Goal: Task Accomplishment & Management: Complete application form

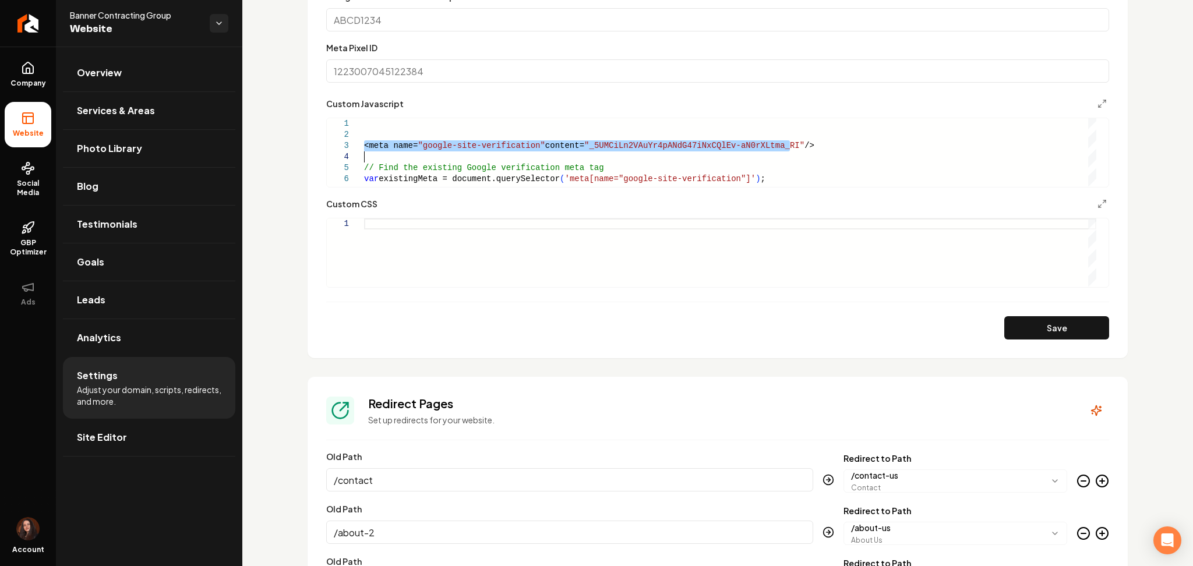
scroll to position [32, 0]
click at [426, 161] on div "var existingMeta = document.querySelector ( 'meta[name="google-site-verificatio…" at bounding box center [730, 223] width 732 height 210
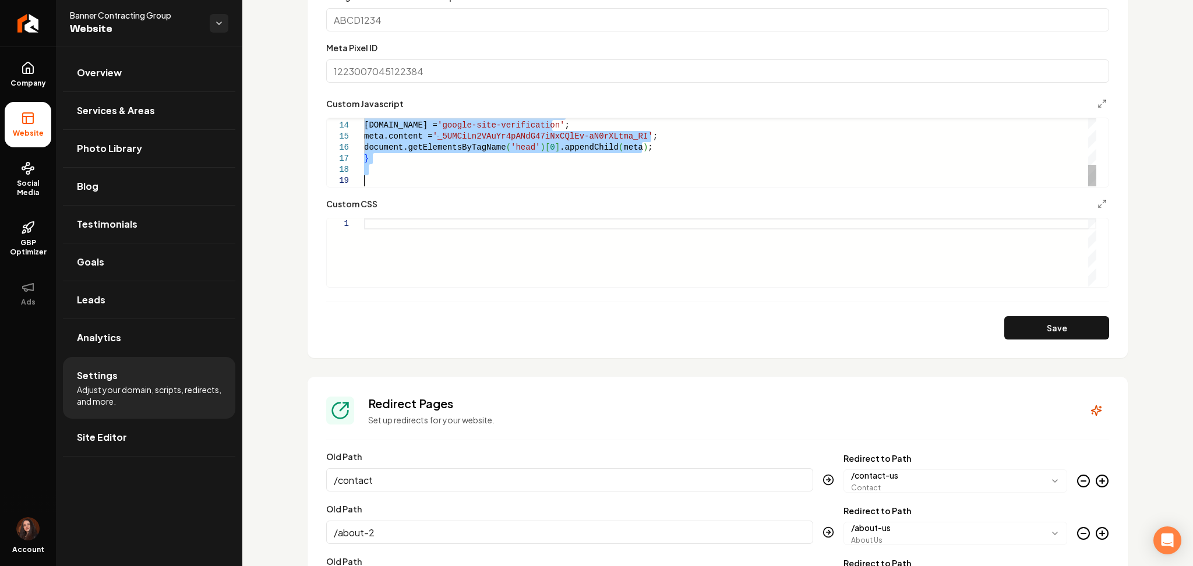
drag, startPoint x: 375, startPoint y: 161, endPoint x: 579, endPoint y: 279, distance: 235.7
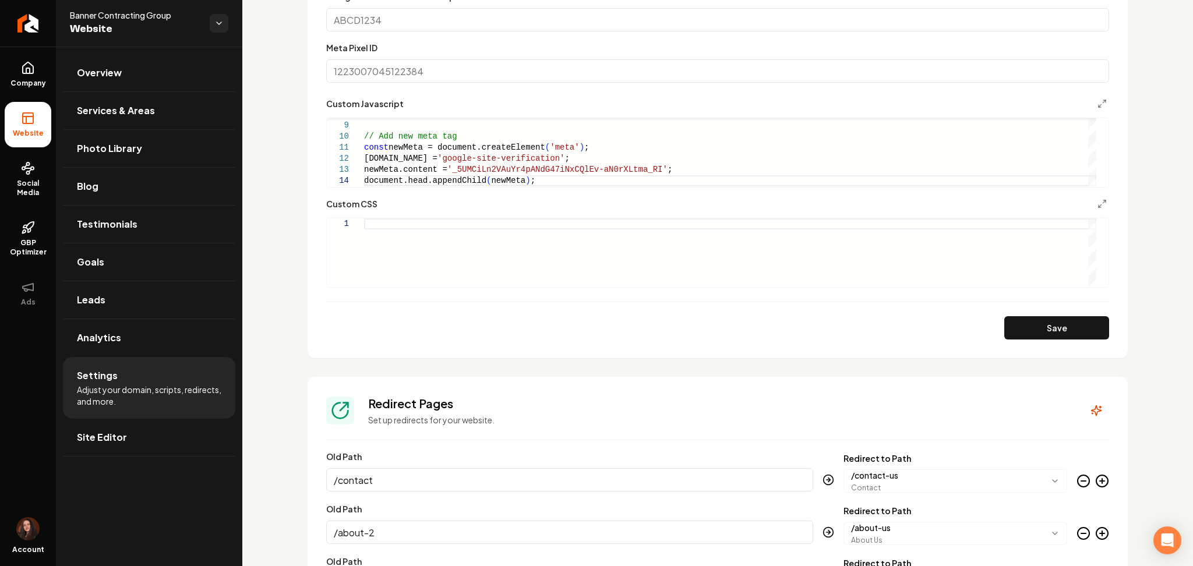
click at [1073, 339] on div "Save" at bounding box center [717, 327] width 783 height 23
click at [1049, 328] on button "Save" at bounding box center [1056, 327] width 105 height 23
click at [482, 153] on div "newMeta.content = '_5UMCiLn2VAuYr4pANdG47iNxCQlEv-aN0rXLtma_RI' ; document.head…" at bounding box center [730, 108] width 732 height 155
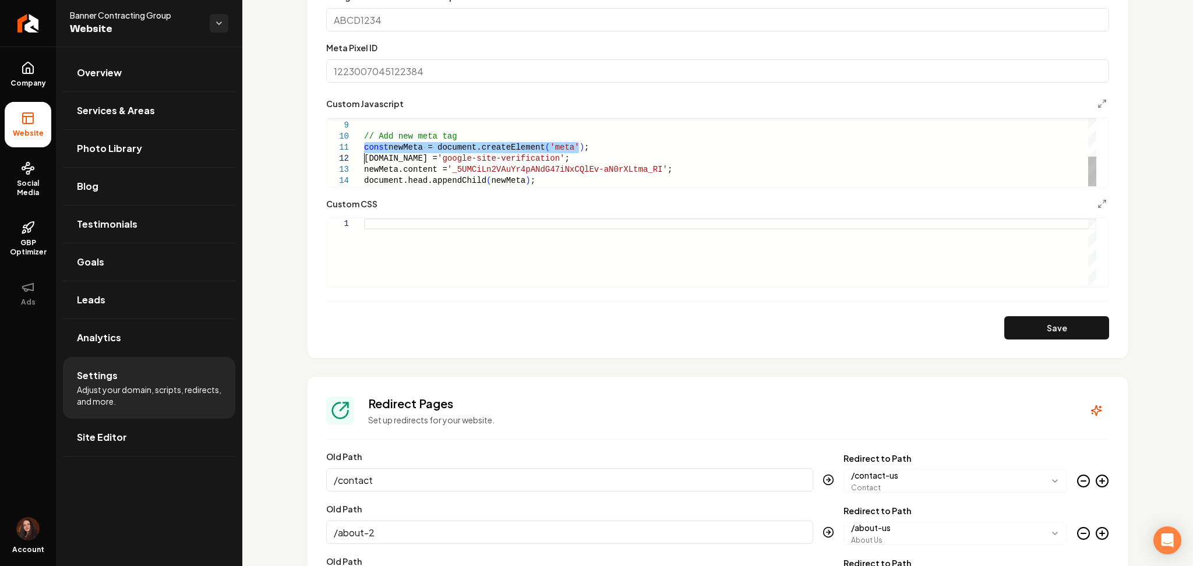
click at [482, 153] on div "newMeta.content = '_5UMCiLn2VAuYr4pANdG47iNxCQlEv-aN0rXLtma_RI' ; document.head…" at bounding box center [730, 108] width 732 height 155
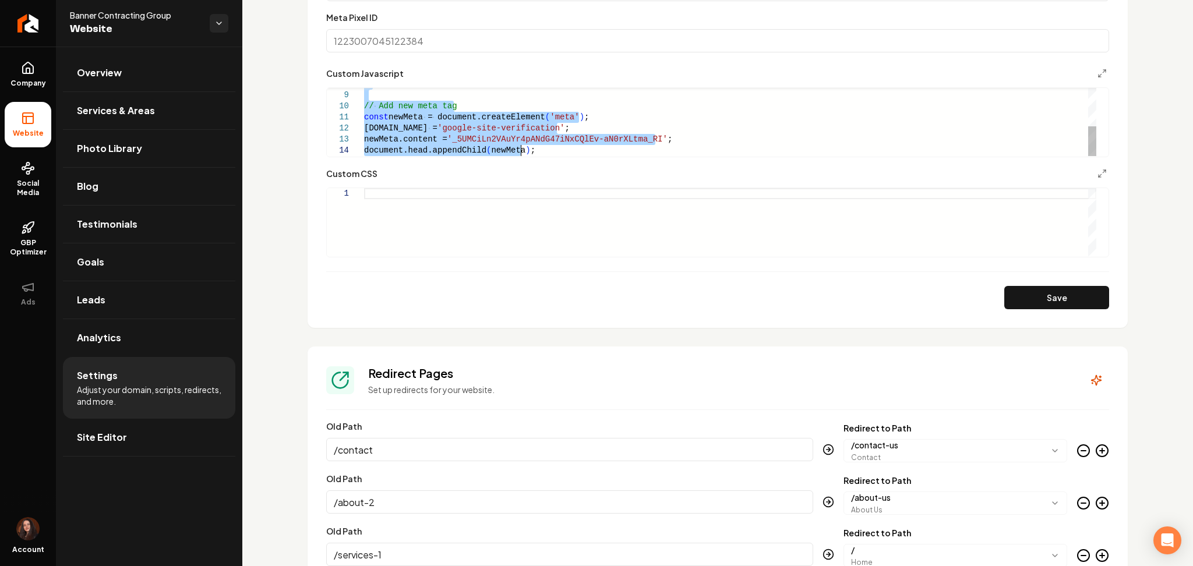
scroll to position [894, 0]
click at [534, 149] on div "newMeta.content = '_5UMCiLn2VAuYr4pANdG47iNxCQlEv-aN0rXLtma_RI' ; document.head…" at bounding box center [730, 78] width 732 height 155
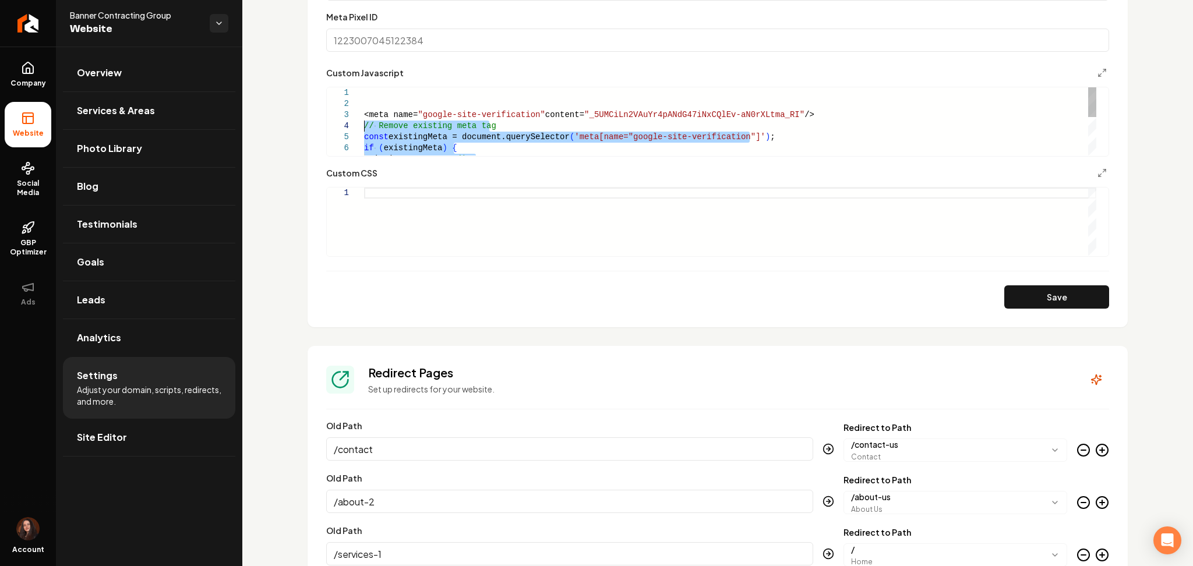
drag, startPoint x: 523, startPoint y: 150, endPoint x: 334, endPoint y: 125, distance: 190.5
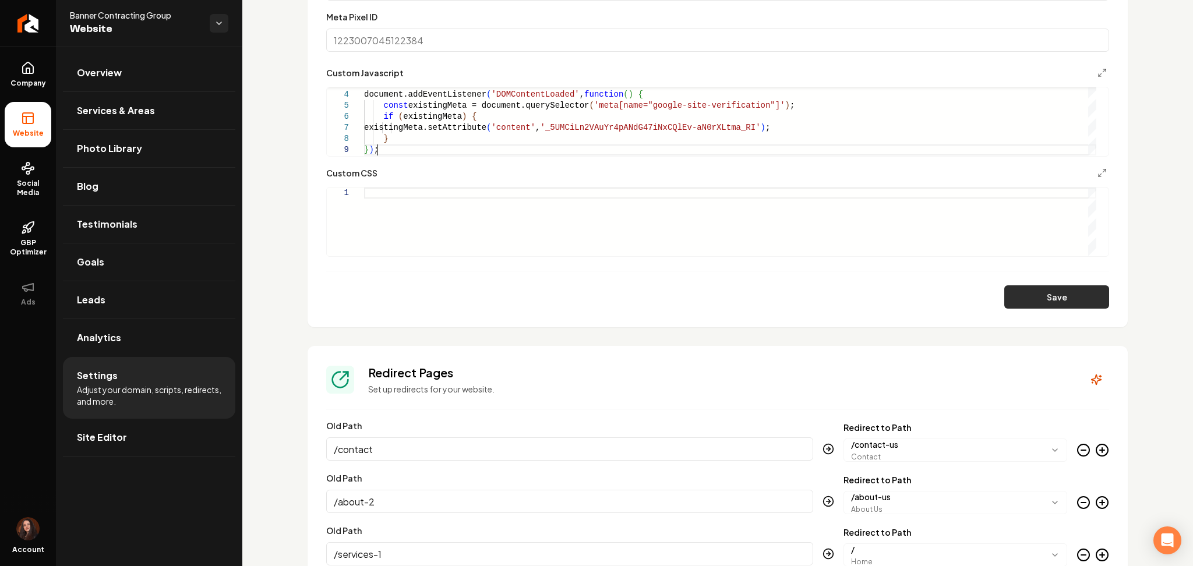
click at [1023, 294] on button "Save" at bounding box center [1056, 296] width 105 height 23
type textarea "**********"
click at [144, 459] on ul "Overview Services & Areas Photo Library Blog Testimonials Goals Leads Analytics…" at bounding box center [149, 255] width 186 height 417
click at [144, 439] on link "Site Editor" at bounding box center [149, 437] width 172 height 37
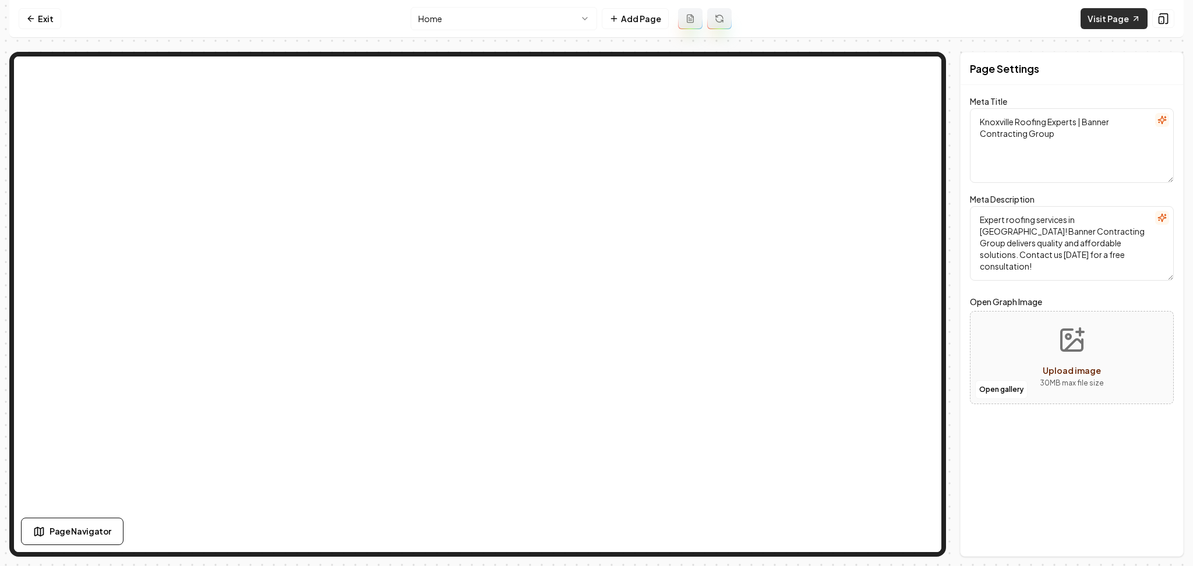
click at [1094, 15] on link "Visit Page" at bounding box center [1114, 18] width 67 height 21
click at [57, 12] on link "Exit" at bounding box center [40, 18] width 43 height 21
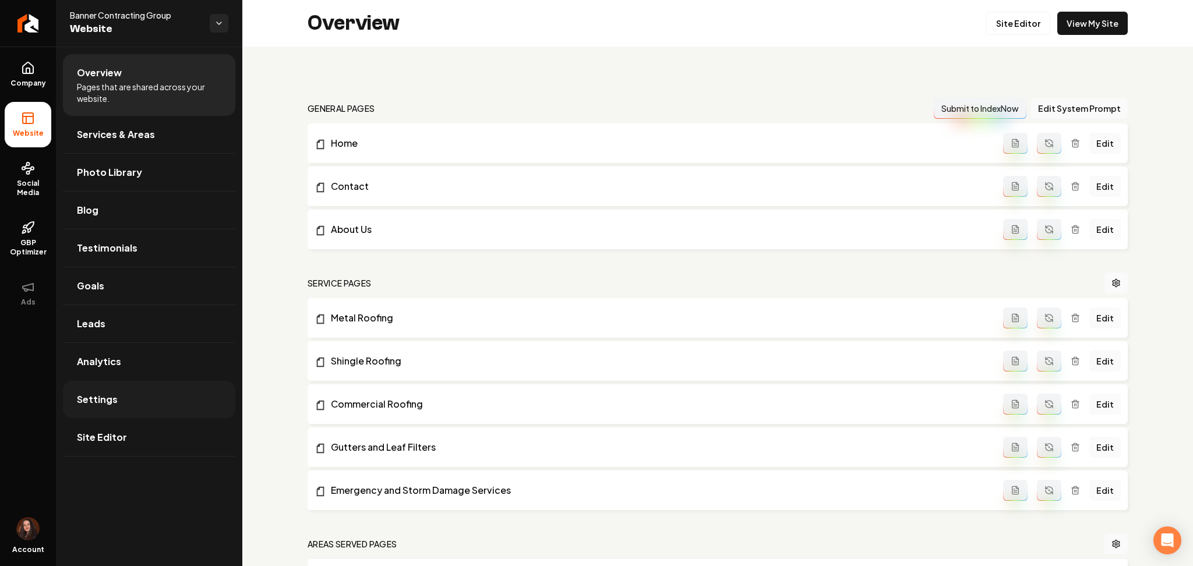
click at [135, 402] on link "Settings" at bounding box center [149, 399] width 172 height 37
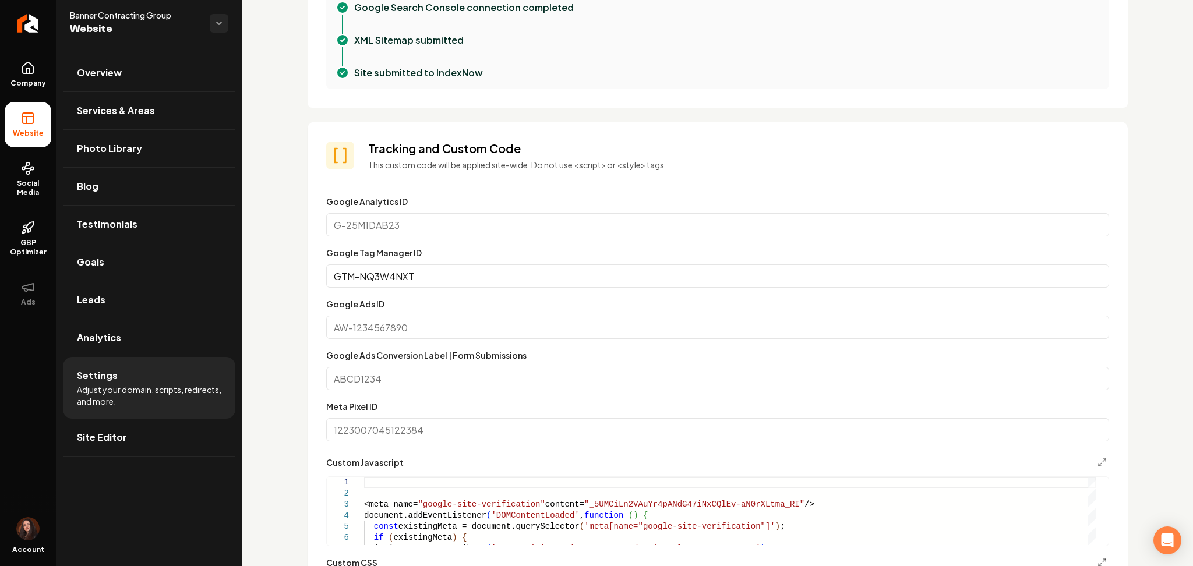
scroll to position [558, 0]
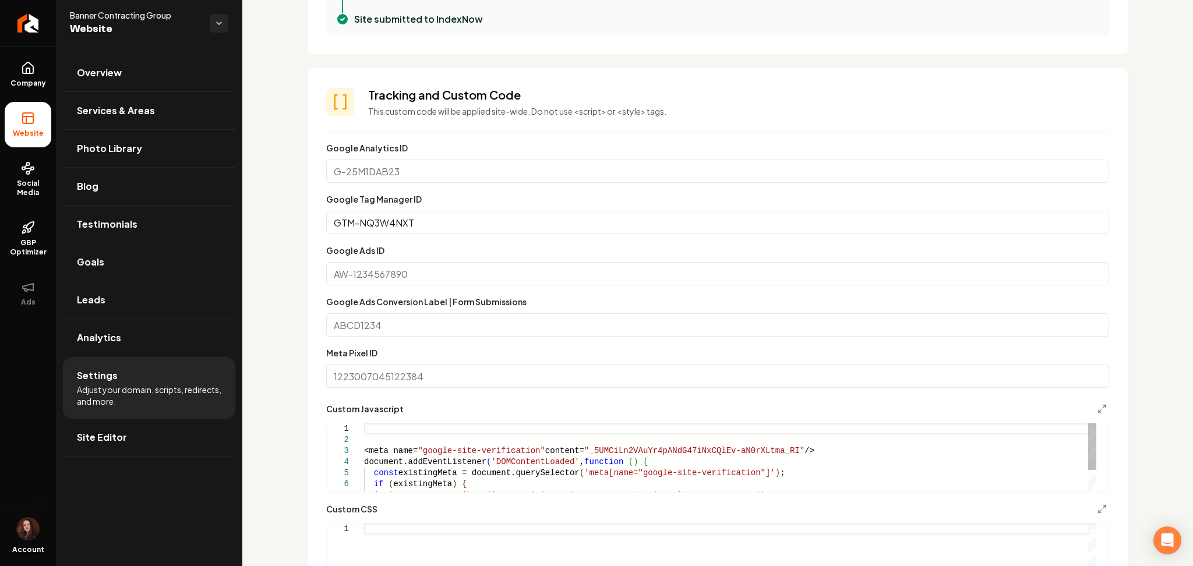
click at [393, 456] on div "<meta name= "google-site-verification" content= "_5UMCiLn2VAuYr4pANdG47iNxCQlEv…" at bounding box center [730, 474] width 732 height 100
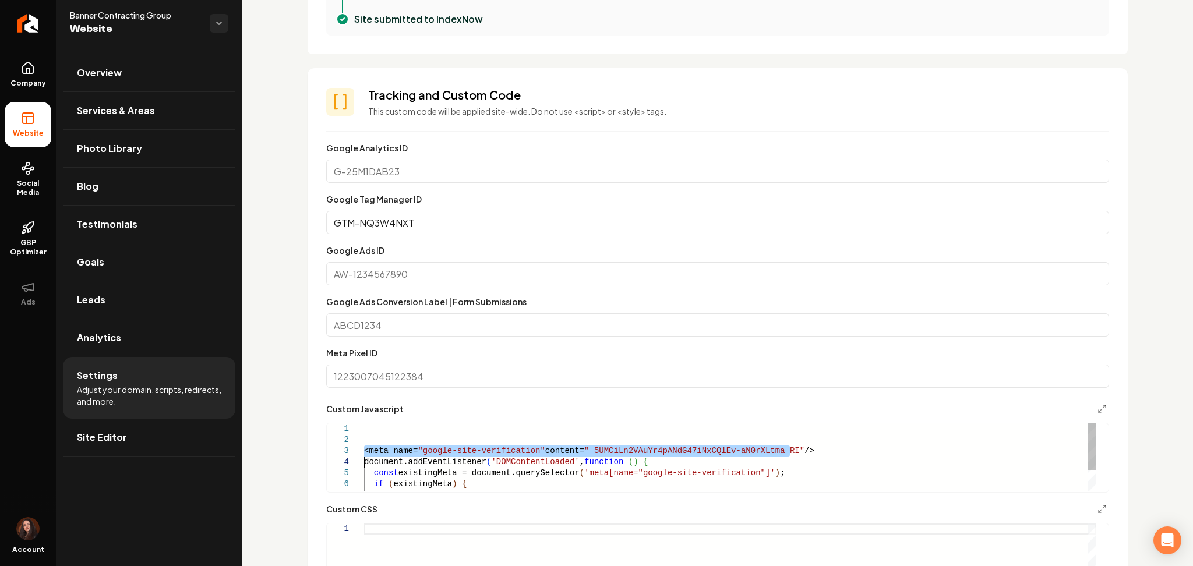
click at [393, 456] on div "<meta name= "google-site-verification" content= "_5UMCiLn2VAuYr4pANdG47iNxCQlEv…" at bounding box center [730, 474] width 732 height 100
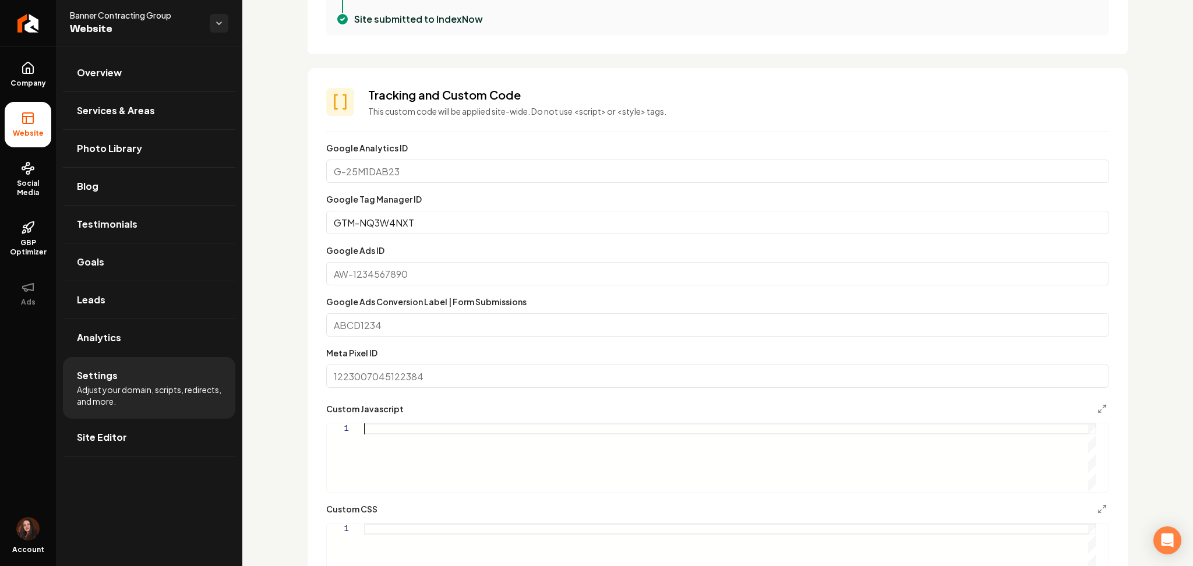
scroll to position [0, 0]
type textarea "**********"
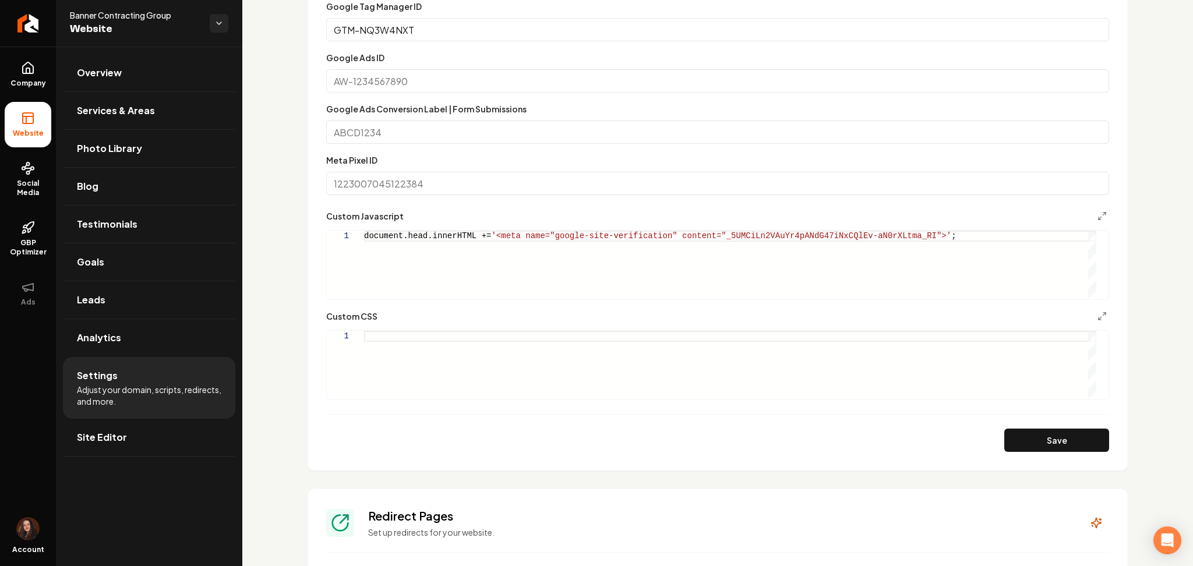
scroll to position [757, 0]
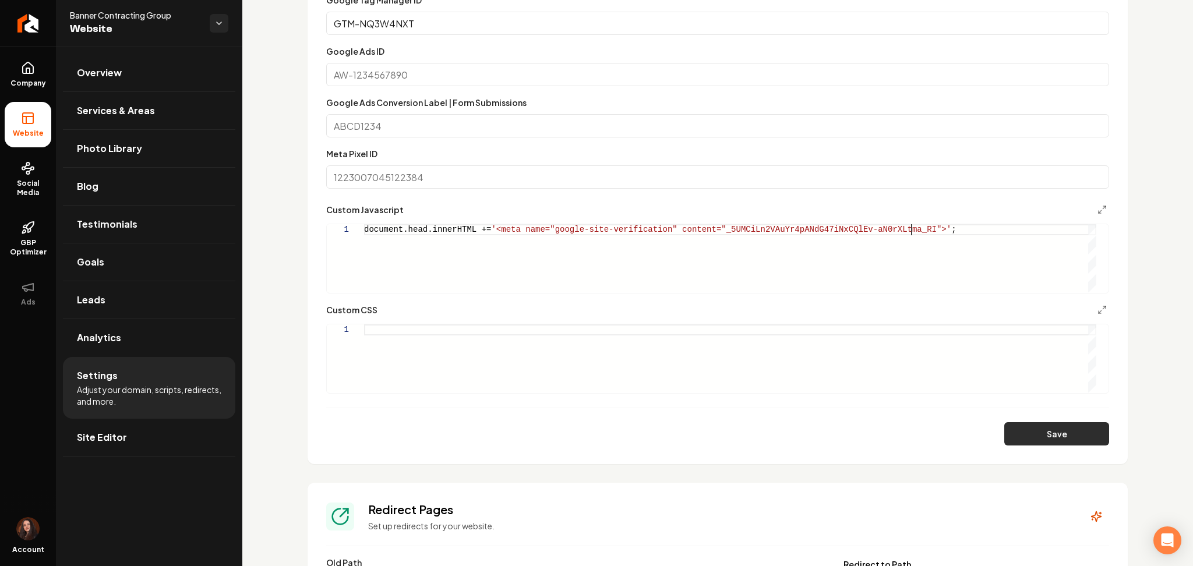
click at [1052, 424] on button "Save" at bounding box center [1056, 433] width 105 height 23
click at [41, 26] on link "Return to dashboard" at bounding box center [28, 23] width 56 height 47
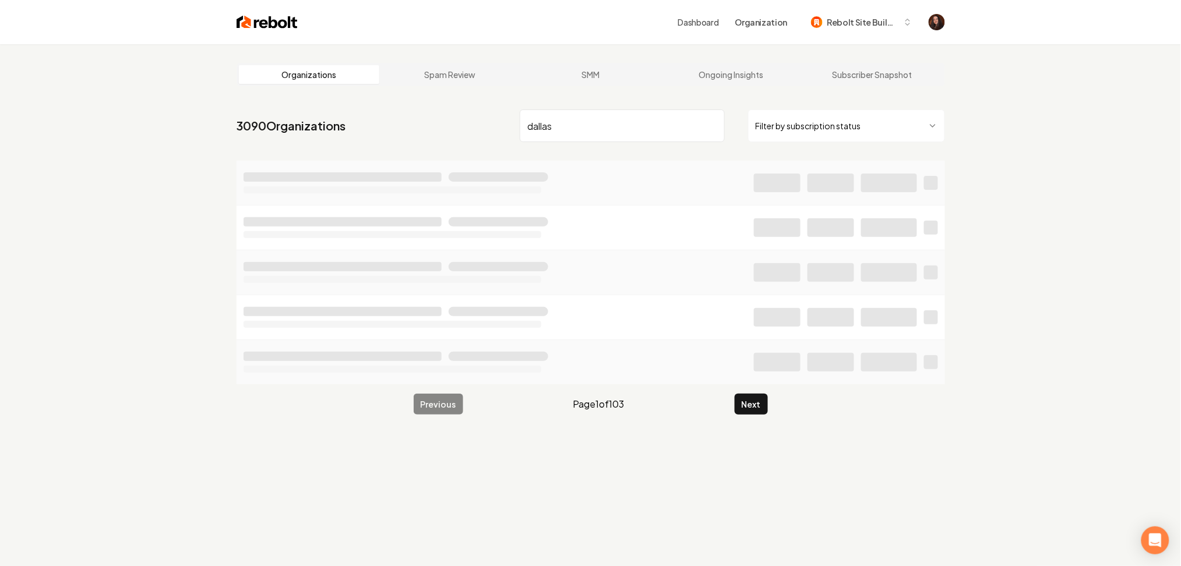
type input "dallas"
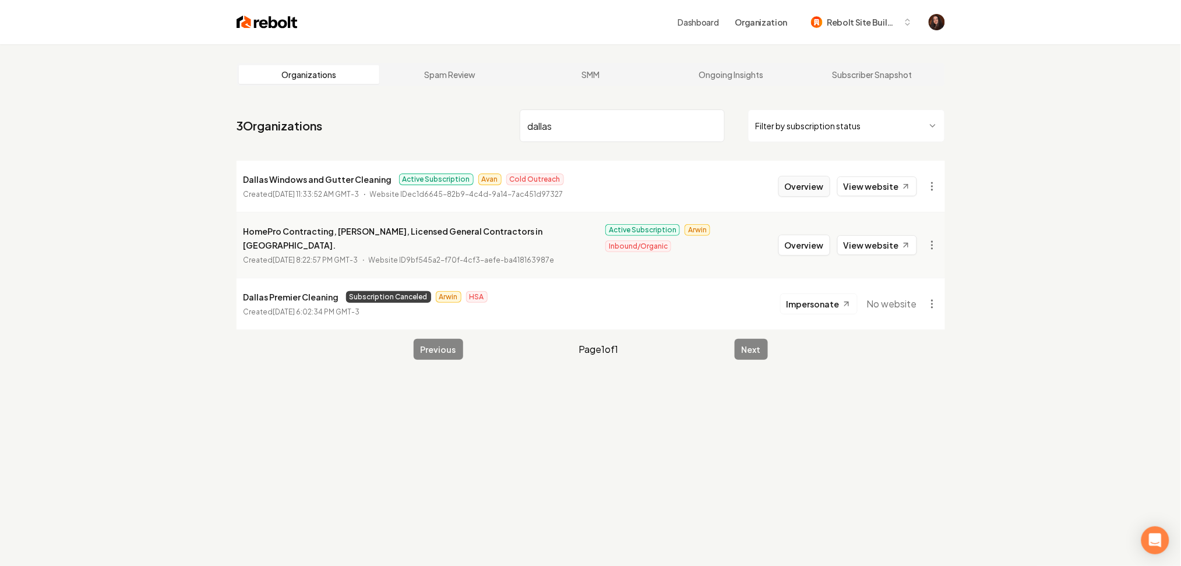
click at [798, 179] on button "Overview" at bounding box center [804, 186] width 52 height 21
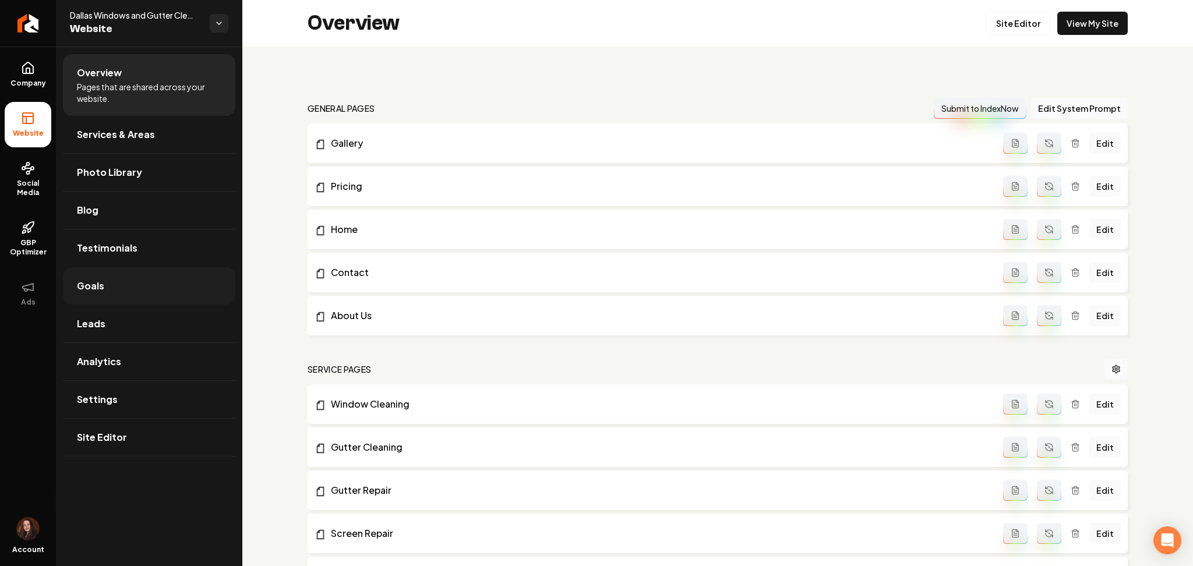
click at [141, 288] on link "Goals" at bounding box center [149, 285] width 172 height 37
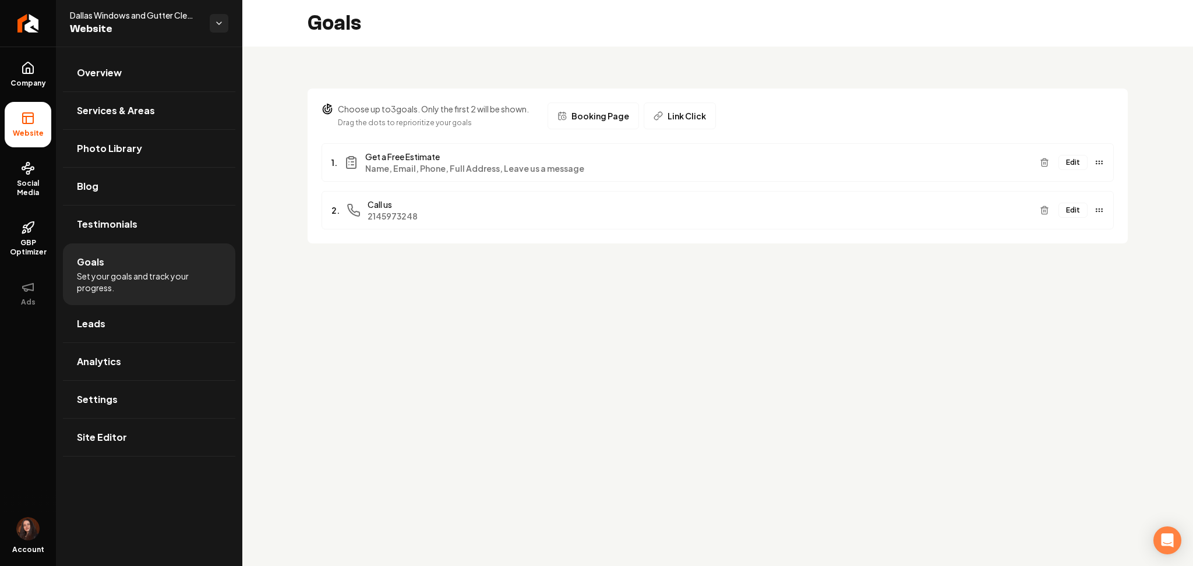
click at [1071, 167] on button "Edit" at bounding box center [1073, 162] width 29 height 15
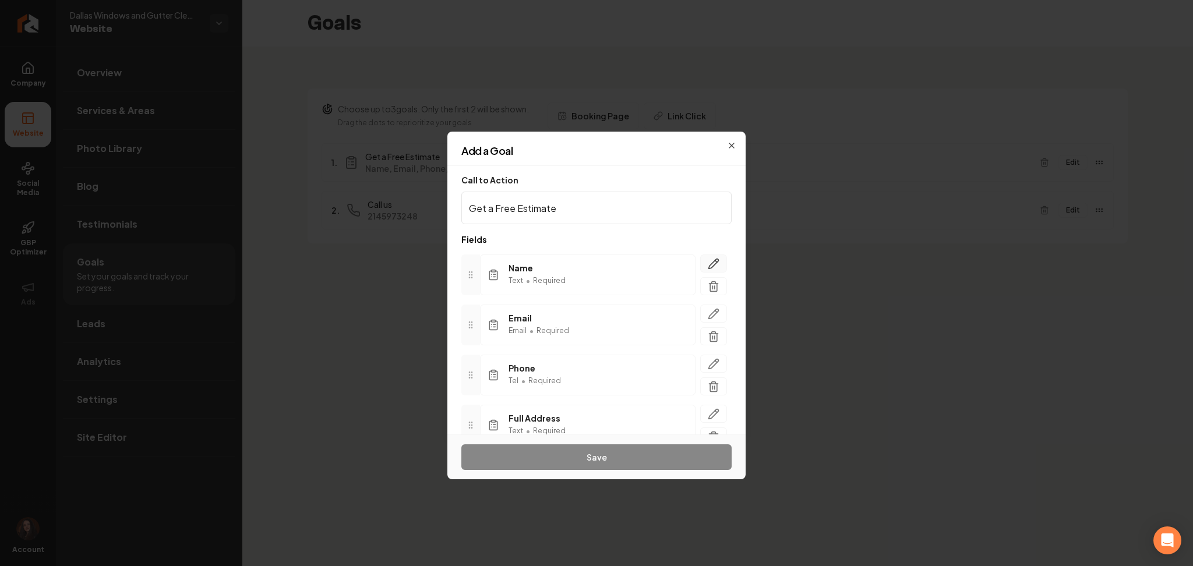
click at [700, 270] on button "button" at bounding box center [713, 264] width 27 height 18
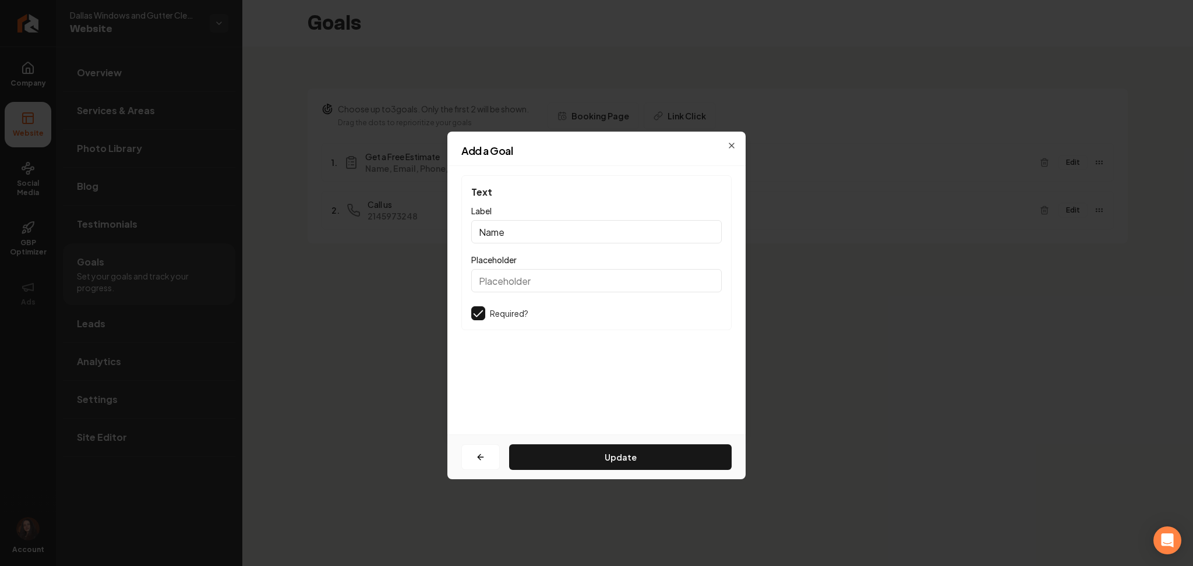
click at [478, 231] on input "Name" at bounding box center [596, 231] width 251 height 23
type input "First Name"
click at [588, 469] on button "Update" at bounding box center [620, 458] width 223 height 26
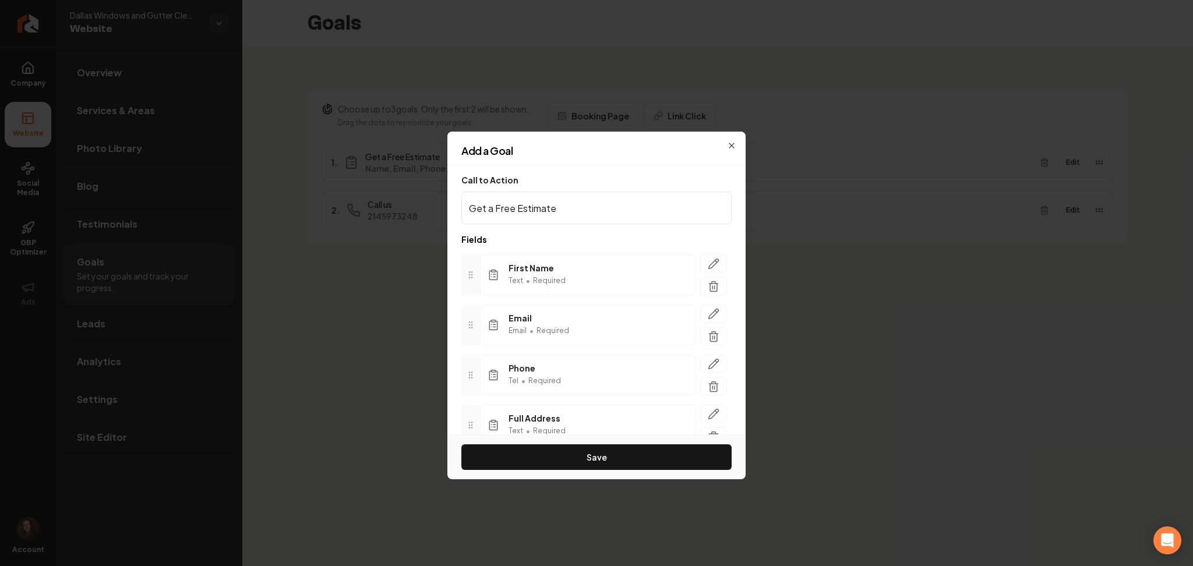
click at [551, 210] on input "Get a Free Estimate" at bounding box center [596, 208] width 270 height 33
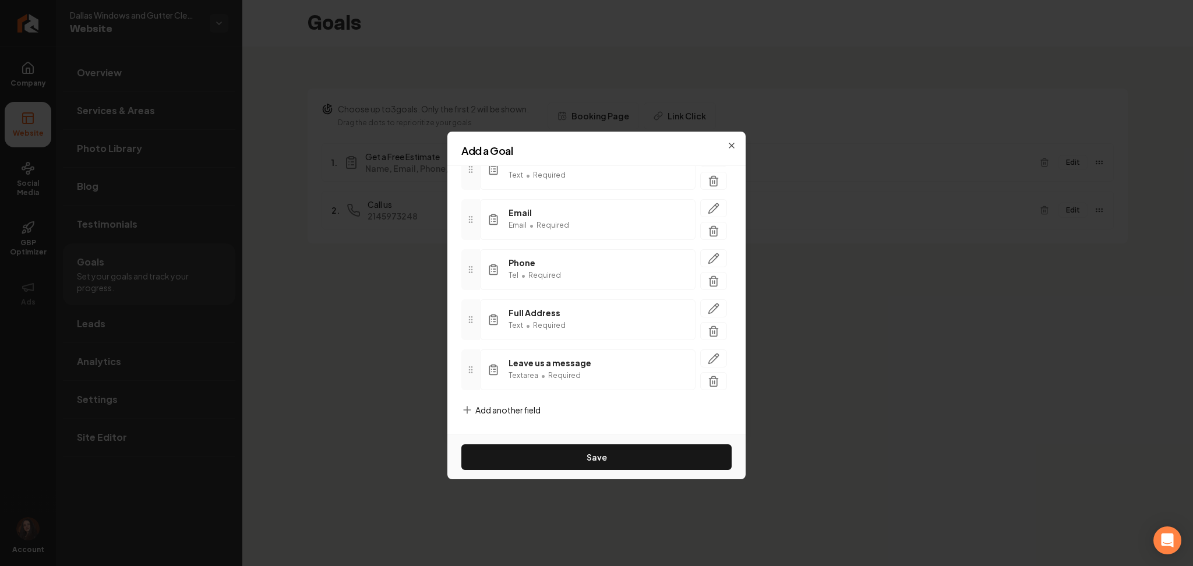
click at [495, 410] on span "Add another field" at bounding box center [507, 410] width 65 height 12
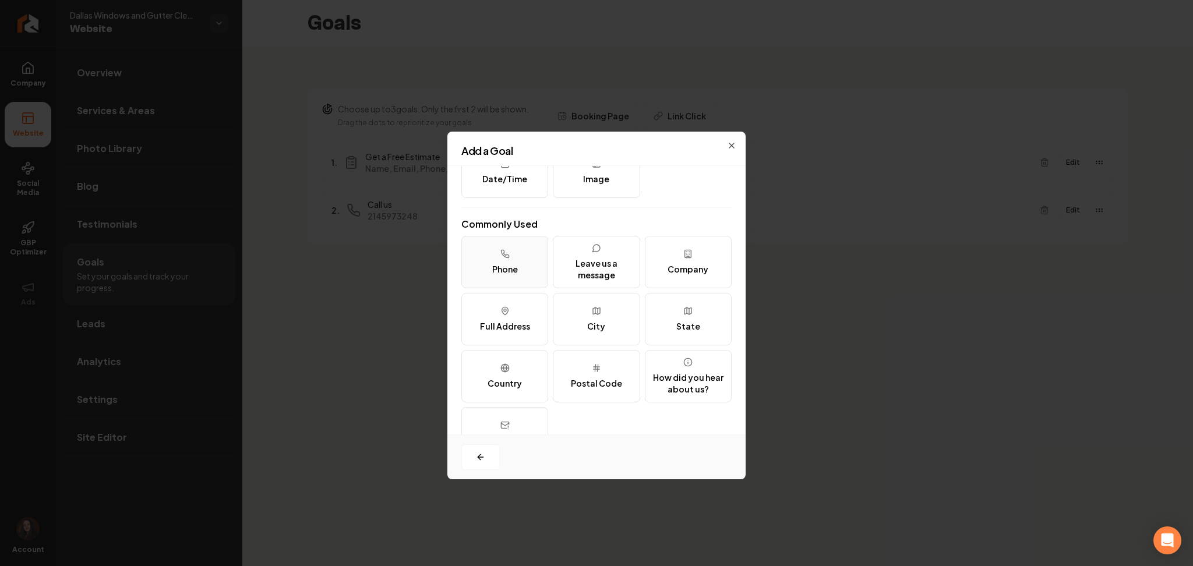
scroll to position [0, 0]
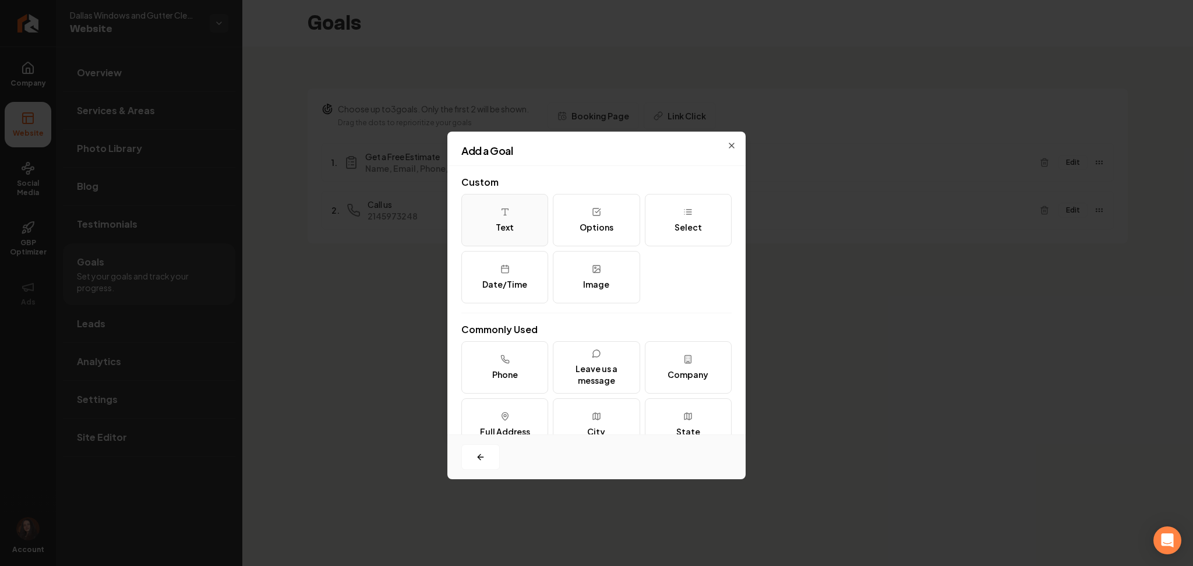
click at [500, 209] on icon at bounding box center [504, 211] width 9 height 9
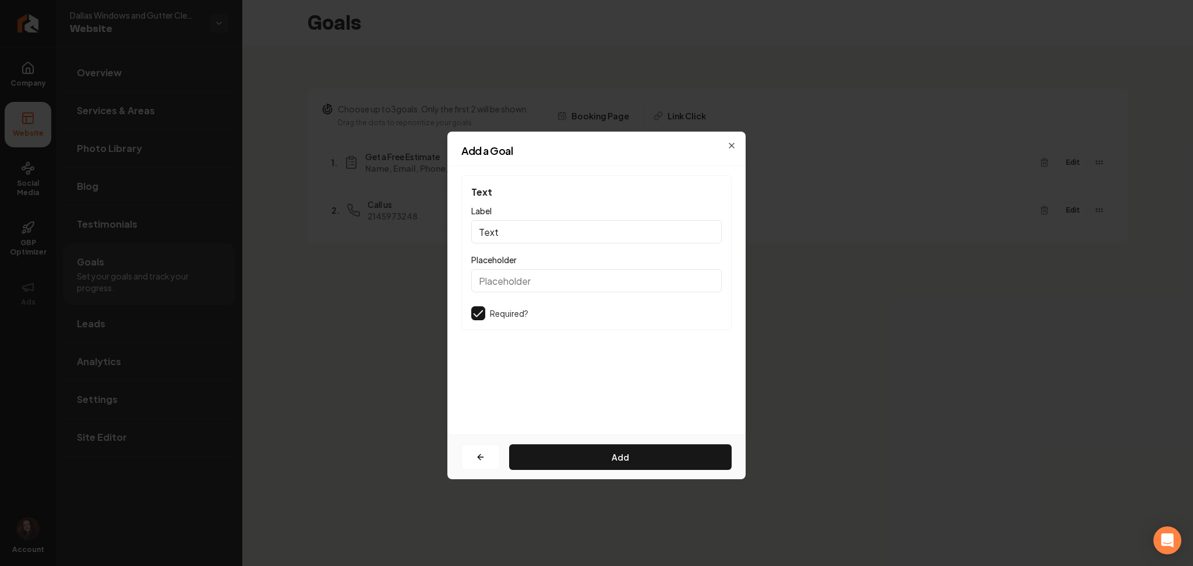
click at [502, 234] on input "Text" at bounding box center [596, 231] width 251 height 23
type input "Last Name"
click at [601, 455] on button "Add" at bounding box center [620, 458] width 223 height 26
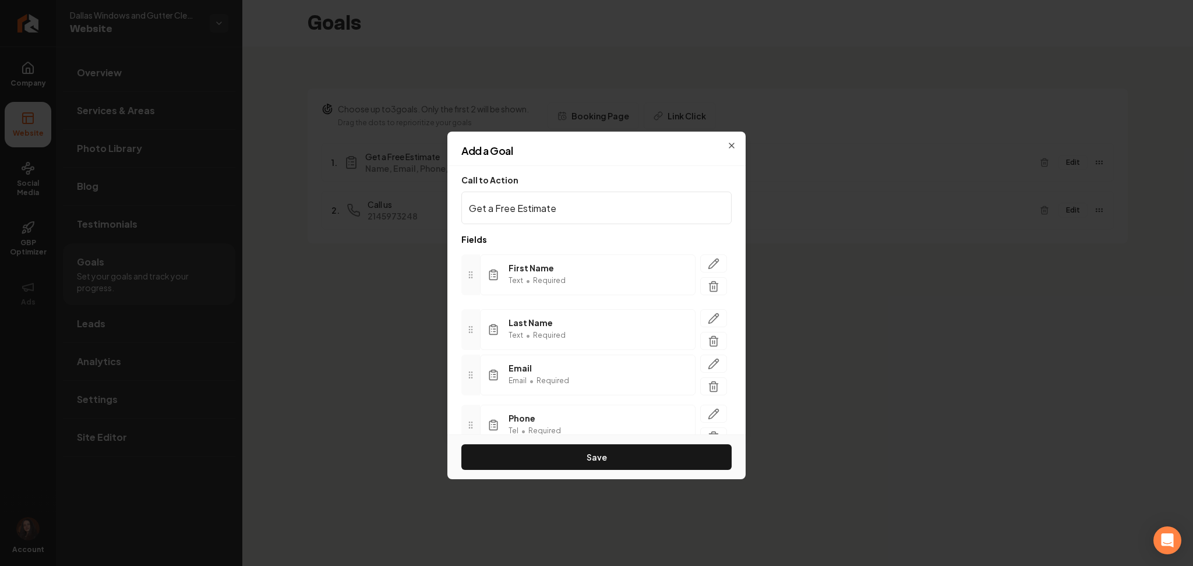
drag, startPoint x: 468, startPoint y: 372, endPoint x: 483, endPoint y: 332, distance: 42.8
click at [483, 332] on div "Last Name Text • Required" at bounding box center [596, 329] width 270 height 41
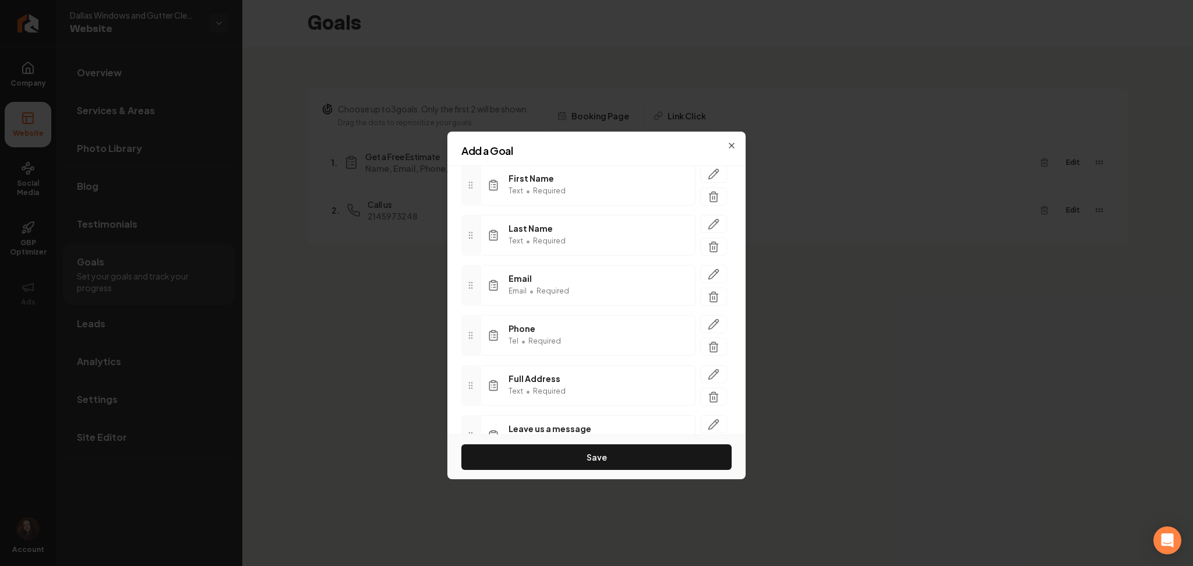
scroll to position [156, 0]
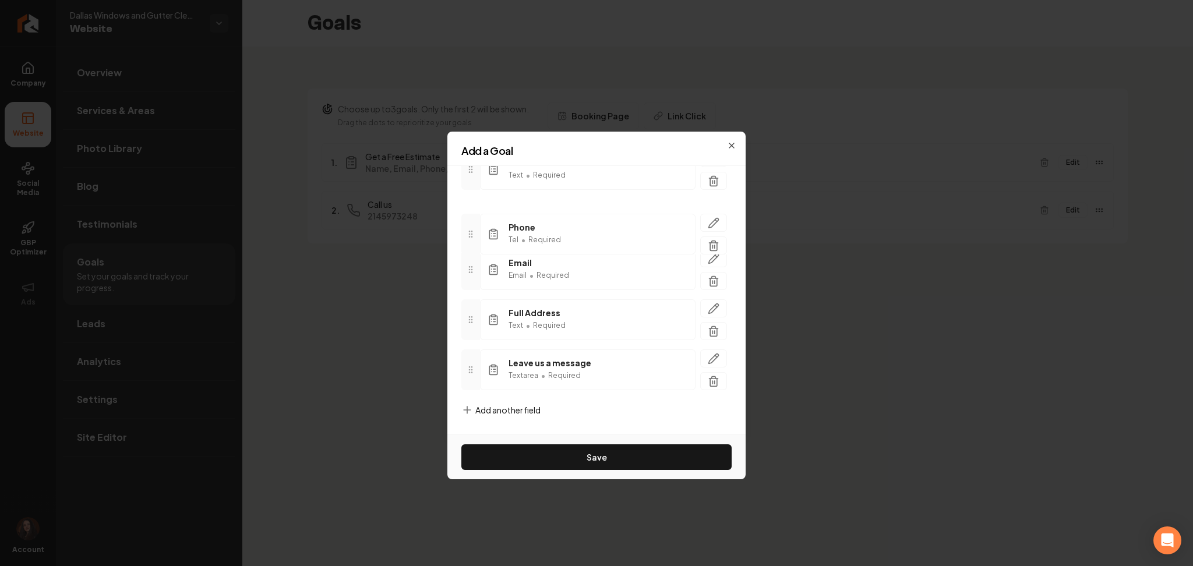
drag, startPoint x: 468, startPoint y: 268, endPoint x: 474, endPoint y: 223, distance: 45.2
click at [474, 230] on icon at bounding box center [470, 234] width 9 height 9
click at [708, 305] on icon "button" at bounding box center [714, 309] width 12 height 12
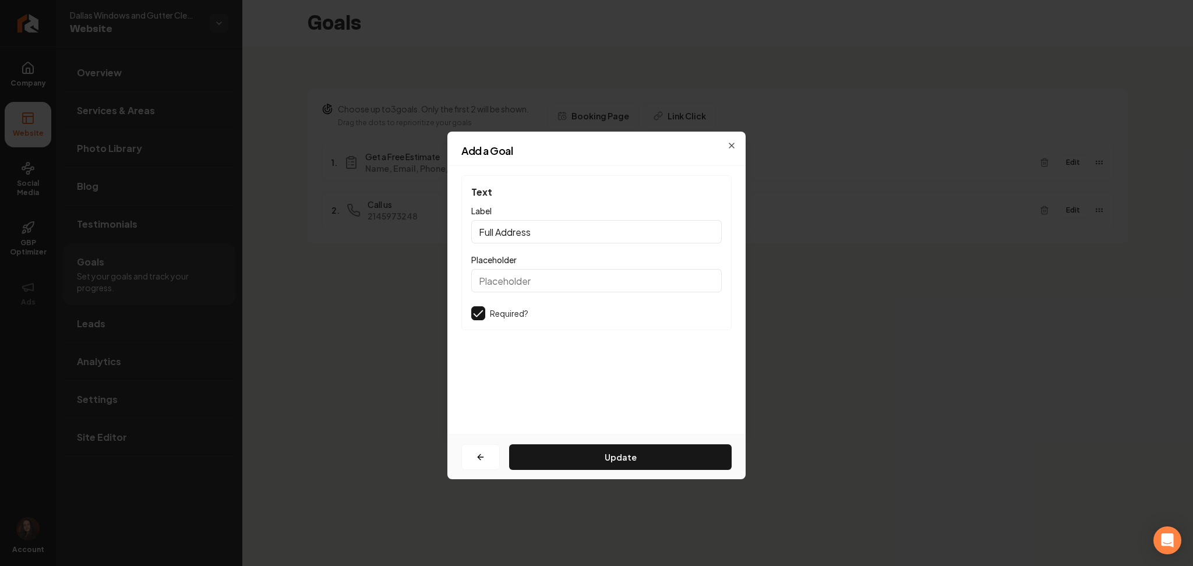
scroll to position [0, 0]
drag, startPoint x: 561, startPoint y: 225, endPoint x: 466, endPoint y: 237, distance: 95.8
click at [466, 237] on div "Text Label Full Address Placeholder Required?" at bounding box center [596, 252] width 270 height 155
click at [521, 235] on input "Street Adress" at bounding box center [596, 231] width 251 height 23
type input "Street Address"
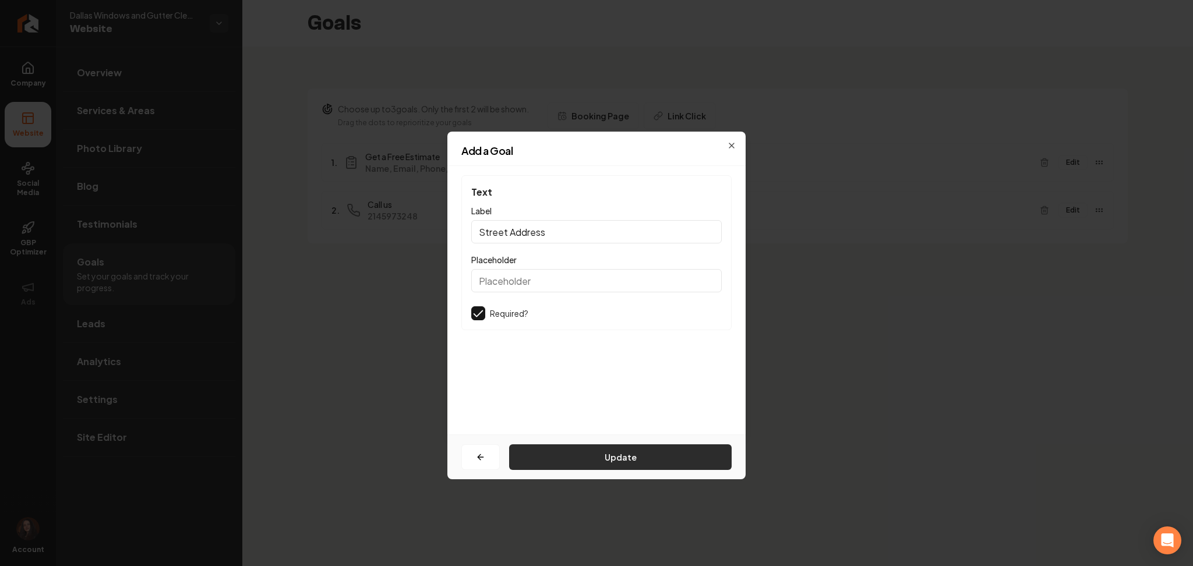
click at [574, 458] on button "Update" at bounding box center [620, 458] width 223 height 26
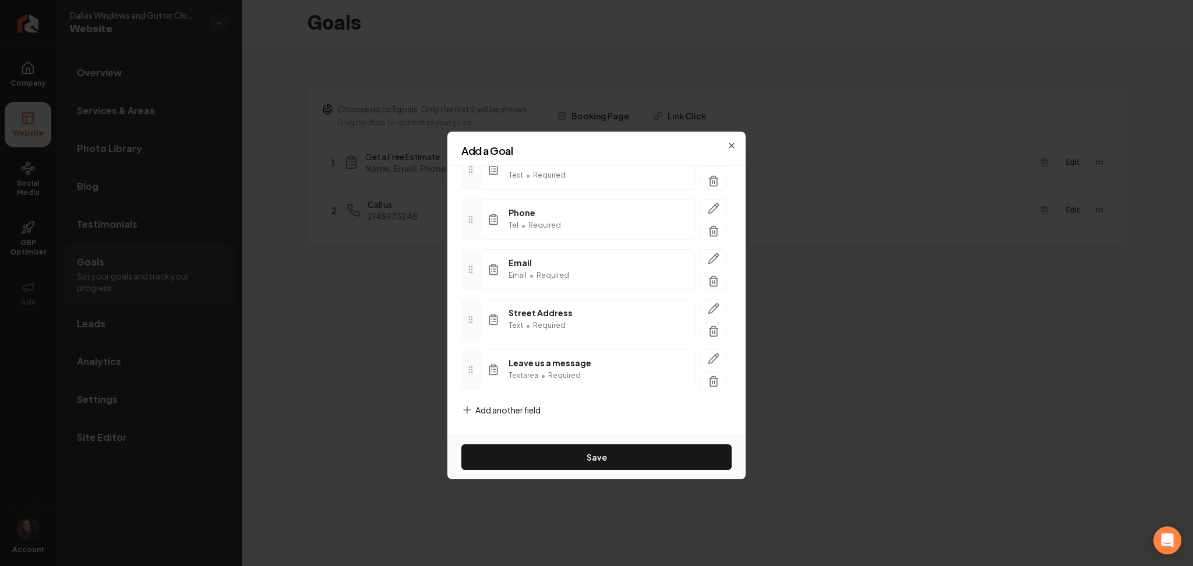
click at [492, 415] on span "Add another field" at bounding box center [507, 410] width 65 height 12
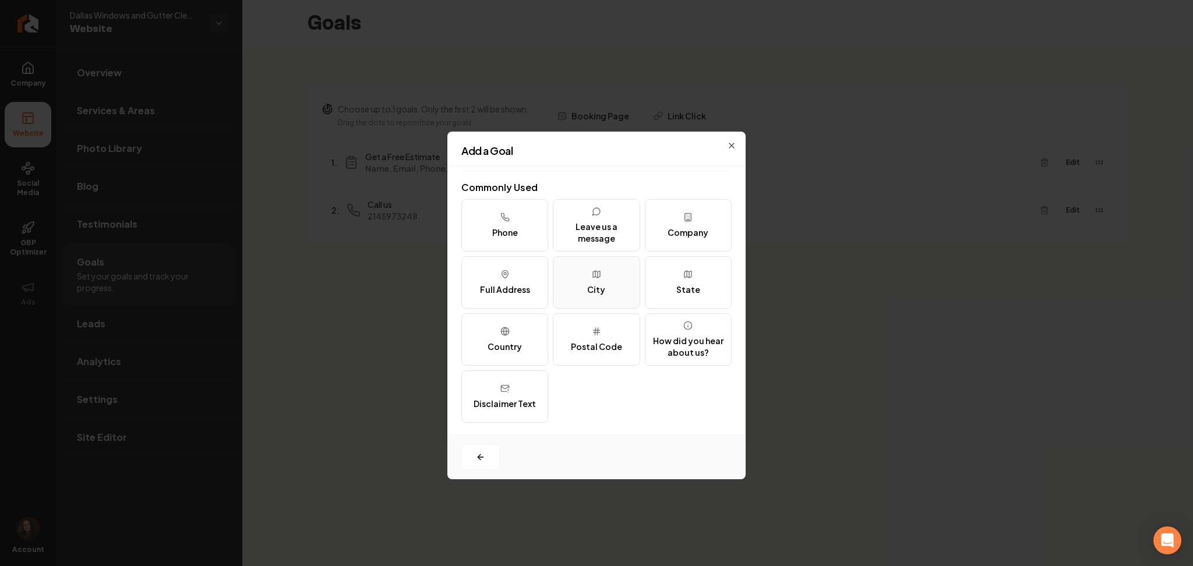
click at [593, 277] on icon at bounding box center [596, 274] width 7 height 7
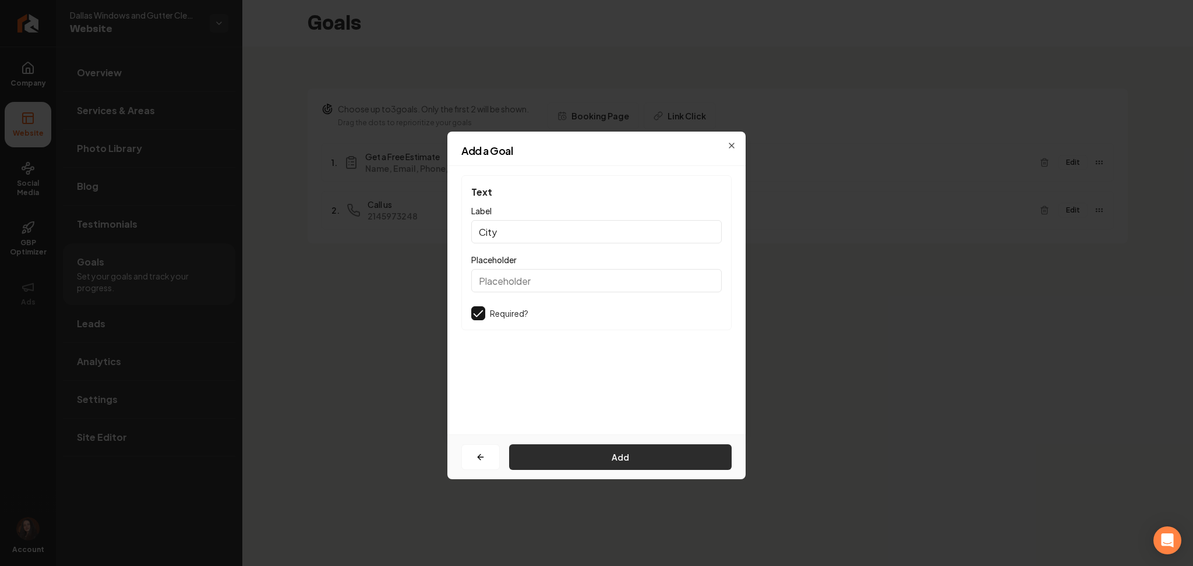
click at [573, 454] on button "Add" at bounding box center [620, 458] width 223 height 26
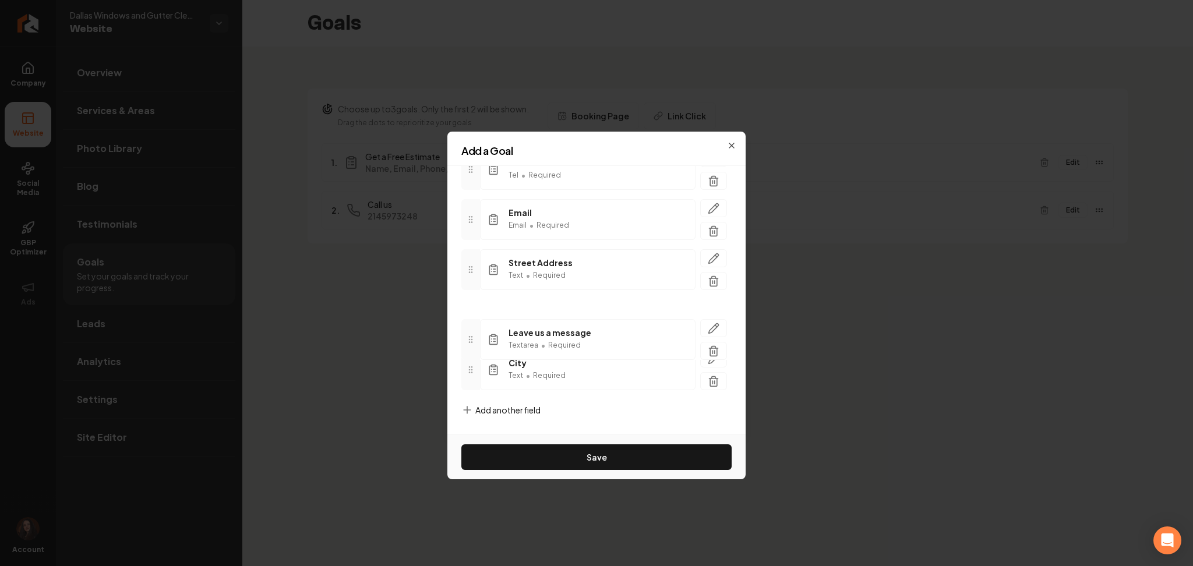
scroll to position [206, 0]
drag, startPoint x: 470, startPoint y: 327, endPoint x: 474, endPoint y: 387, distance: 60.1
click at [482, 414] on span "Add another field" at bounding box center [507, 410] width 65 height 12
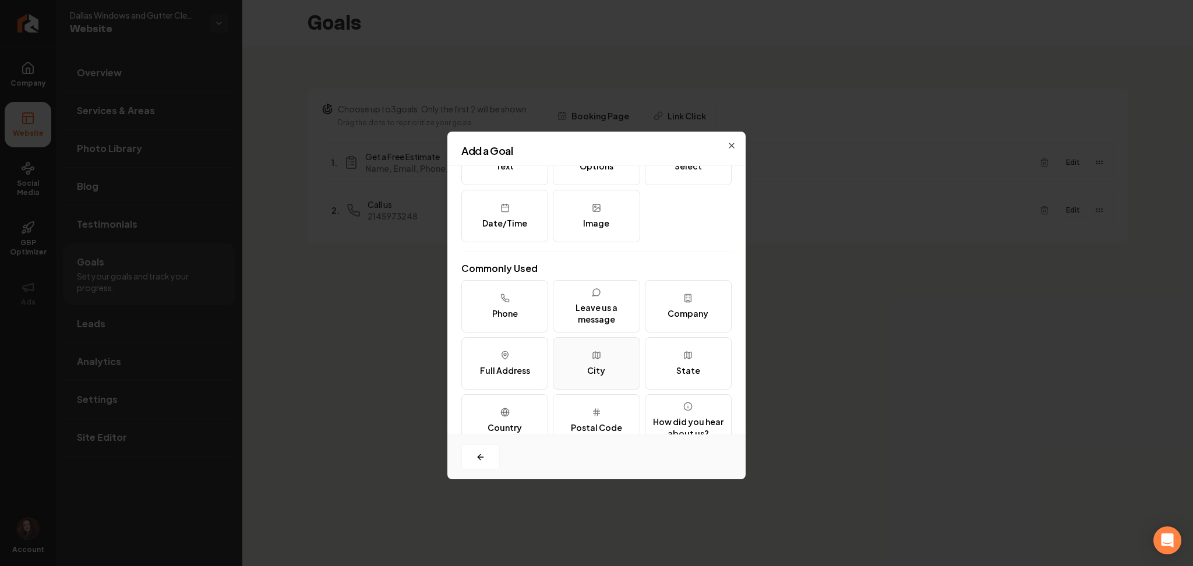
scroll to position [0, 0]
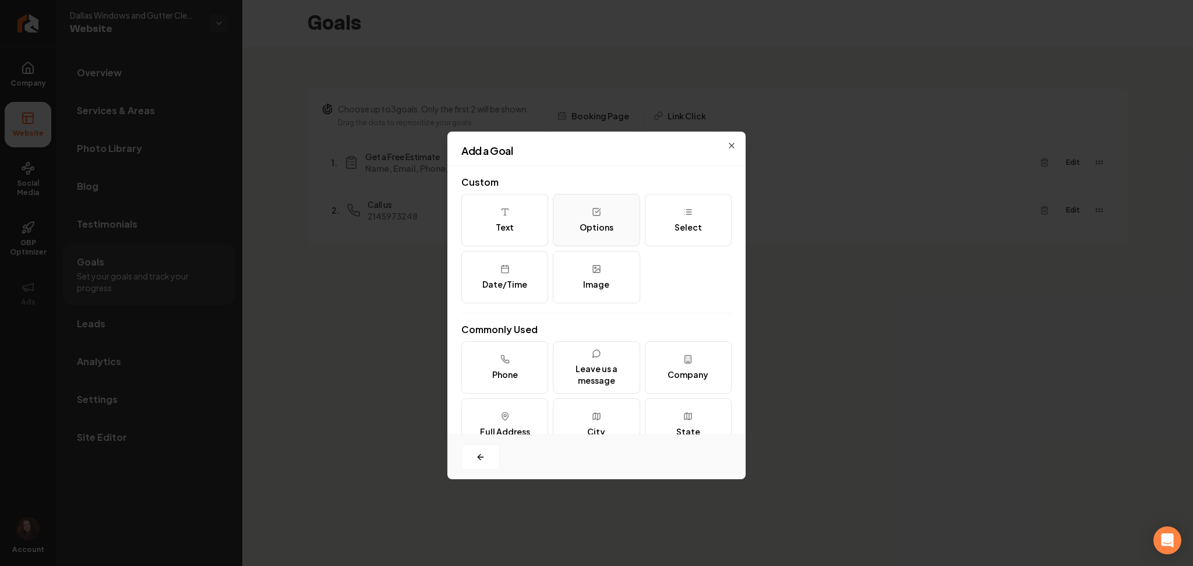
click at [600, 227] on div "Options" at bounding box center [597, 227] width 34 height 12
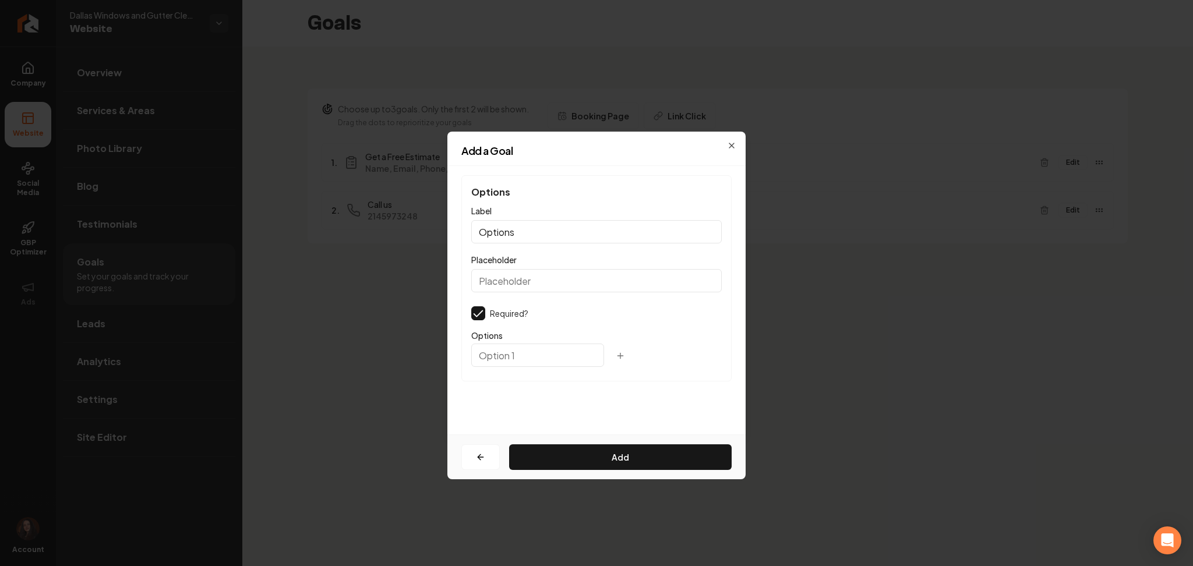
click at [548, 235] on input "Options" at bounding box center [596, 231] width 251 height 23
type input "How Can We Contact You?"
paste input "O"
type input "O"
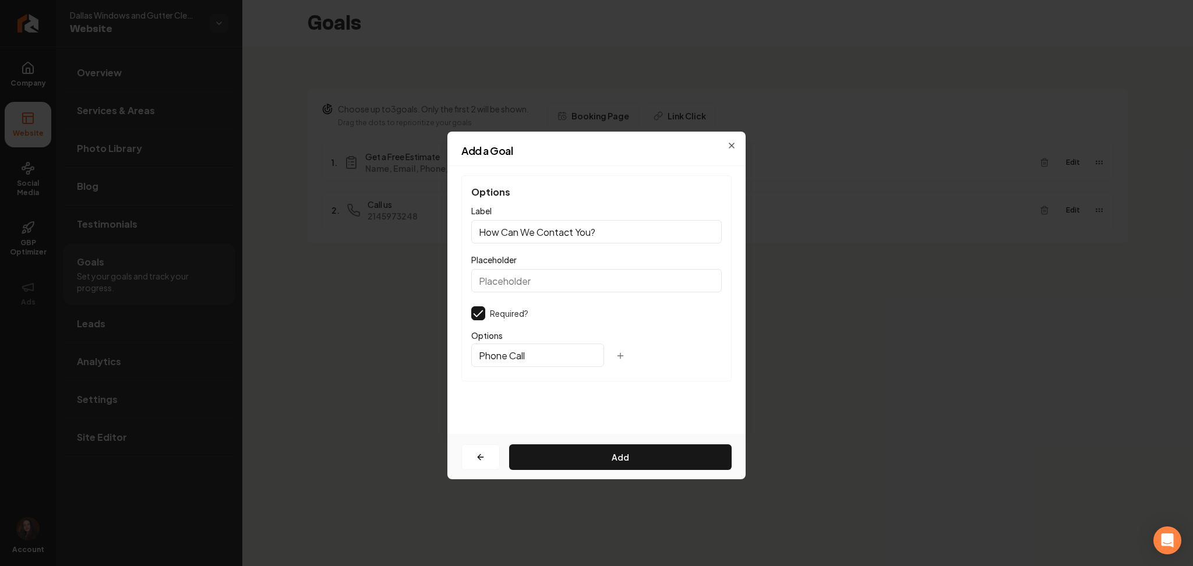
type input "Phone Call"
click at [616, 357] on icon "button" at bounding box center [620, 355] width 9 height 9
type input "Text Message"
click at [632, 388] on icon "button" at bounding box center [636, 386] width 9 height 9
type input "Email"
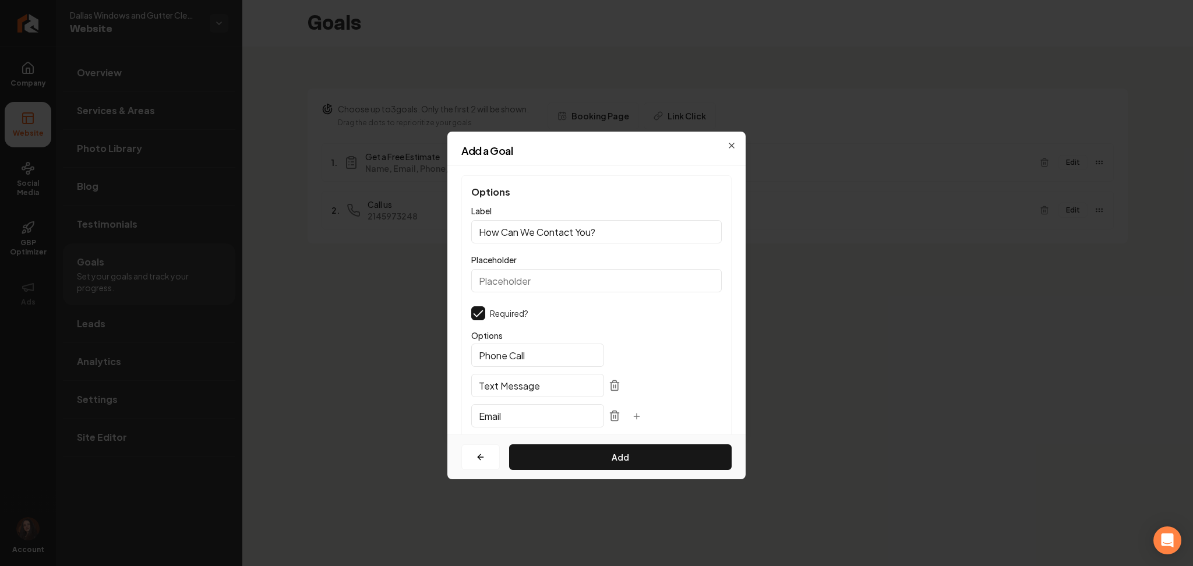
drag, startPoint x: 500, startPoint y: 279, endPoint x: 478, endPoint y: 277, distance: 22.2
click at [477, 279] on input "Placeholder" at bounding box center [596, 280] width 251 height 23
paste input "By providing your contact information, you agree to receive communications from…"
type input "By providing your contact information, you agree to receive communications from…"
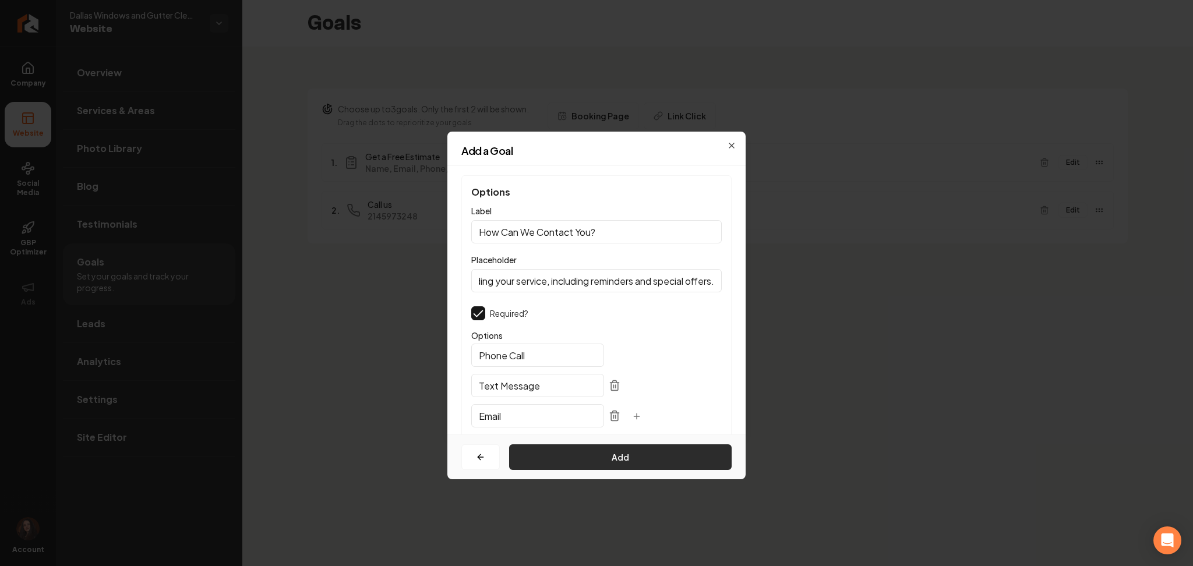
click at [575, 453] on button "Add" at bounding box center [620, 458] width 223 height 26
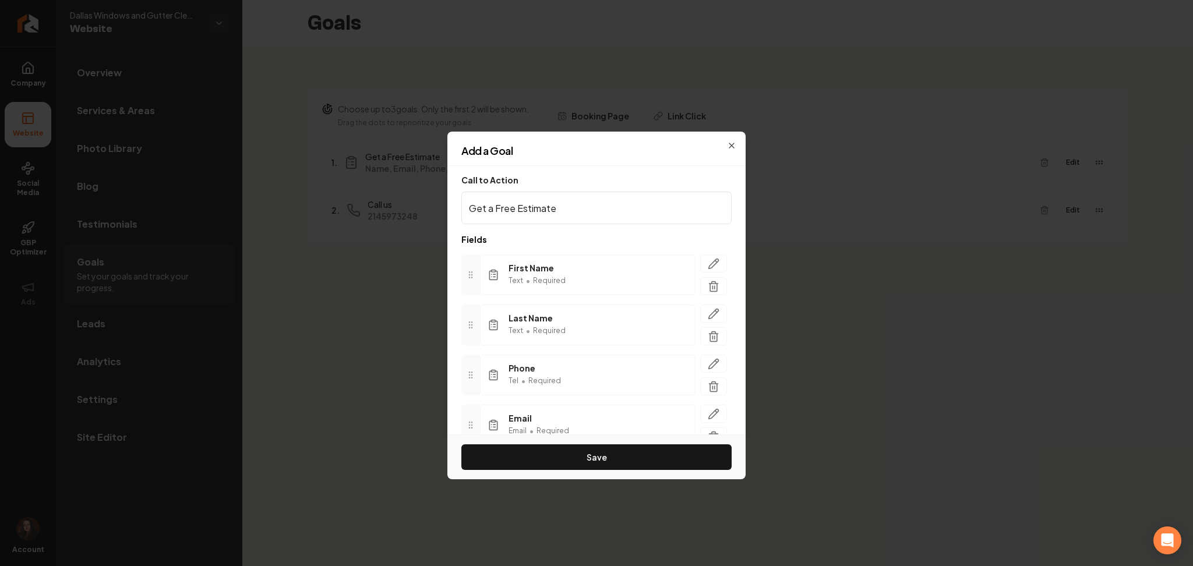
scroll to position [256, 0]
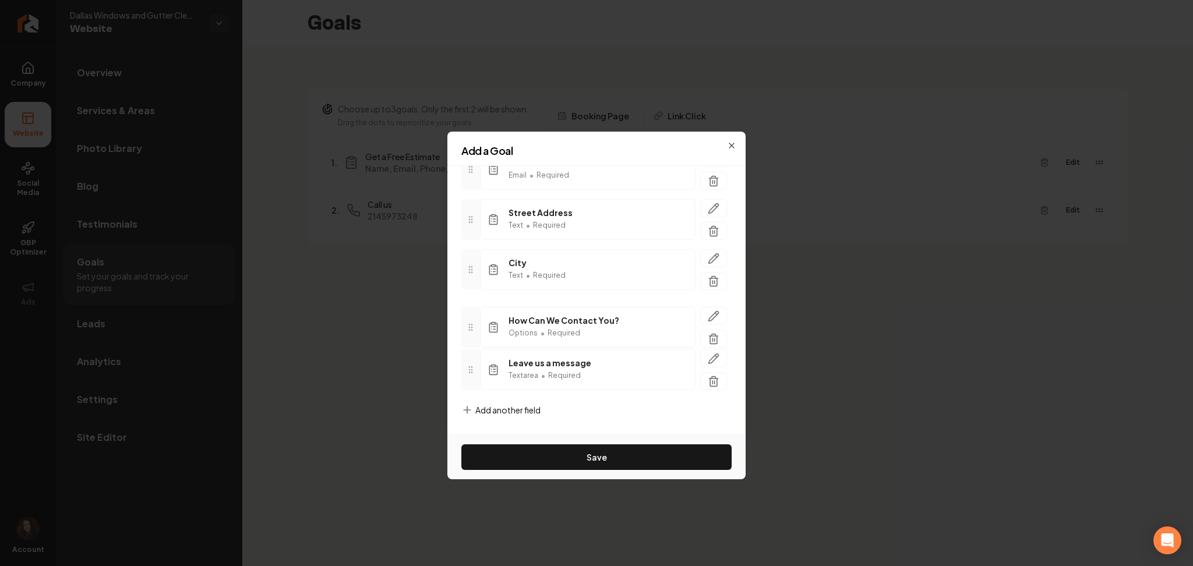
drag, startPoint x: 464, startPoint y: 366, endPoint x: 464, endPoint y: 322, distance: 44.3
click at [464, 322] on div at bounding box center [470, 327] width 19 height 41
click at [506, 410] on span "Add another field" at bounding box center [507, 410] width 65 height 12
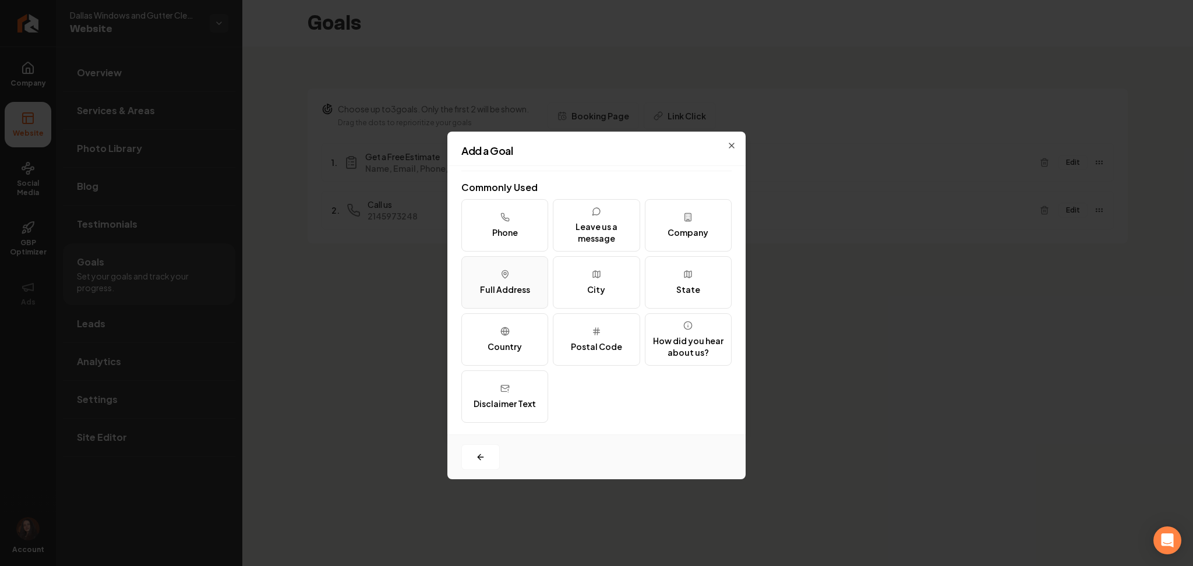
scroll to position [0, 0]
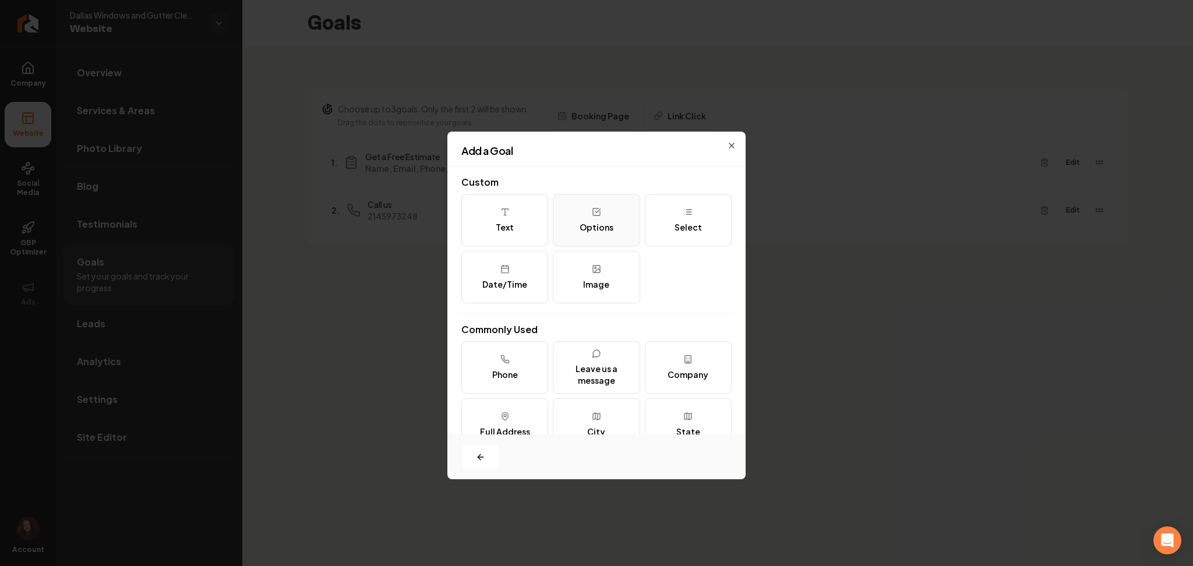
click at [592, 219] on button "Options" at bounding box center [596, 220] width 87 height 52
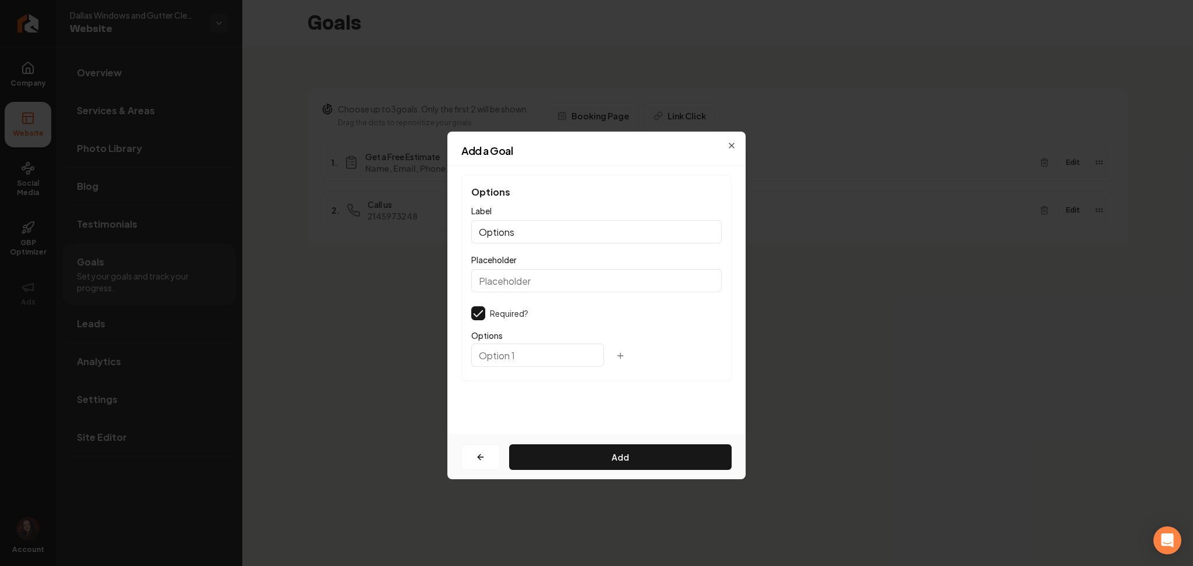
click at [509, 268] on div "Placeholder" at bounding box center [596, 273] width 251 height 40
click at [500, 272] on input "Placeholder" at bounding box center [596, 280] width 251 height 23
paste input "Please help us track our marketing efforts! The less we spend on marketing the …"
type input "Please help us track our marketing efforts! The less we spend on marketing the …"
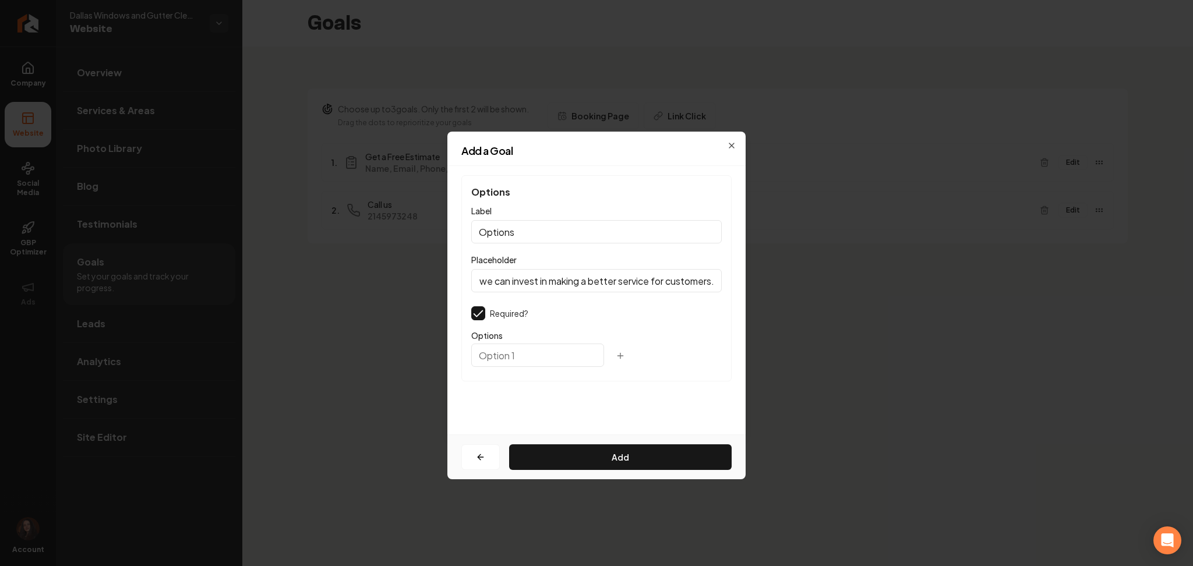
scroll to position [0, 0]
click at [496, 244] on input "Options" at bounding box center [596, 231] width 251 height 23
type input "How Did You Hear About Us?"
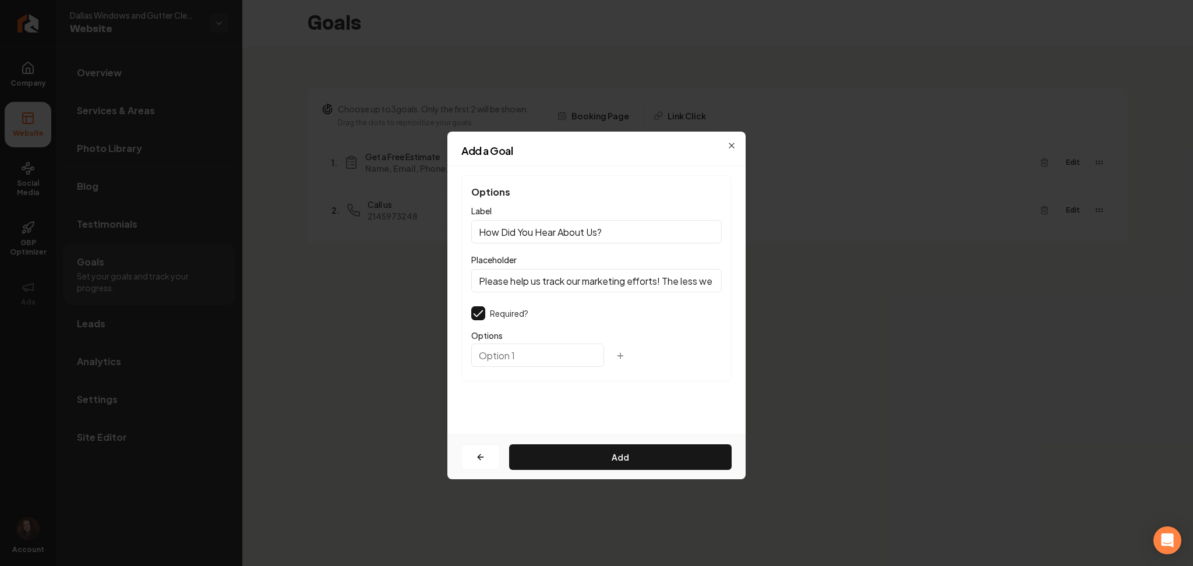
click at [492, 358] on input "text" at bounding box center [537, 355] width 133 height 23
paste input "Google Search"
type input "Google Search"
click at [616, 355] on icon "button" at bounding box center [620, 355] width 9 height 9
paste input "Someone Told Me About You"
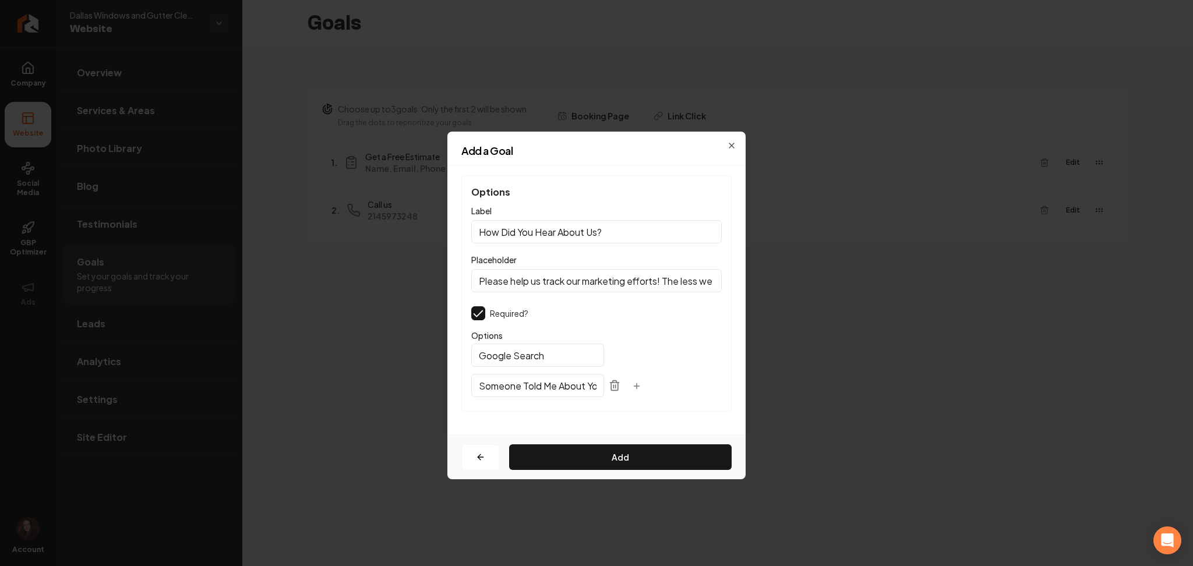
scroll to position [0, 24]
type input "Someone Told Me About You"
click at [632, 383] on icon "button" at bounding box center [636, 386] width 9 height 9
paste input "Saw Truck / Guys Out Working"
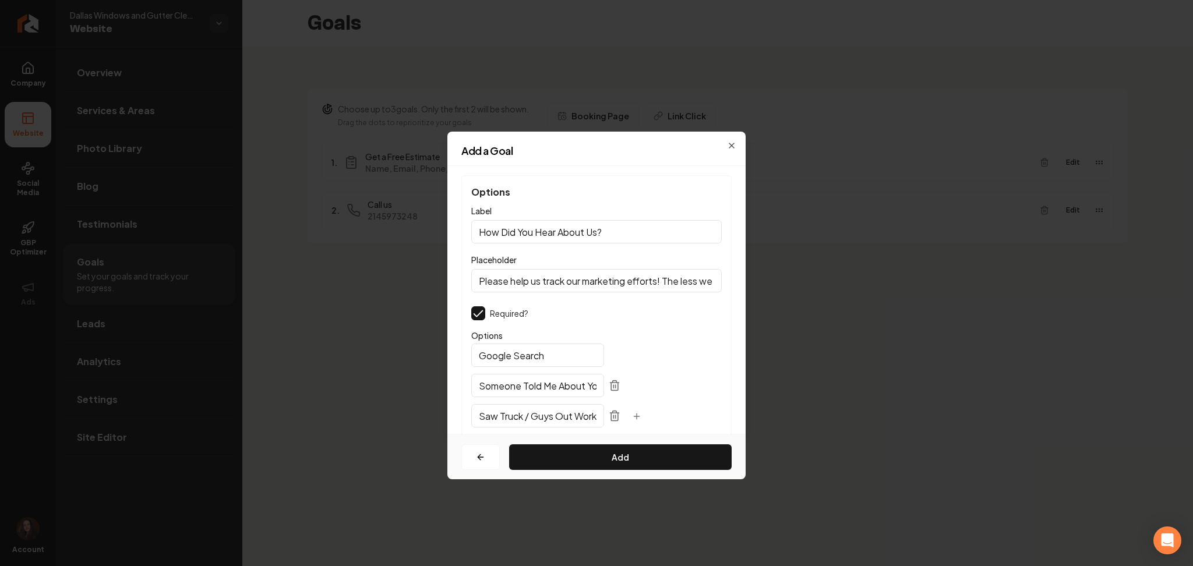
scroll to position [0, 29]
type input "Saw Truck / Guys Out Working"
click at [632, 415] on icon "button" at bounding box center [636, 416] width 9 height 9
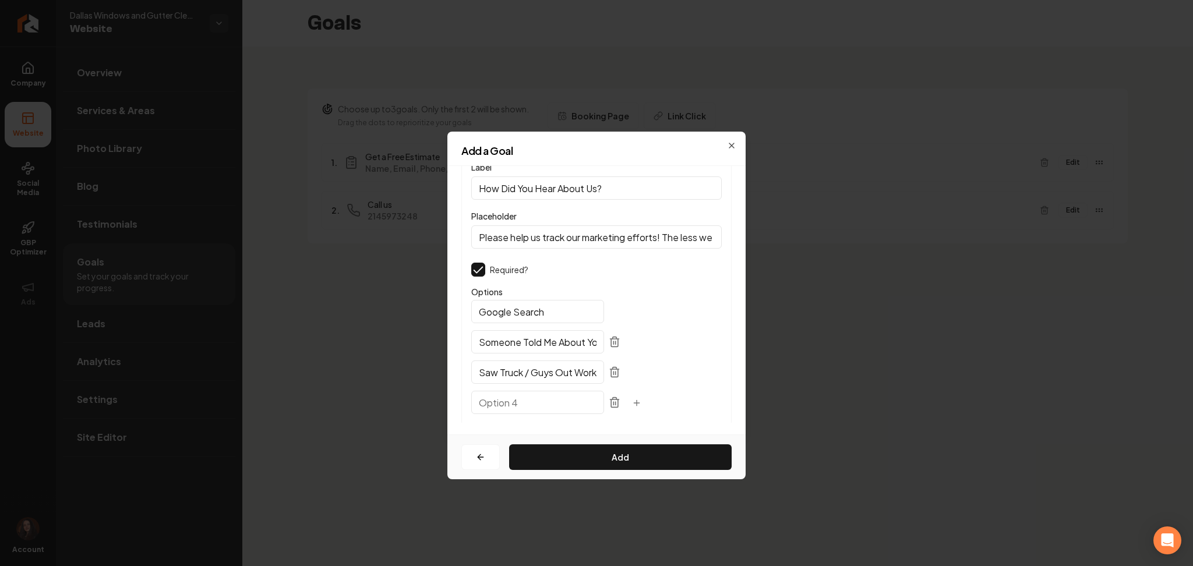
paste input "Yelp"
type input "Yelp"
click at [632, 404] on icon "button" at bounding box center [636, 403] width 9 height 9
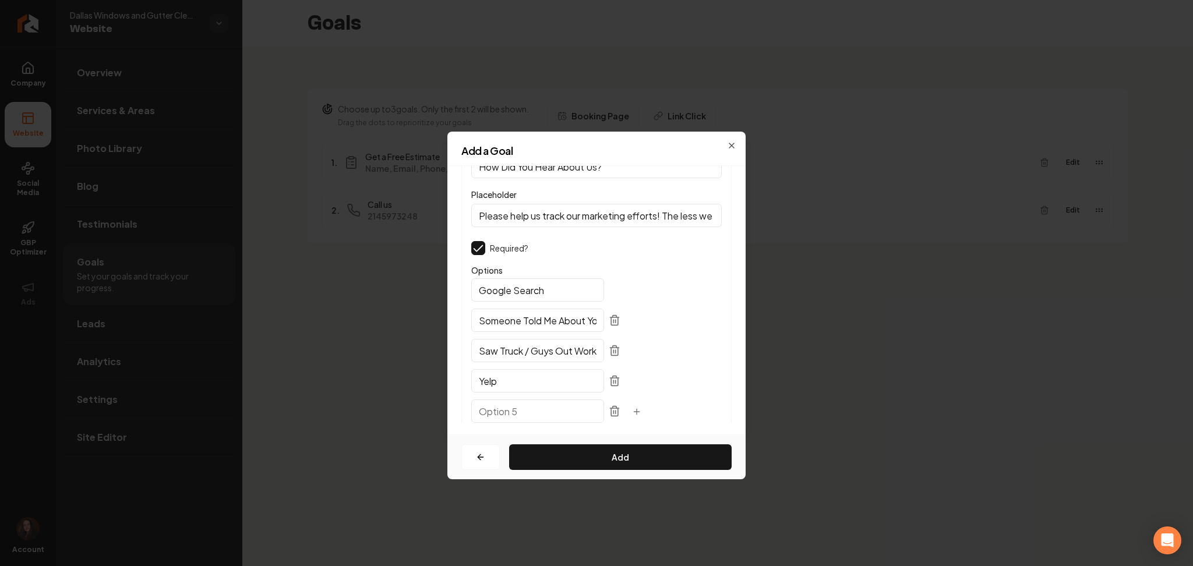
paste input "Facebook"
type input "Facebook"
click at [632, 411] on icon "button" at bounding box center [636, 411] width 9 height 9
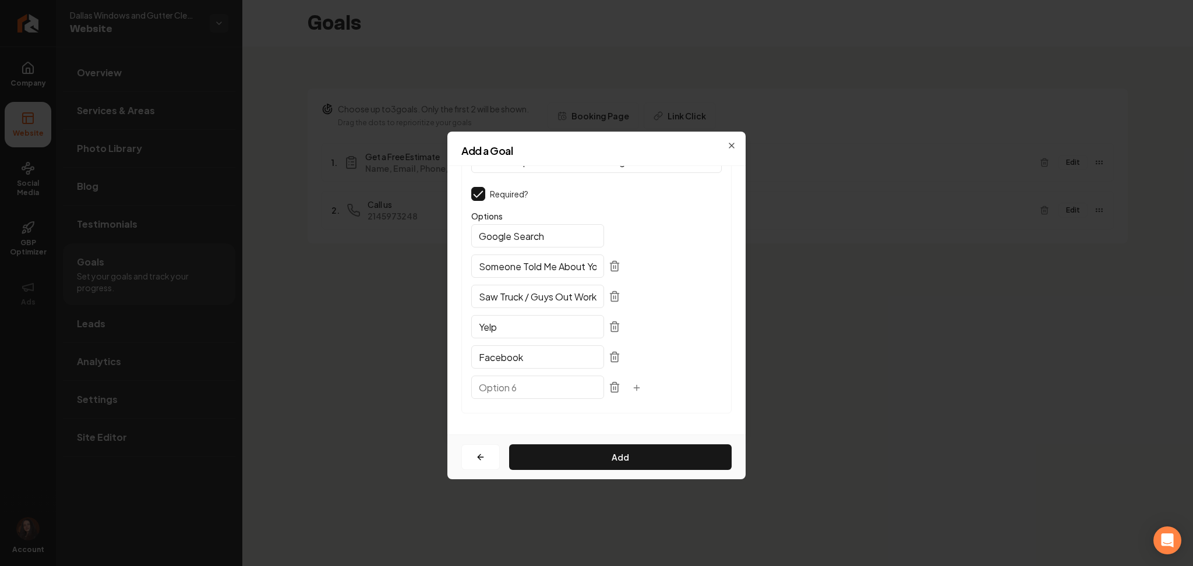
paste input "Instagram"
type input "Instagram"
click at [625, 392] on button "button" at bounding box center [636, 389] width 23 height 21
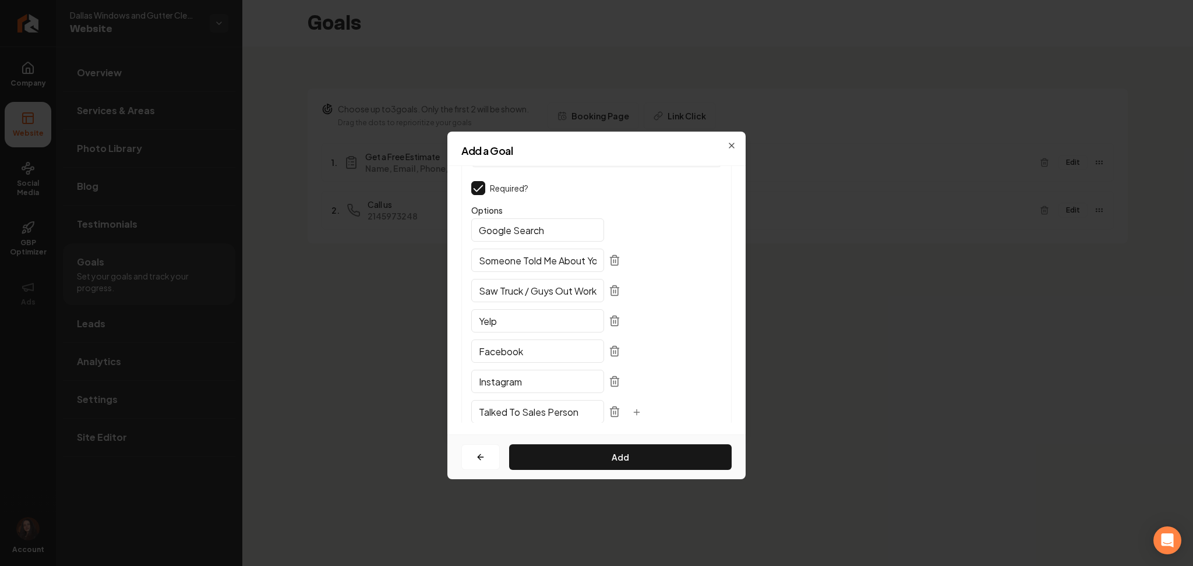
type input "Talked To Sales Person"
click at [625, 406] on button "button" at bounding box center [636, 413] width 23 height 21
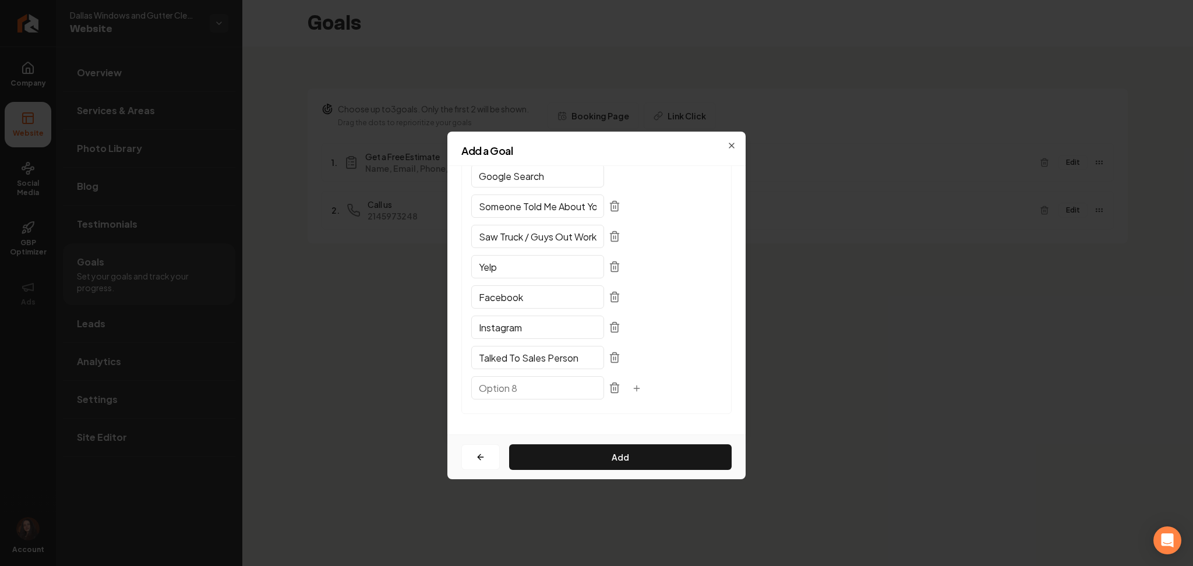
paste input "Mailer"
type input "Mailer"
click at [625, 387] on button "button" at bounding box center [636, 389] width 23 height 21
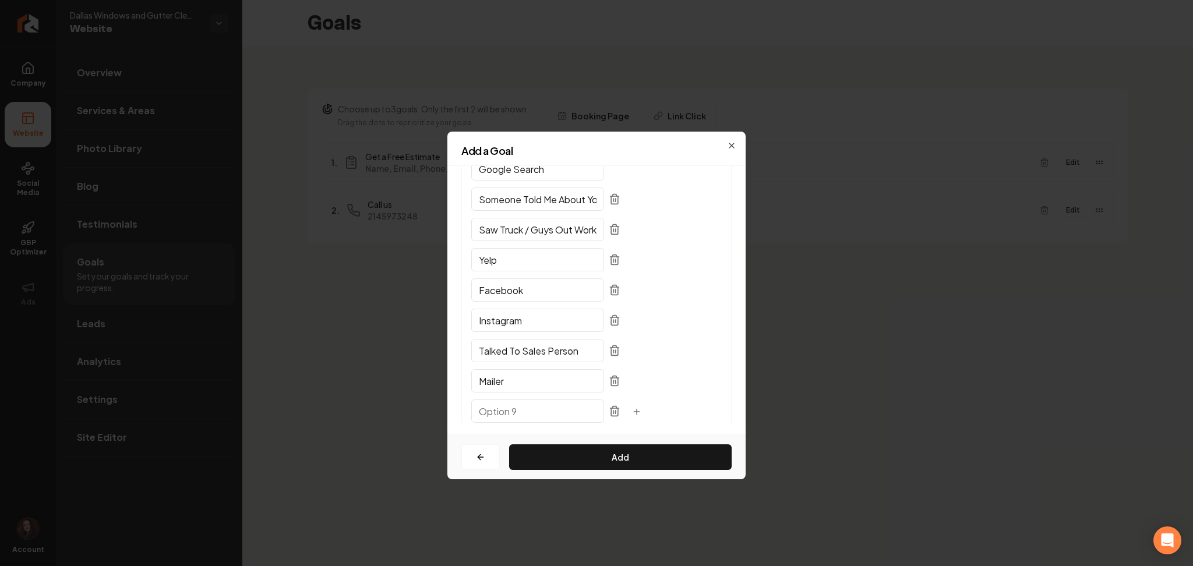
paste input "Doorhanger"
type input "Doorhanger"
click at [632, 411] on icon "button" at bounding box center [636, 411] width 9 height 9
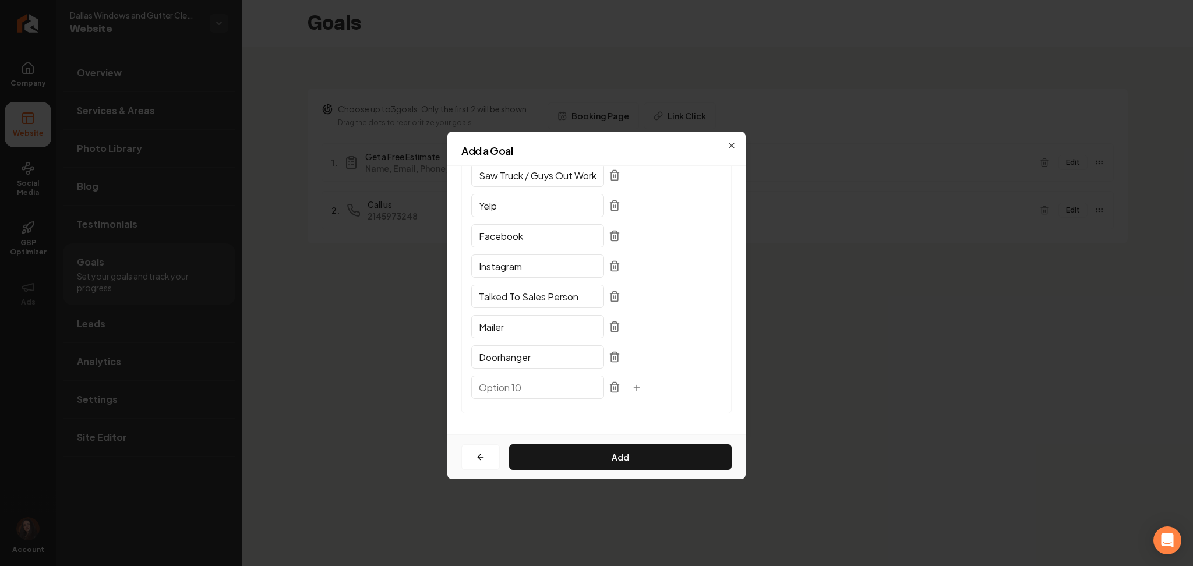
paste input "Other"
type input "Other"
click at [579, 459] on button "Add" at bounding box center [620, 458] width 223 height 26
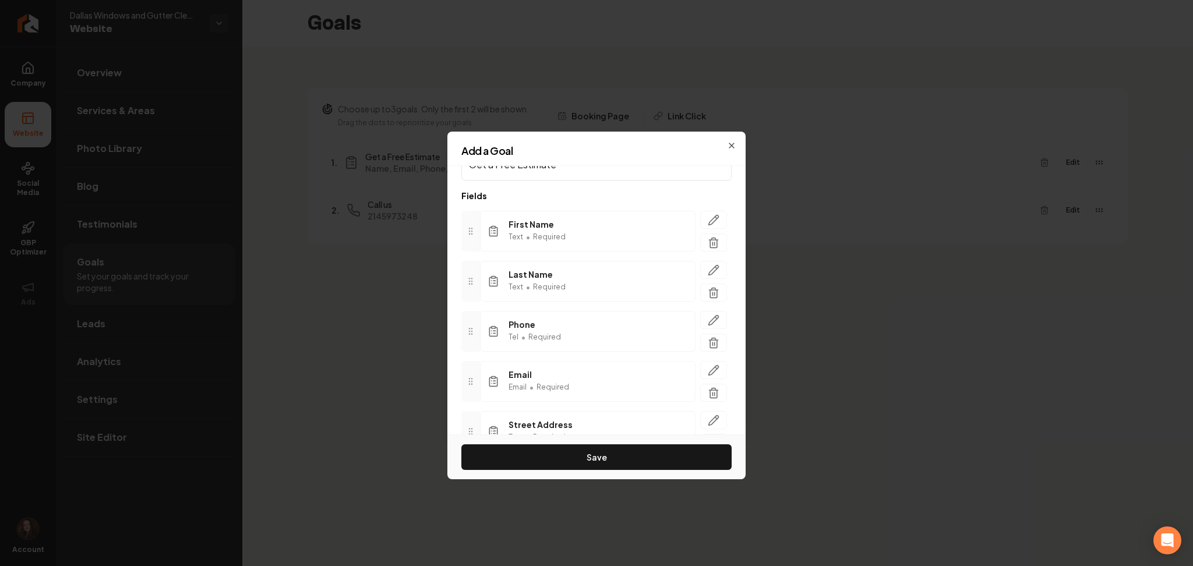
click at [579, 459] on button "Save" at bounding box center [596, 458] width 270 height 26
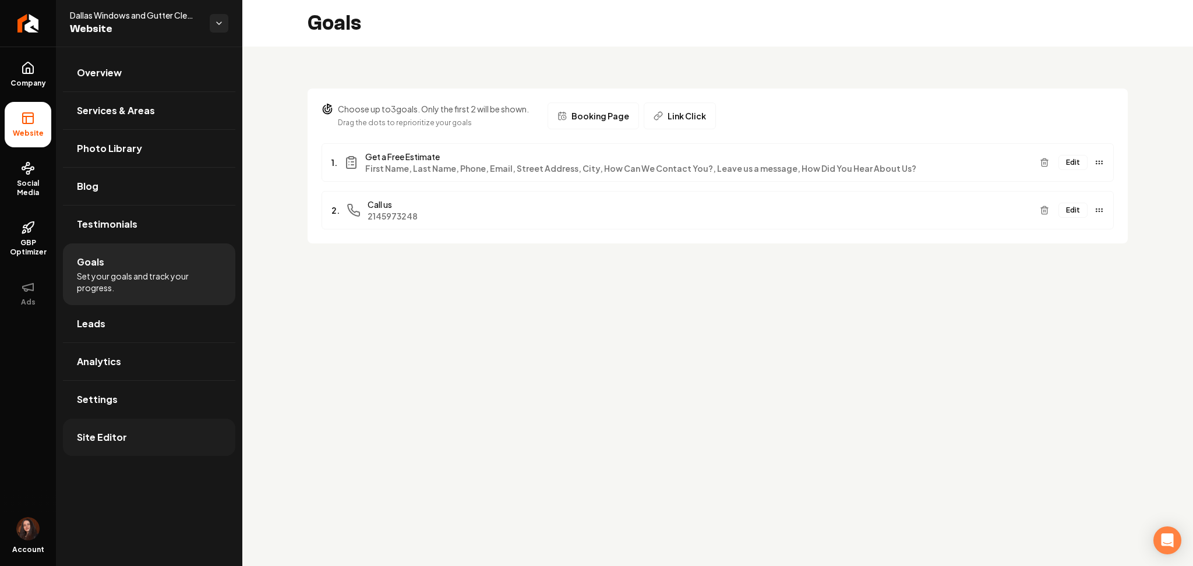
click at [163, 440] on link "Site Editor" at bounding box center [149, 437] width 172 height 37
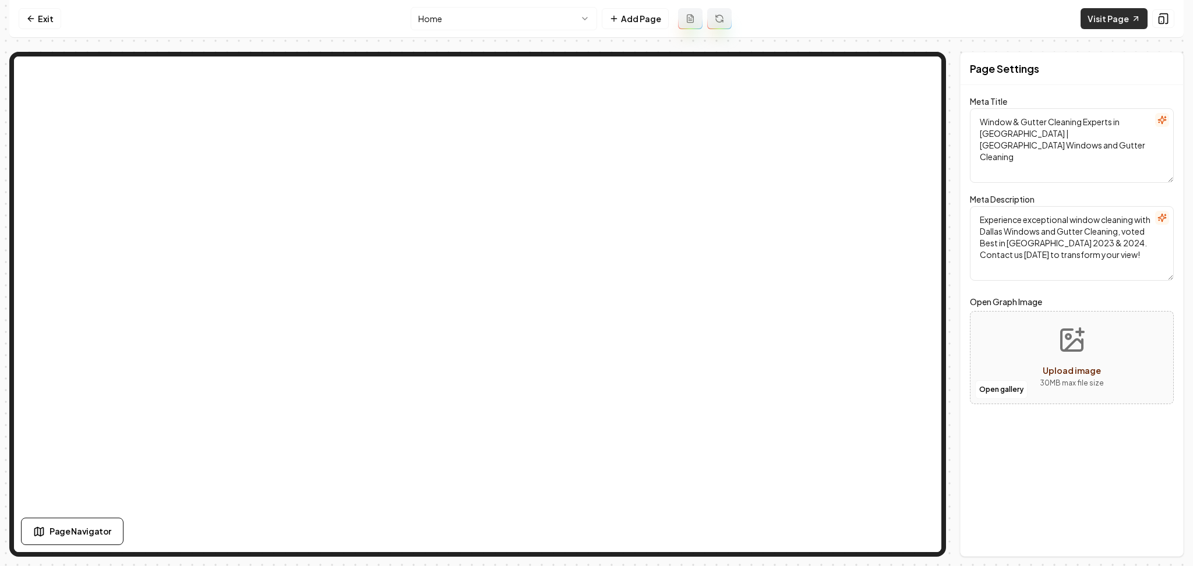
click at [1111, 18] on link "Visit Page" at bounding box center [1114, 18] width 67 height 21
click at [30, 20] on icon at bounding box center [30, 18] width 9 height 9
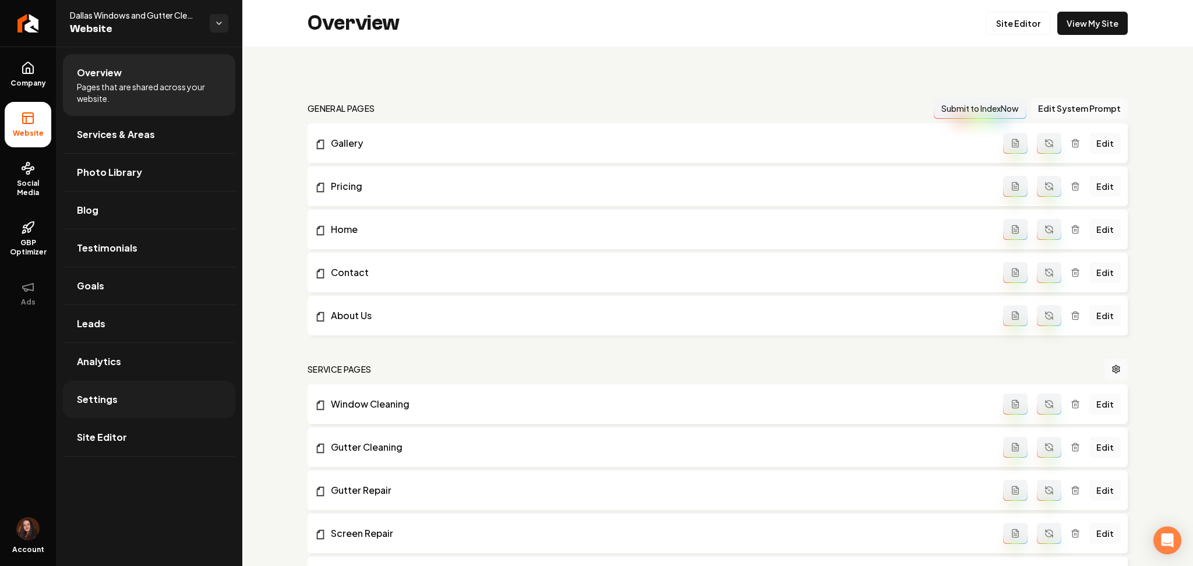
click at [109, 402] on span "Settings" at bounding box center [97, 400] width 41 height 14
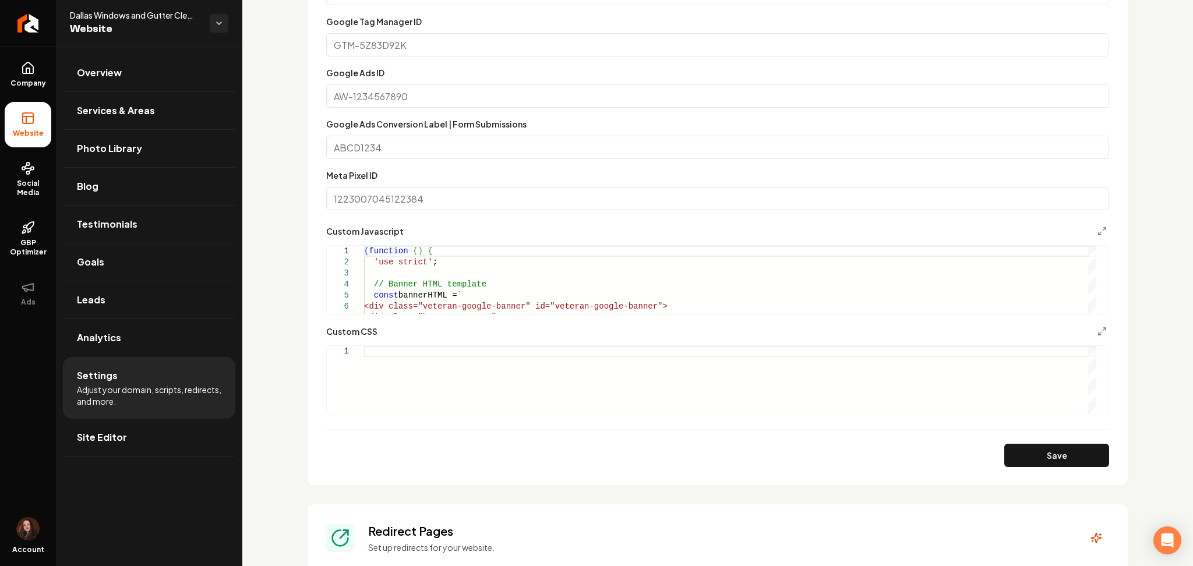
scroll to position [732, 0]
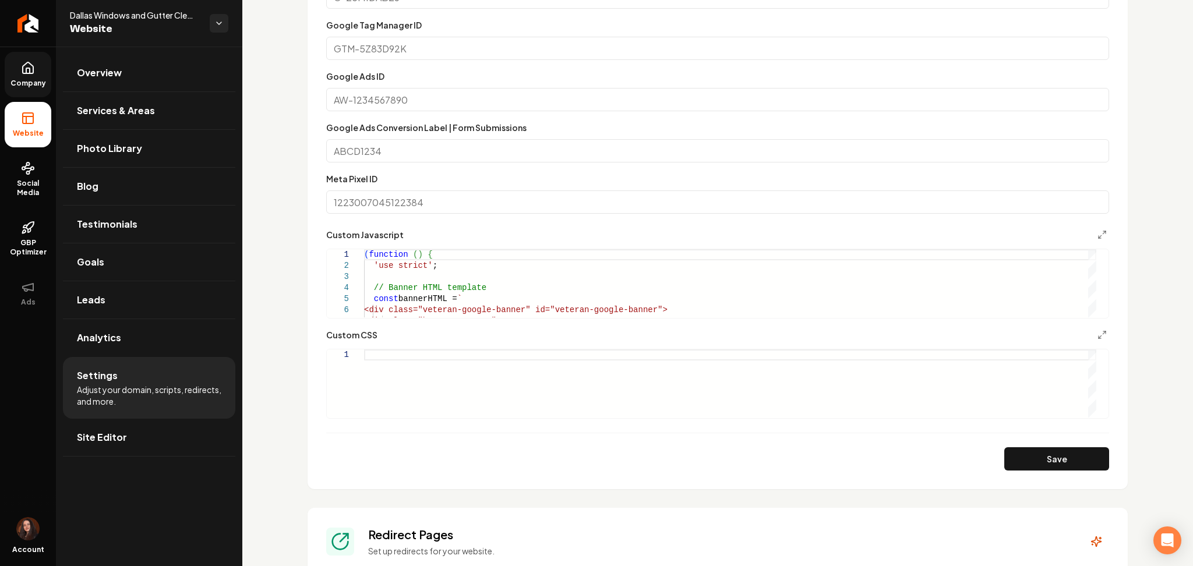
click at [35, 76] on link "Company" at bounding box center [28, 74] width 47 height 45
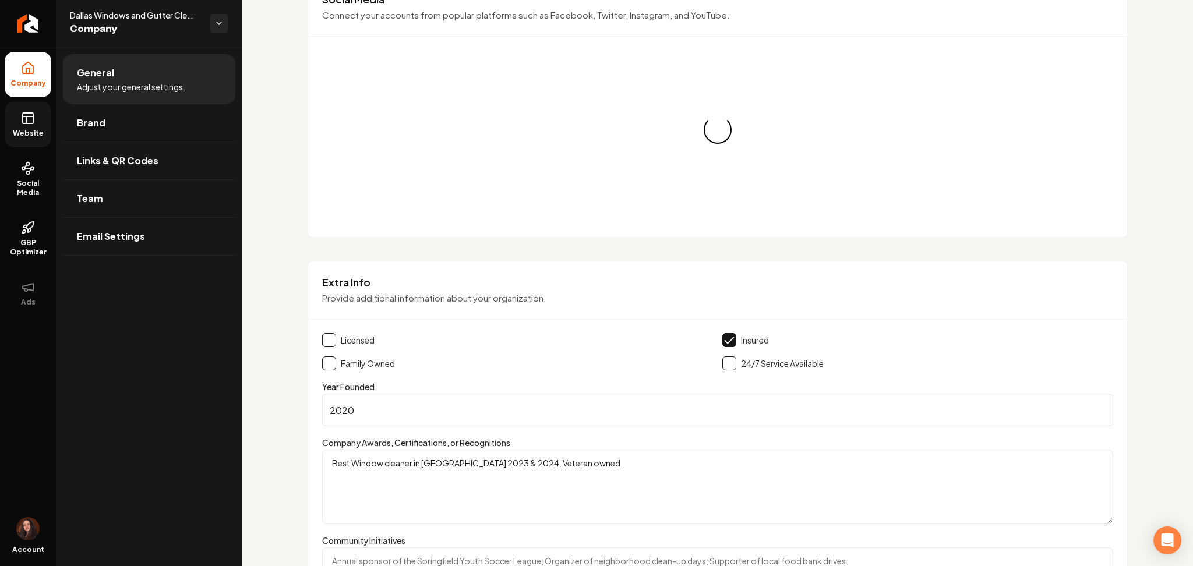
scroll to position [732, 0]
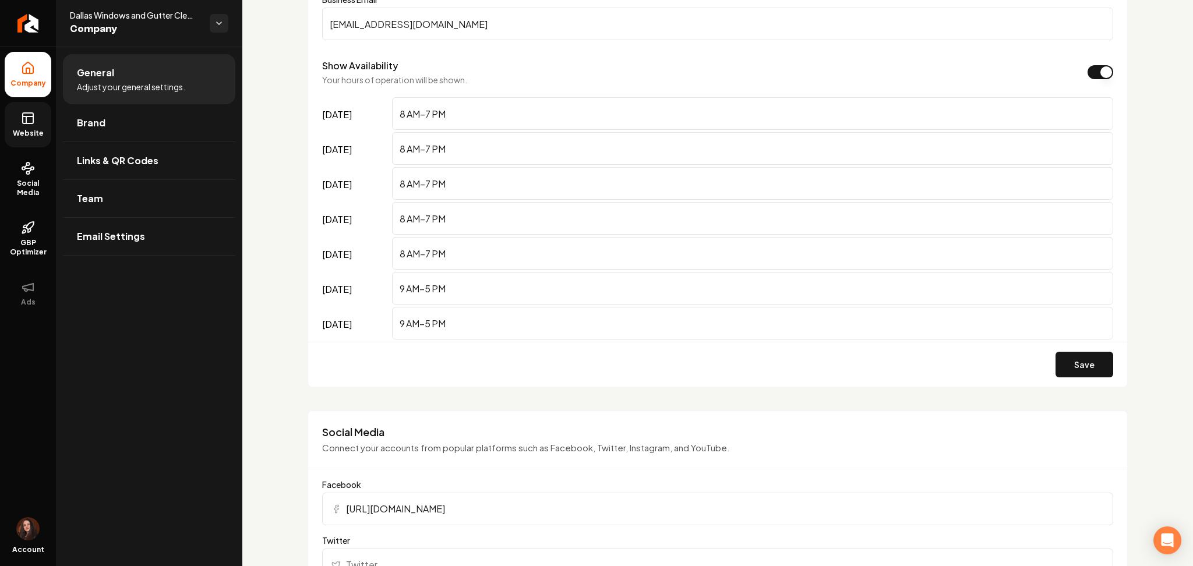
click at [13, 117] on link "Website" at bounding box center [28, 124] width 47 height 45
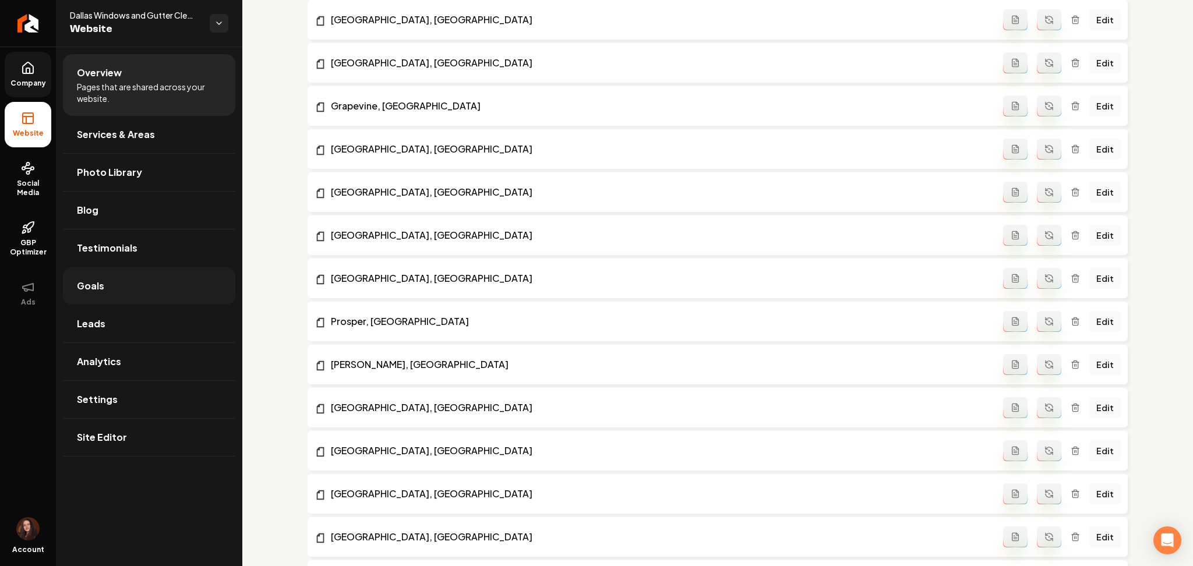
click at [88, 288] on span "Goals" at bounding box center [90, 286] width 27 height 14
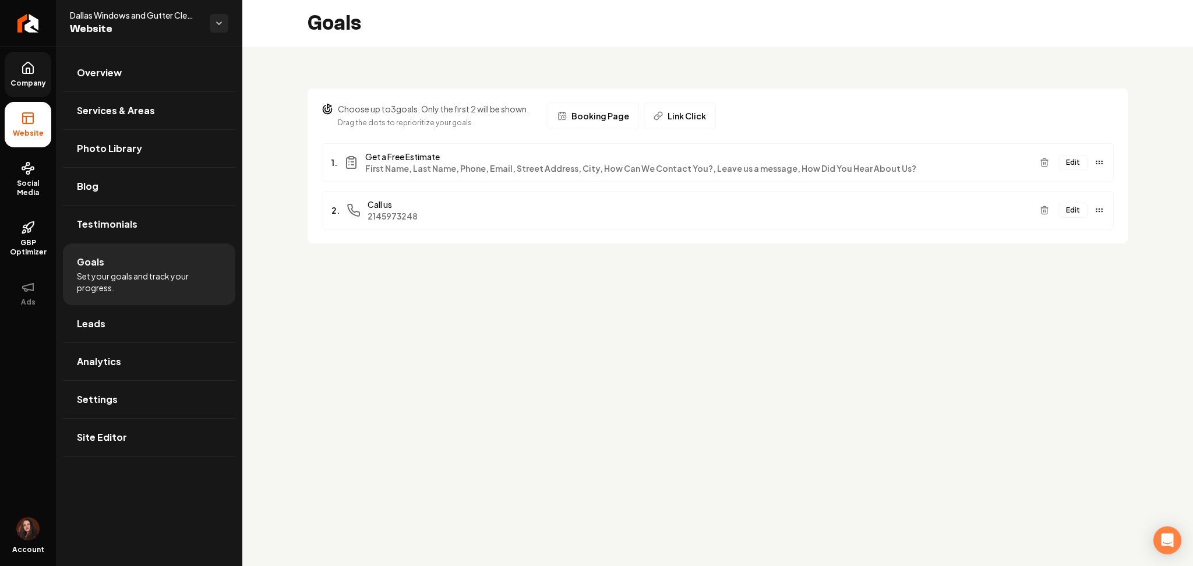
click at [1069, 159] on button "Edit" at bounding box center [1073, 162] width 29 height 15
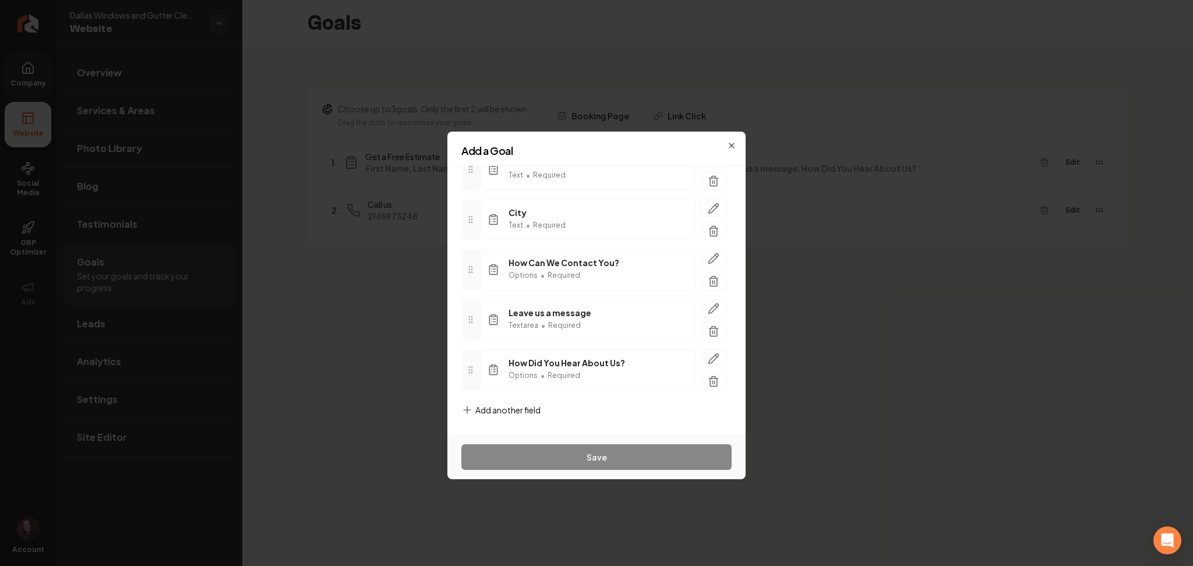
click at [485, 413] on span "Add another field" at bounding box center [507, 410] width 65 height 12
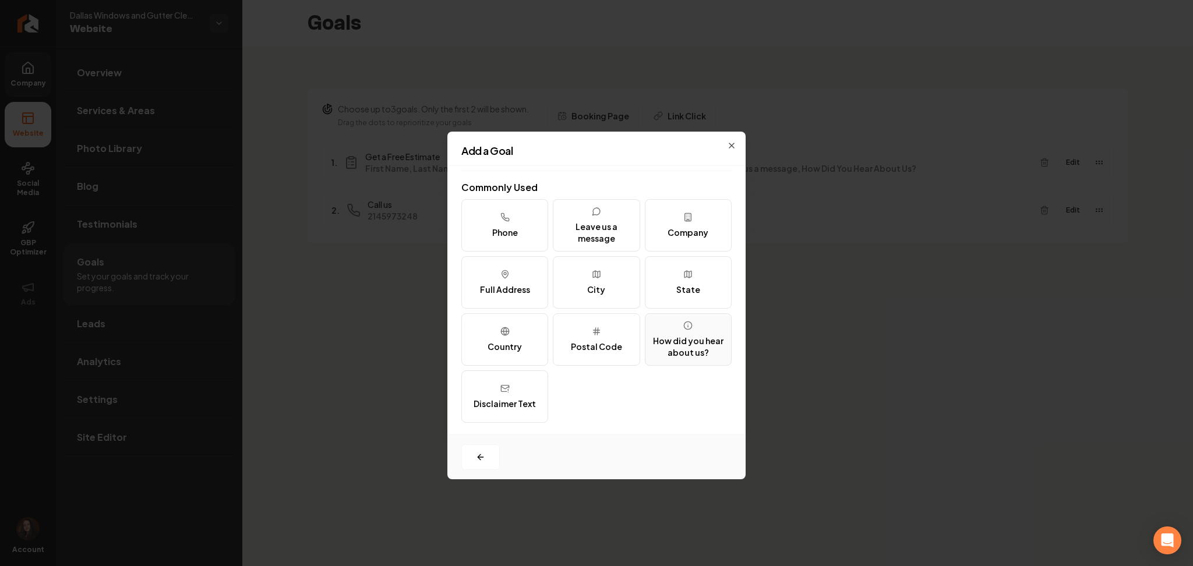
click at [668, 339] on div "How did you hear about us?" at bounding box center [688, 346] width 76 height 23
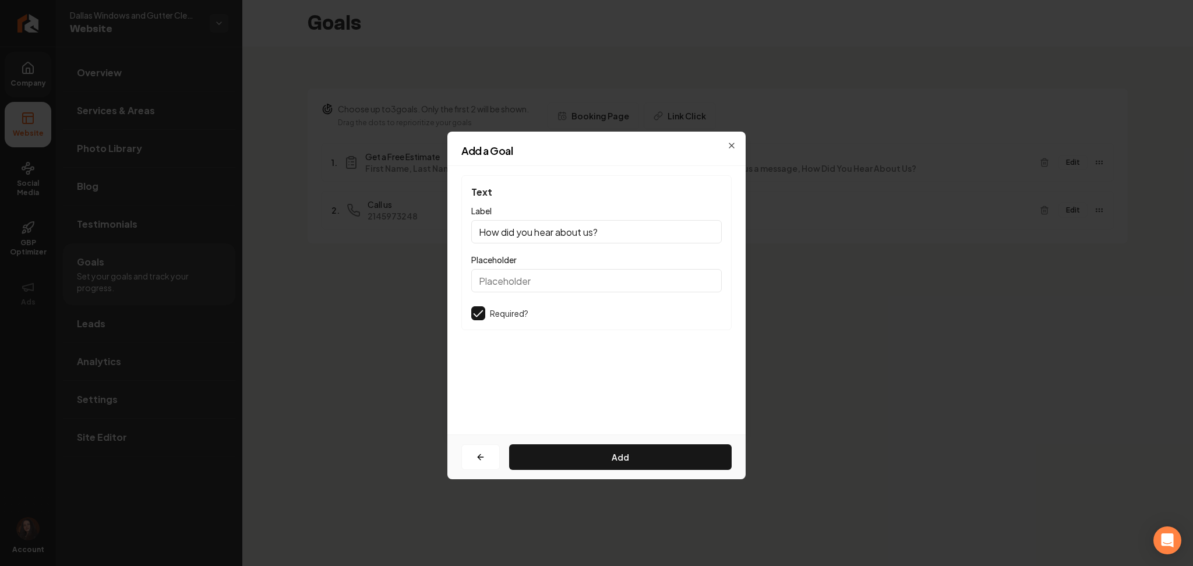
scroll to position [0, 0]
click at [476, 453] on icon "button" at bounding box center [480, 457] width 9 height 9
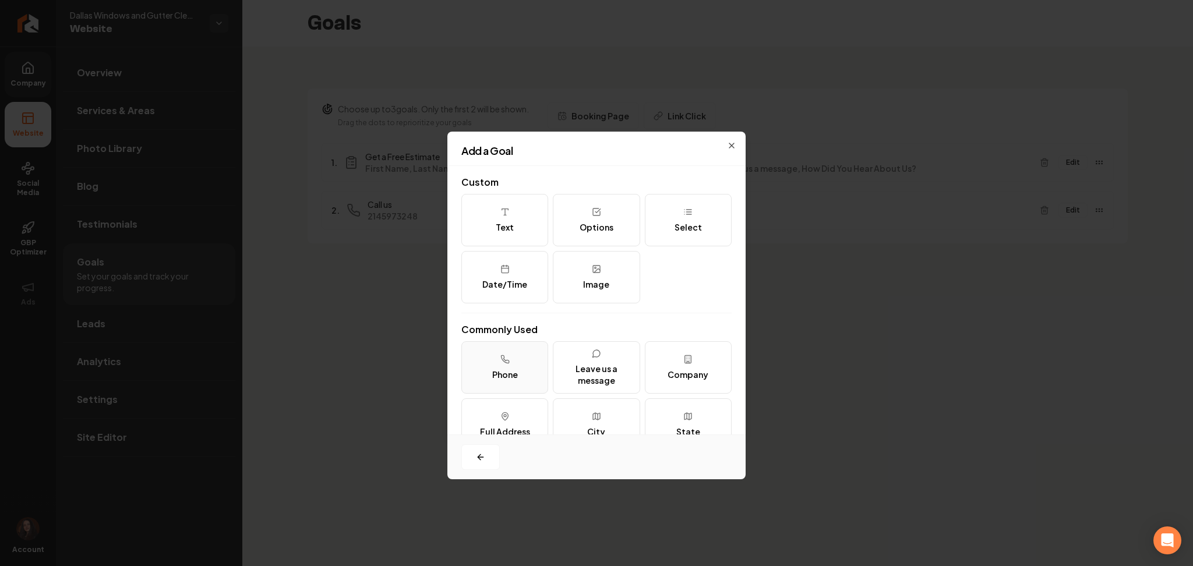
scroll to position [142, 0]
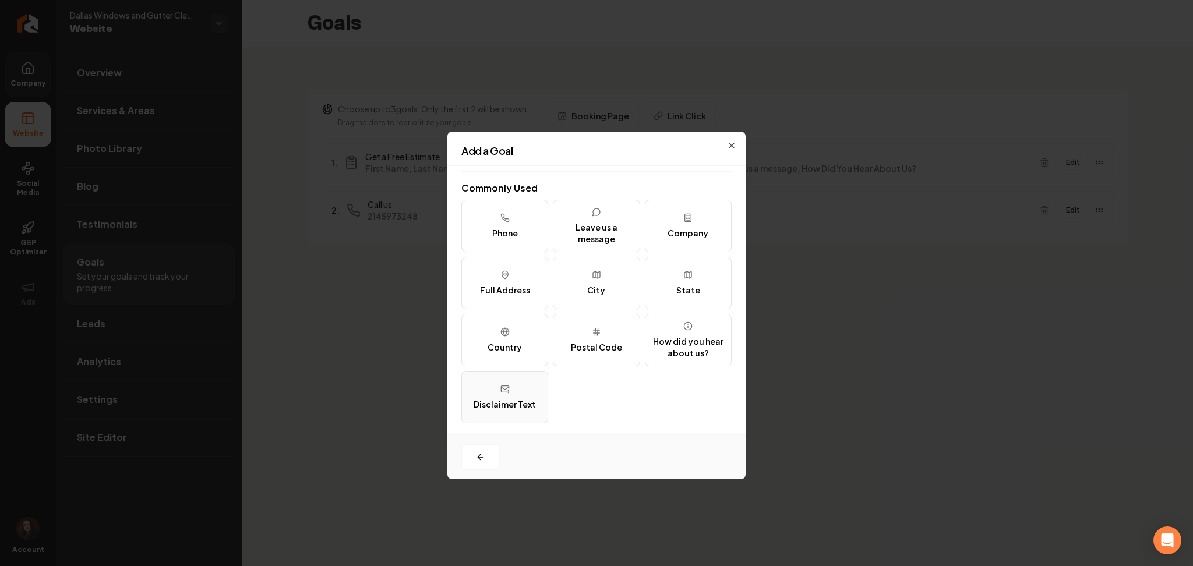
click at [498, 412] on button "Disclaimer Text" at bounding box center [504, 397] width 87 height 52
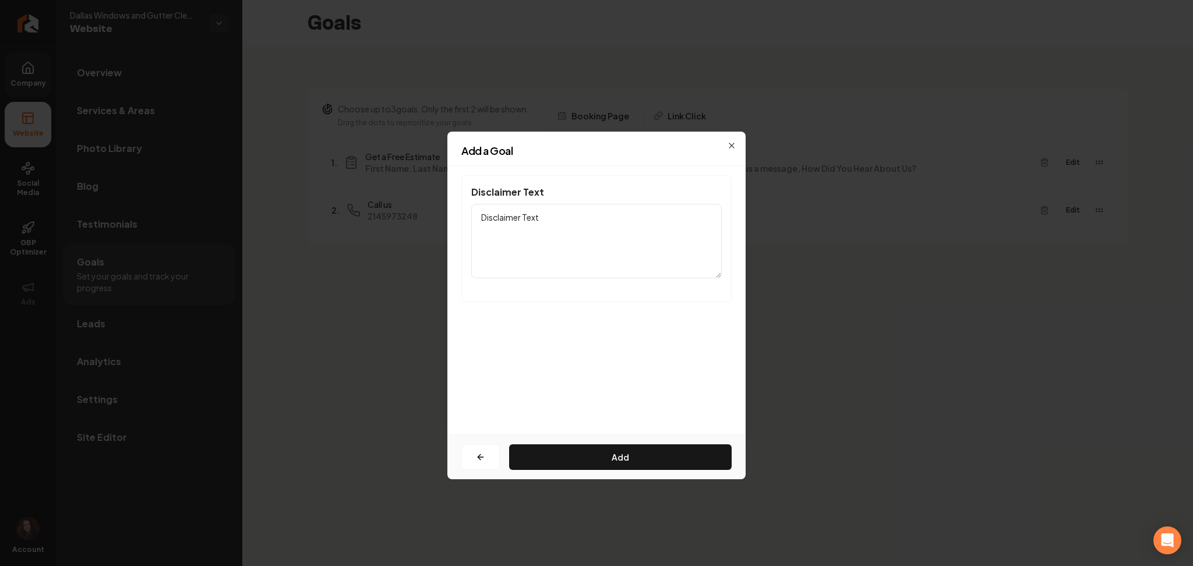
click at [508, 251] on textarea "Disclaimer Text" at bounding box center [596, 241] width 251 height 75
click at [481, 459] on icon "button" at bounding box center [480, 457] width 9 height 9
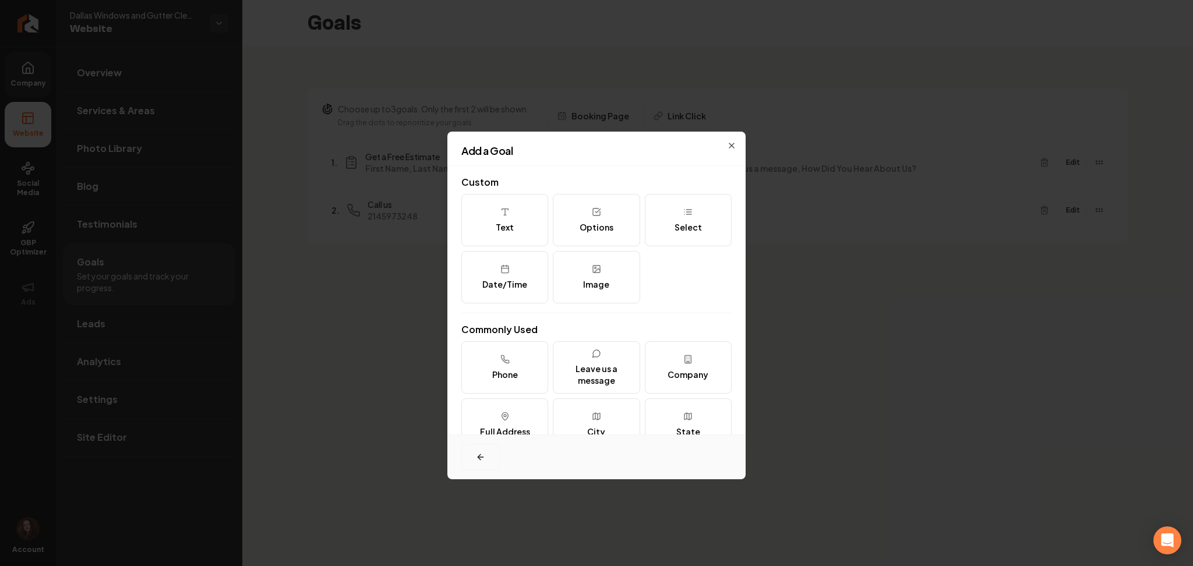
click at [491, 453] on button "button" at bounding box center [480, 458] width 38 height 26
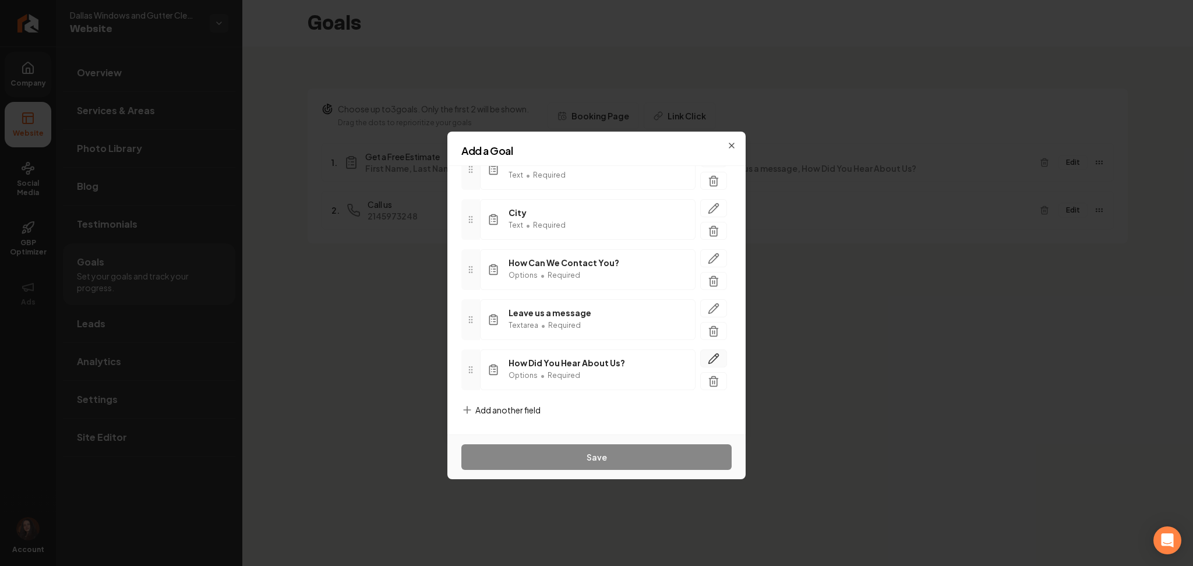
click at [708, 354] on icon "button" at bounding box center [714, 359] width 12 height 12
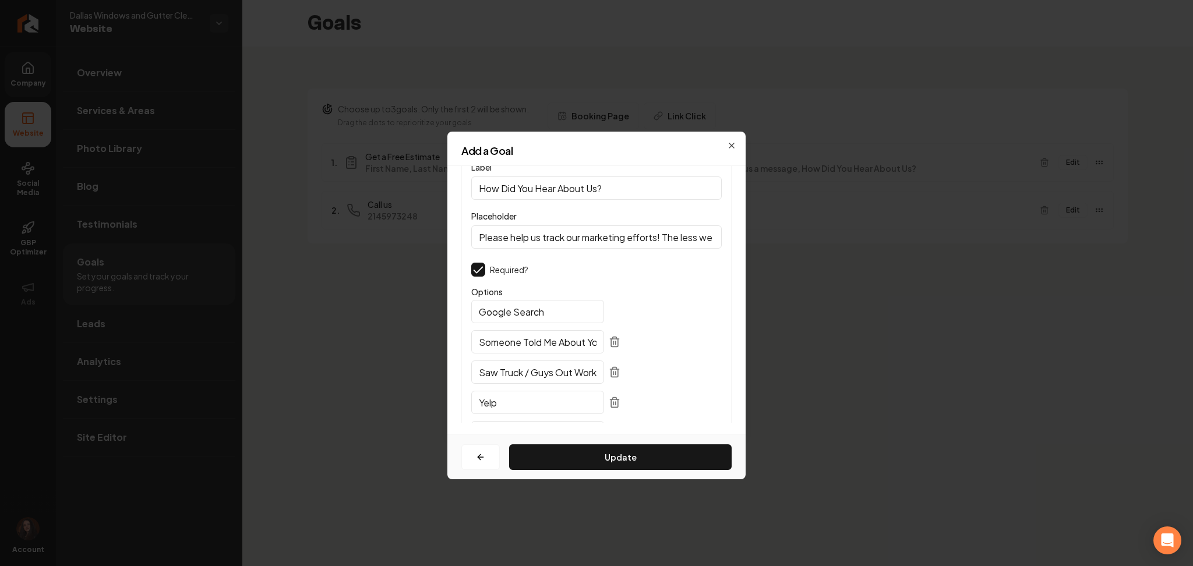
scroll to position [44, 0]
click at [535, 242] on input "Please help us track our marketing efforts! The less we spend on marketing the …" at bounding box center [596, 236] width 251 height 23
click at [567, 450] on button "Update" at bounding box center [620, 458] width 223 height 26
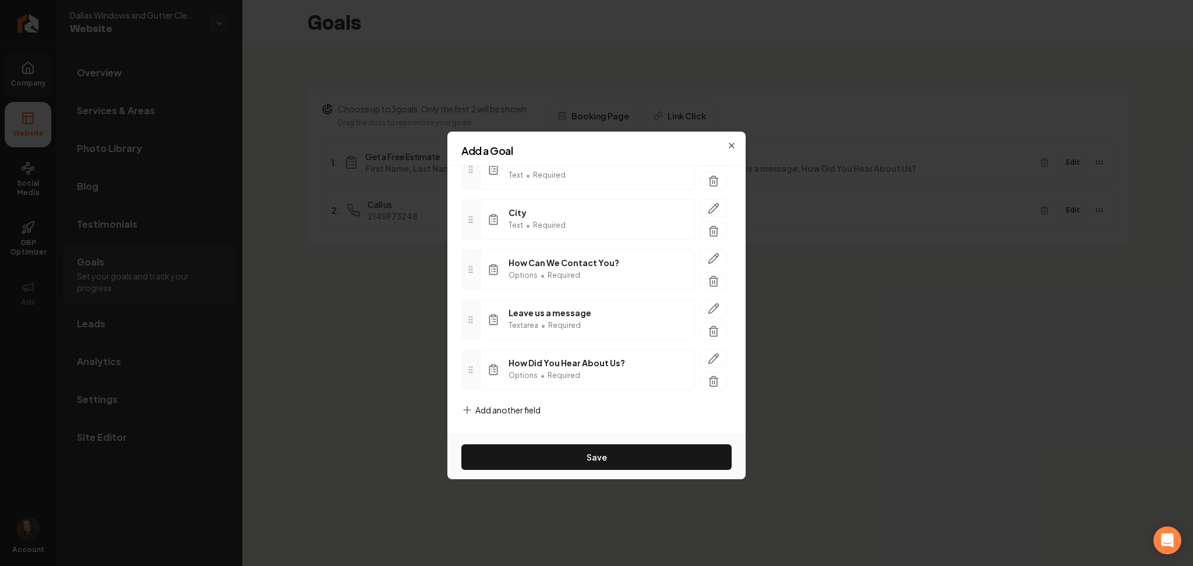
click at [489, 410] on span "Add another field" at bounding box center [507, 410] width 65 height 12
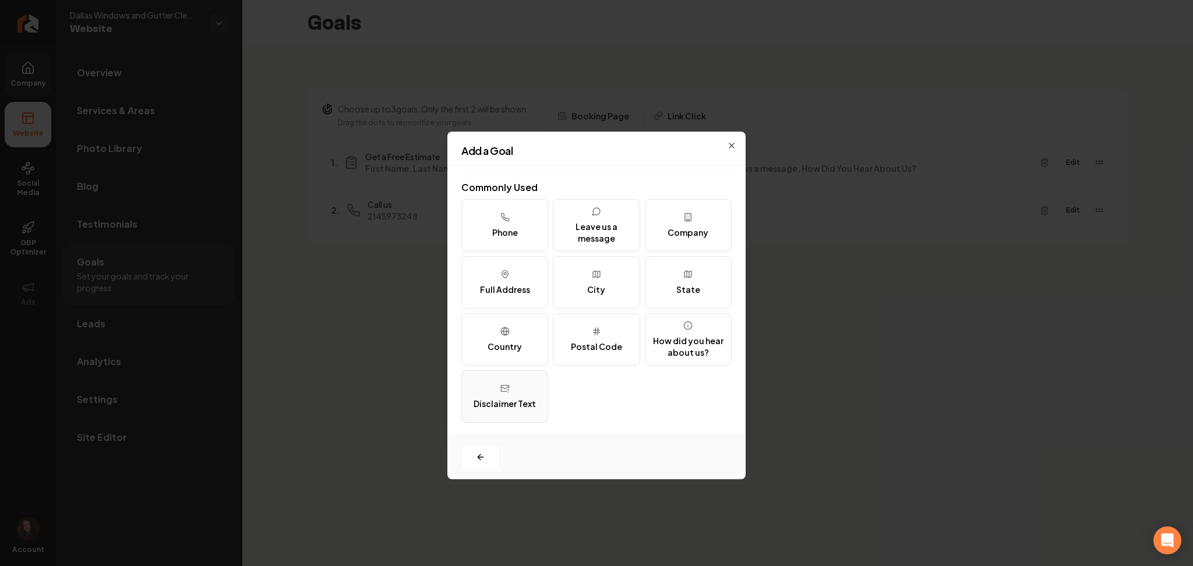
click at [494, 400] on div "Disclaimer Text" at bounding box center [505, 404] width 62 height 12
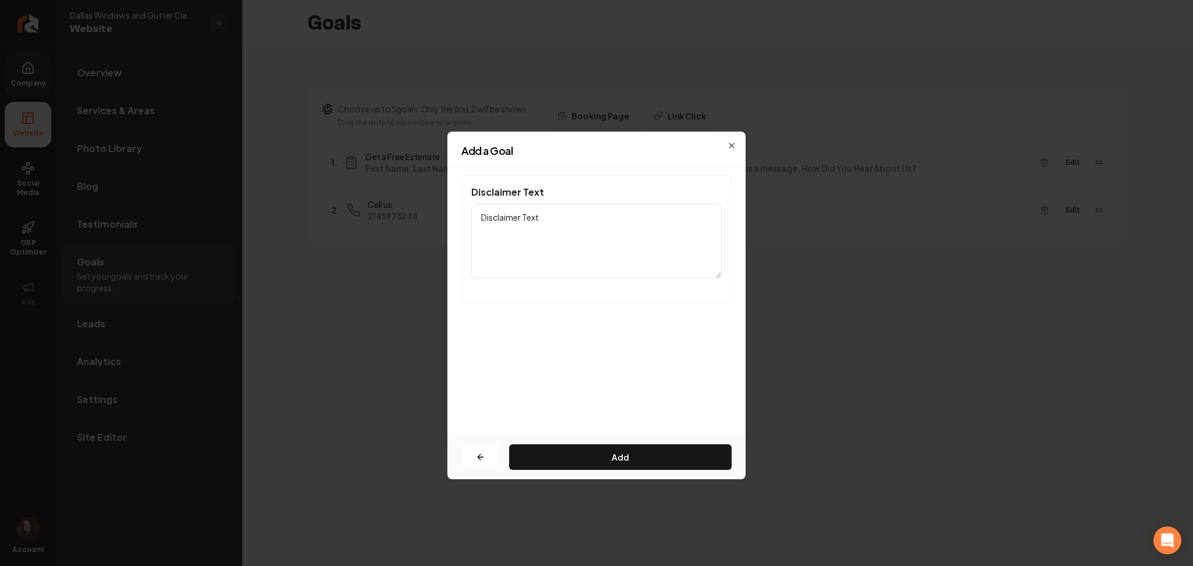
click at [548, 256] on textarea "Disclaimer Text" at bounding box center [596, 241] width 251 height 75
drag, startPoint x: 552, startPoint y: 227, endPoint x: 428, endPoint y: 214, distance: 125.3
click at [428, 214] on body "Company Website Social Media GBP Optimizer Ads Account Dallas Windows and Gutte…" at bounding box center [596, 283] width 1193 height 566
paste textarea "Please help us track our marketing efforts! The less we spend on marketing the …"
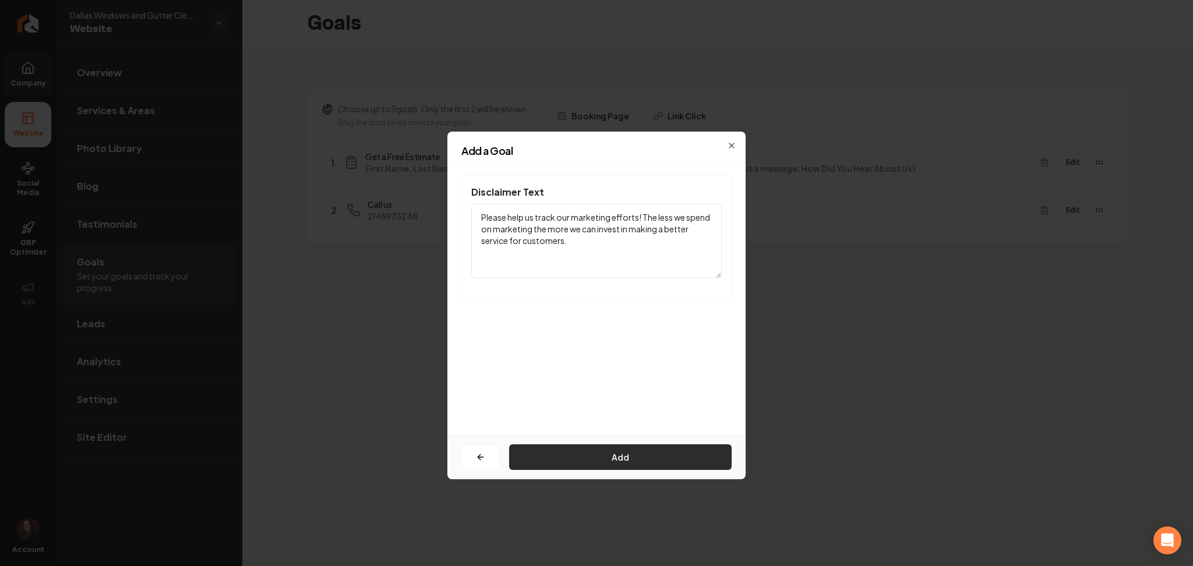
type textarea "Please help us track our marketing efforts! The less we spend on marketing the …"
click at [548, 454] on button "Add" at bounding box center [620, 458] width 223 height 26
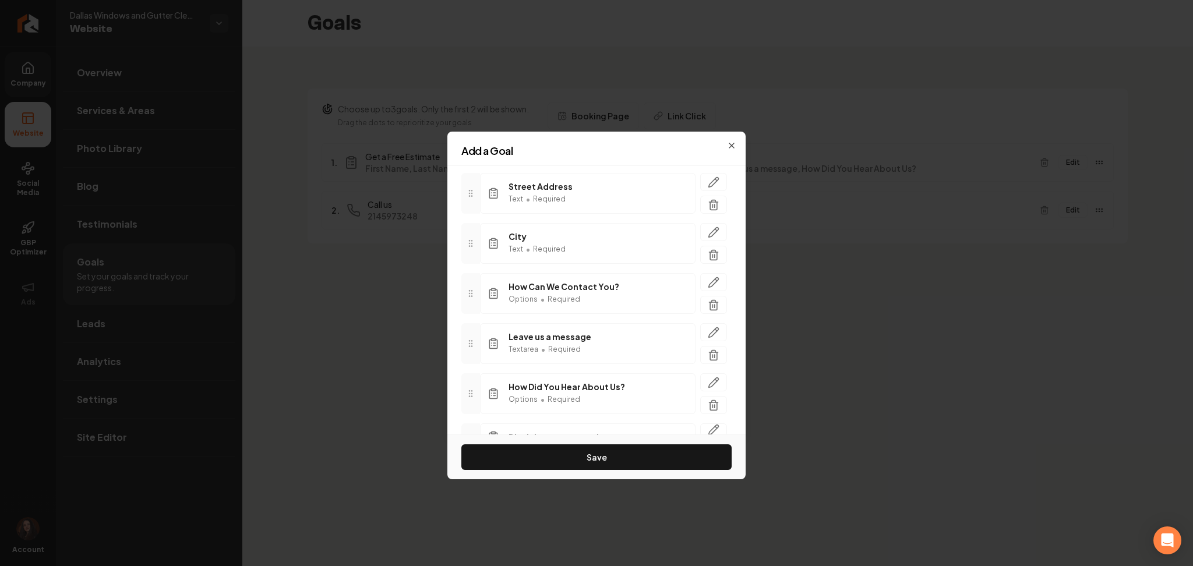
scroll to position [346, 0]
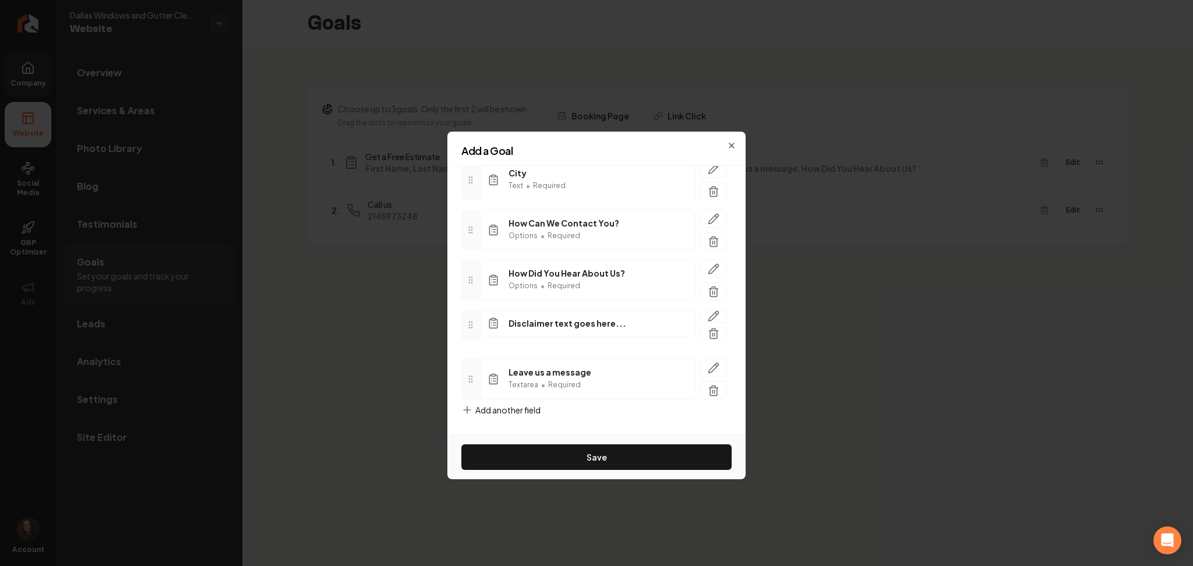
drag, startPoint x: 471, startPoint y: 287, endPoint x: 474, endPoint y: 386, distance: 98.5
drag, startPoint x: 476, startPoint y: 328, endPoint x: 483, endPoint y: 284, distance: 44.8
click at [483, 284] on div "Disclaimer text goes here..." at bounding box center [596, 281] width 270 height 30
click at [486, 415] on span "Add another field" at bounding box center [507, 410] width 65 height 12
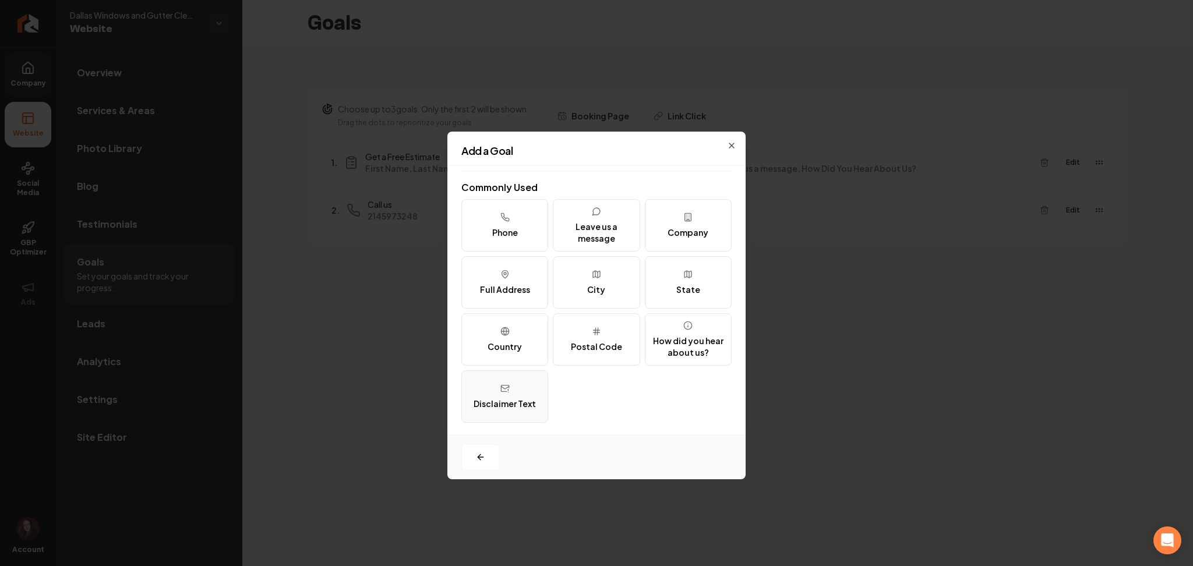
click at [523, 404] on div "Disclaimer Text" at bounding box center [505, 404] width 62 height 12
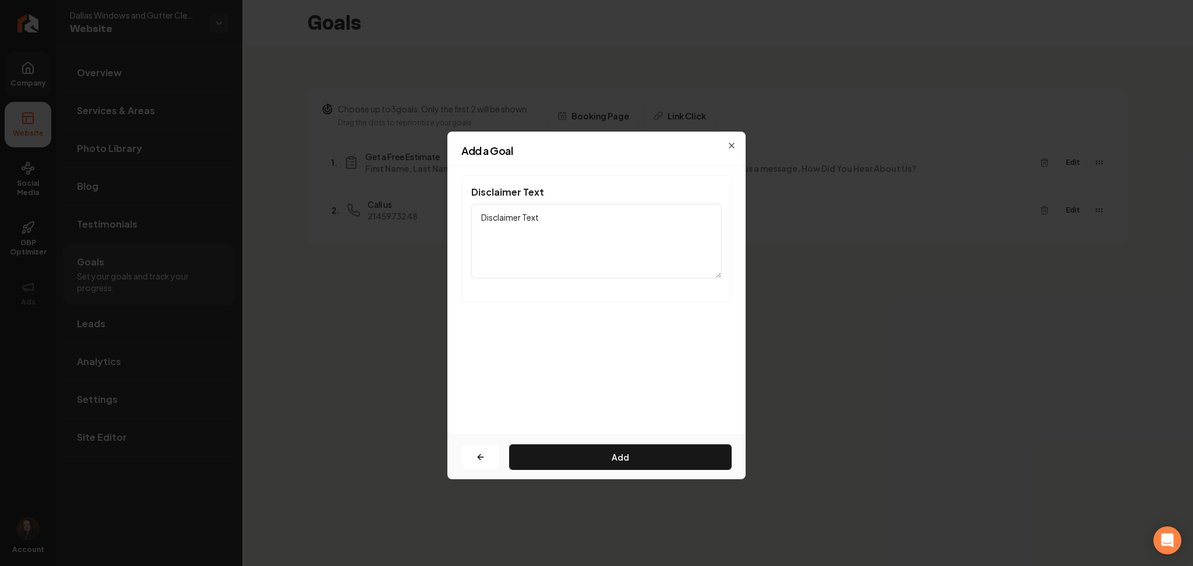
click at [509, 251] on textarea "Disclaimer Text" at bounding box center [596, 241] width 251 height 75
click at [481, 466] on button "button" at bounding box center [480, 458] width 38 height 26
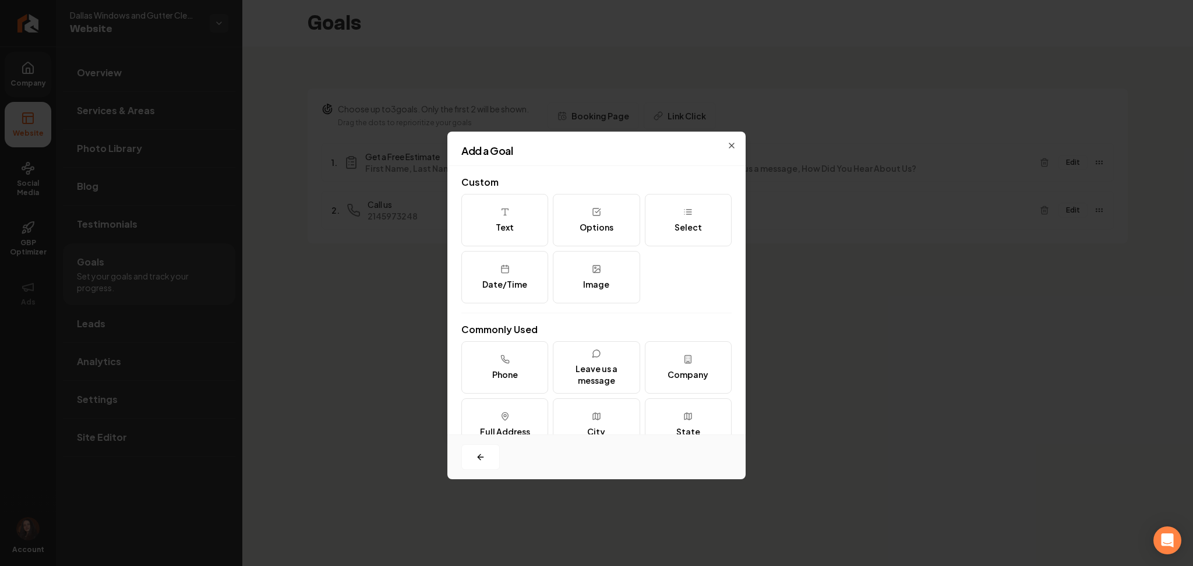
scroll to position [142, 0]
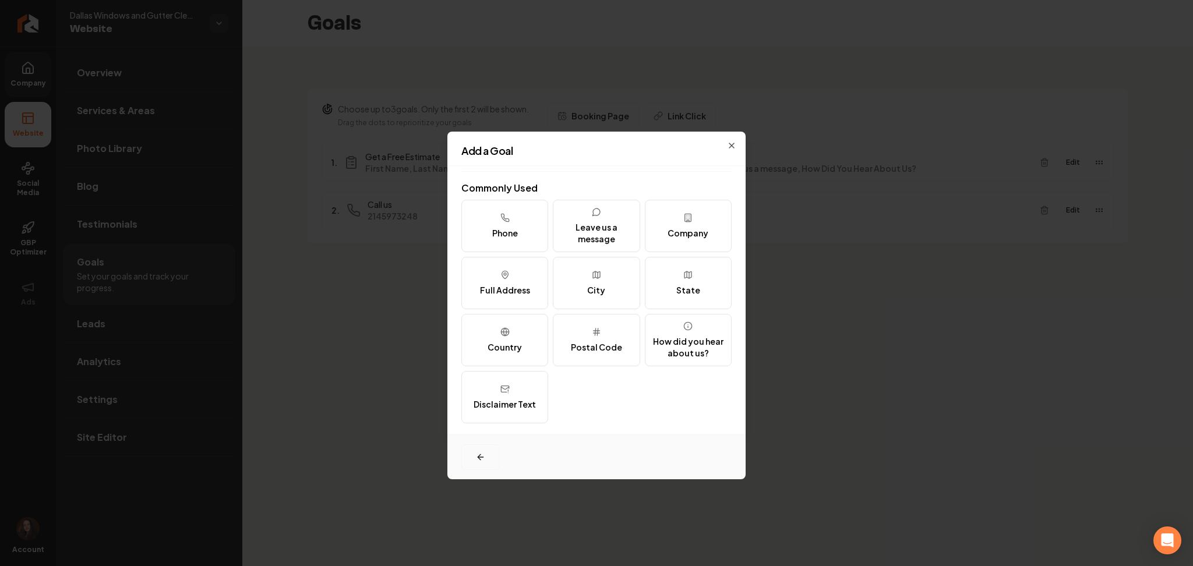
click at [478, 458] on icon "button" at bounding box center [479, 456] width 3 height 5
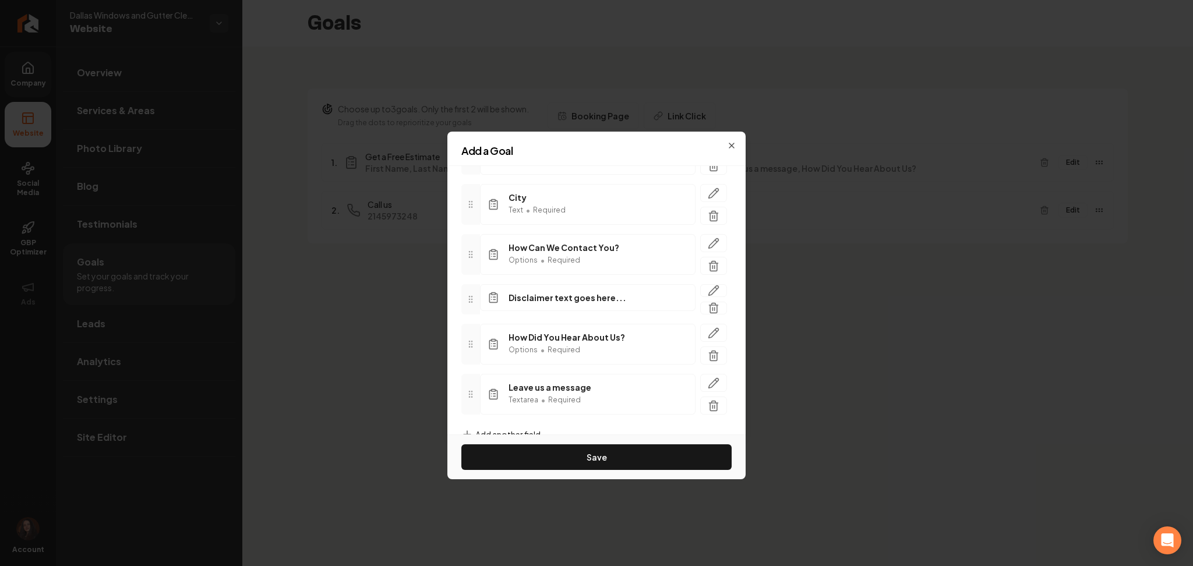
scroll to position [346, 0]
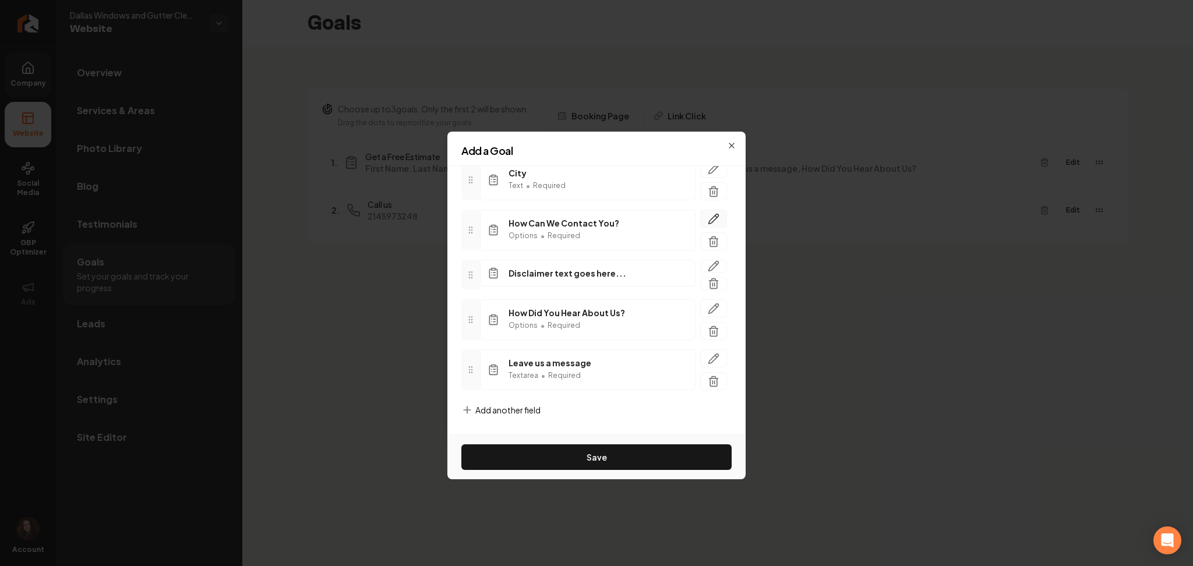
click at [700, 221] on button "button" at bounding box center [713, 219] width 27 height 18
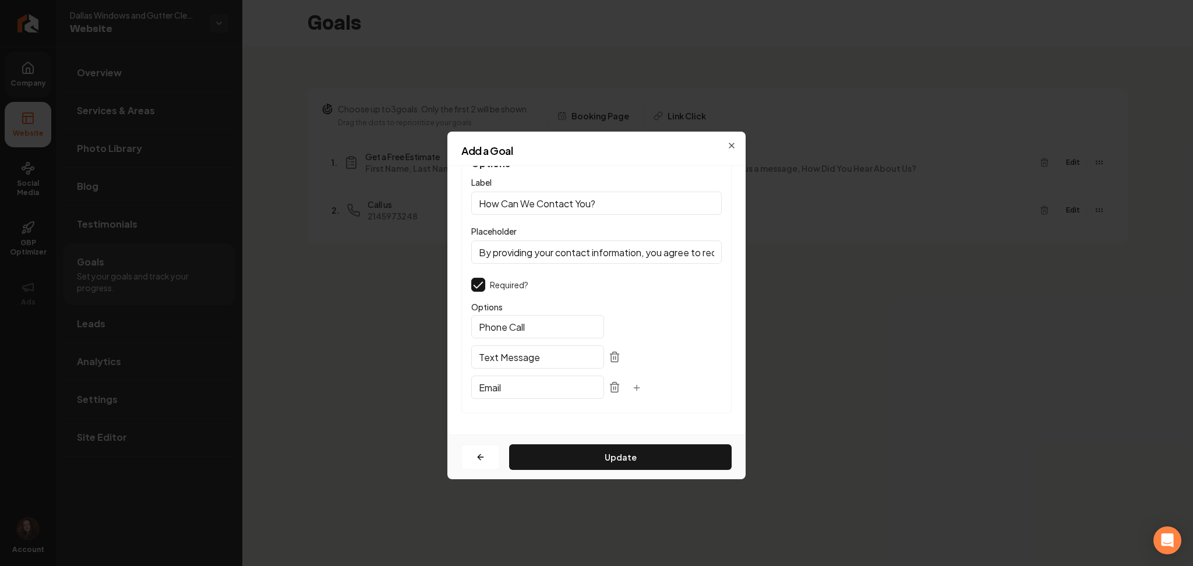
click at [579, 246] on input "By providing your contact information, you agree to receive communications from…" at bounding box center [596, 252] width 251 height 23
click at [480, 458] on icon "button" at bounding box center [480, 457] width 9 height 9
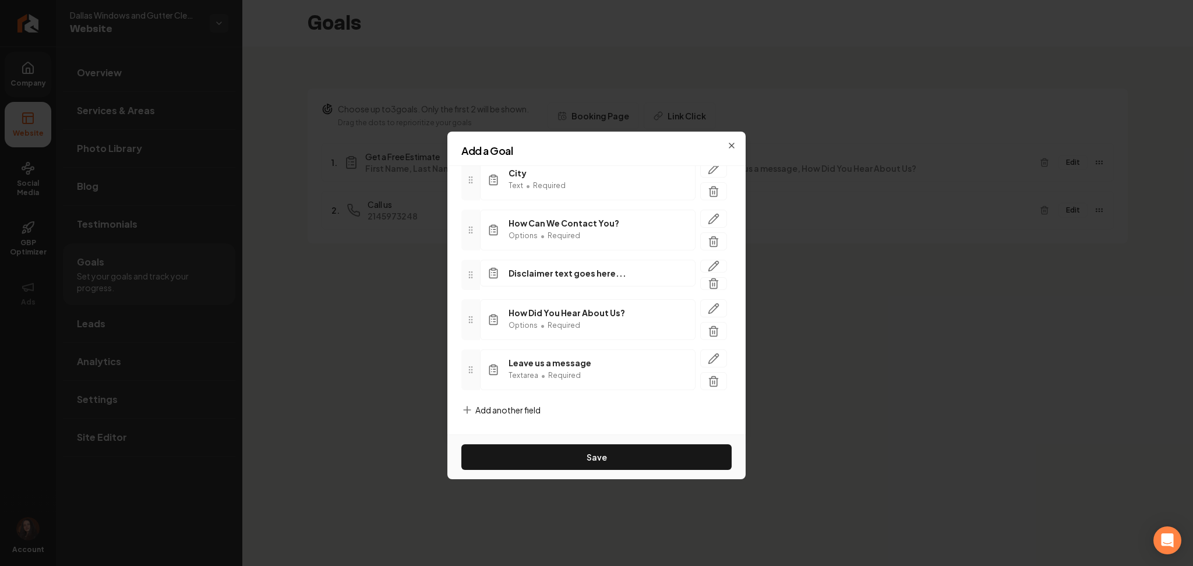
click at [487, 409] on span "Add another field" at bounding box center [507, 410] width 65 height 12
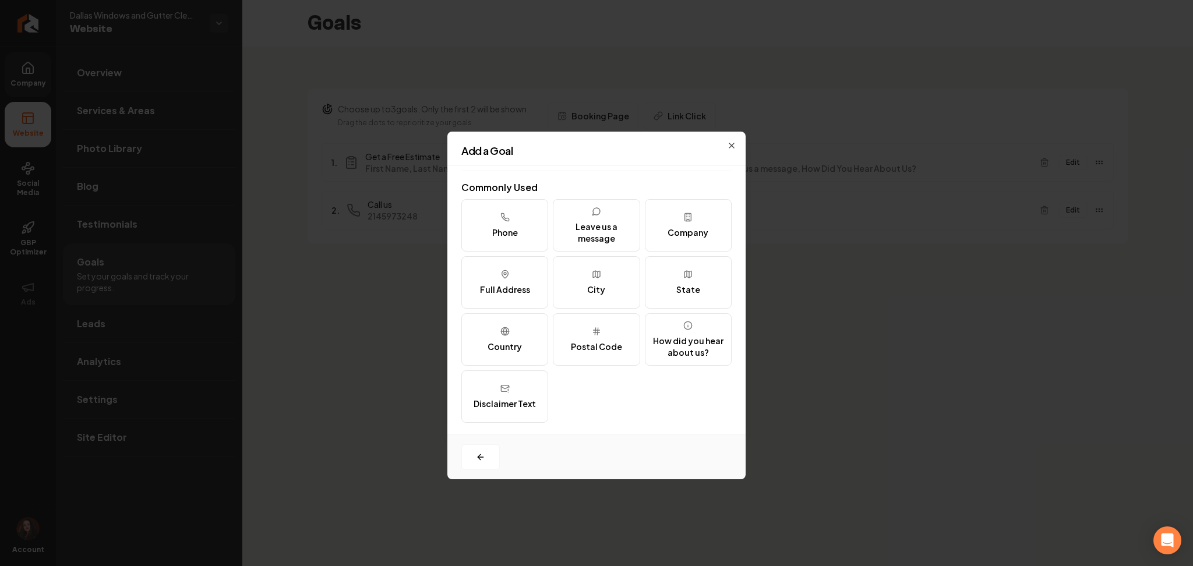
scroll to position [142, 0]
click at [517, 390] on button "Disclaimer Text" at bounding box center [504, 397] width 87 height 52
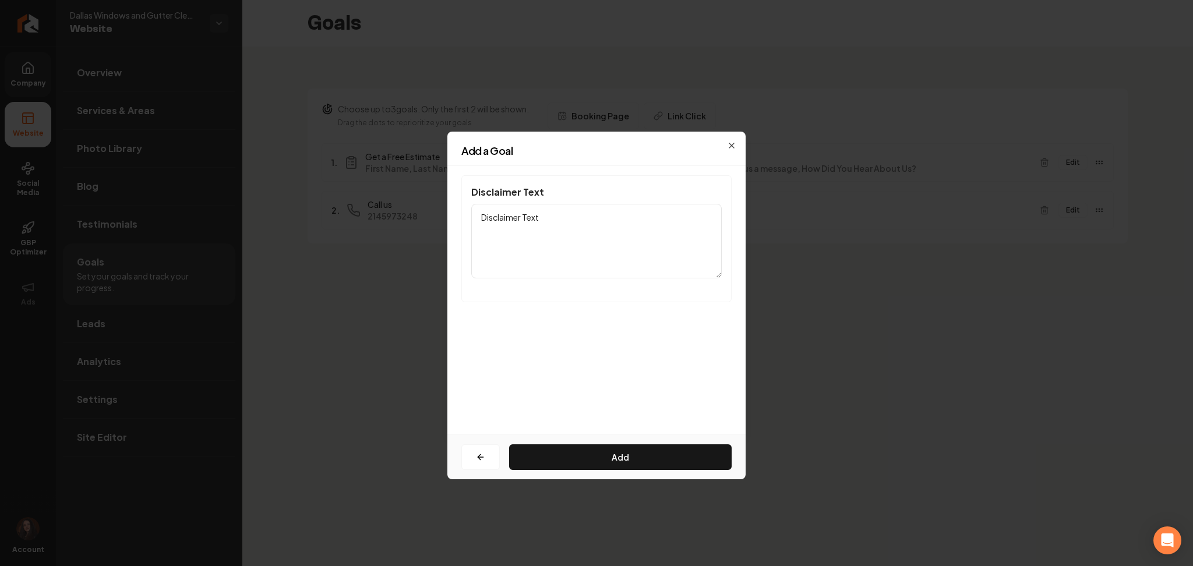
click at [514, 232] on textarea "Disclaimer Text" at bounding box center [596, 241] width 251 height 75
paste textarea "By providing your contact information, you agree to receive communications from…"
drag, startPoint x: 657, startPoint y: 240, endPoint x: 422, endPoint y: 195, distance: 239.2
click at [422, 195] on body "Company Website Social Media GBP Optimizer Ads Account Dallas Windows and Gutte…" at bounding box center [596, 283] width 1193 height 566
paste textarea "By providing your contact information, you agree to receive communications from…"
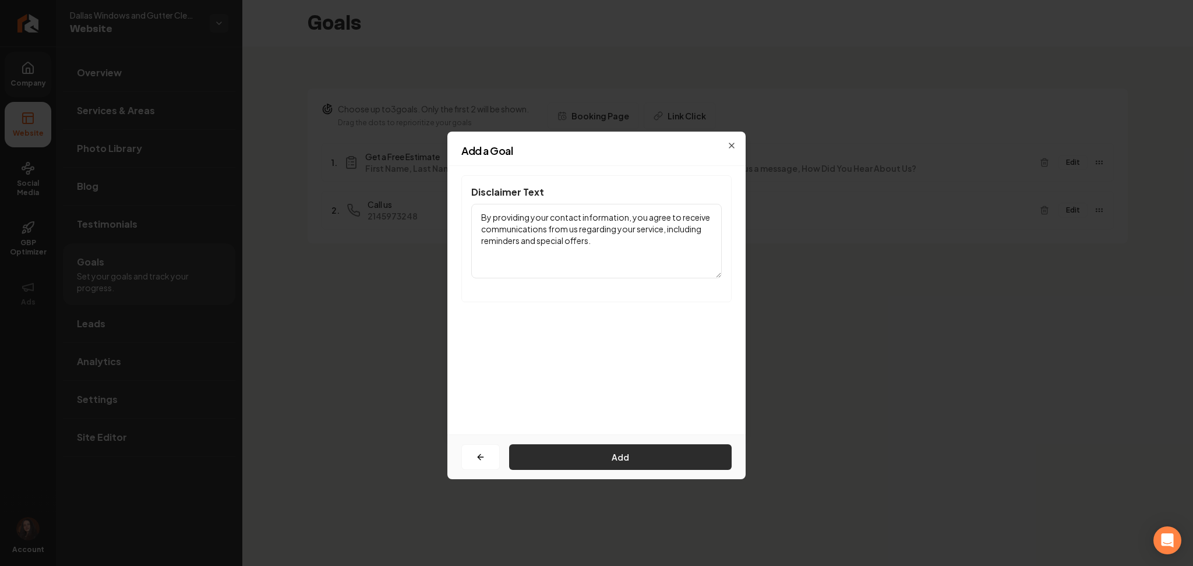
type textarea "By providing your contact information, you agree to receive communications from…"
click at [562, 453] on button "Add" at bounding box center [620, 458] width 223 height 26
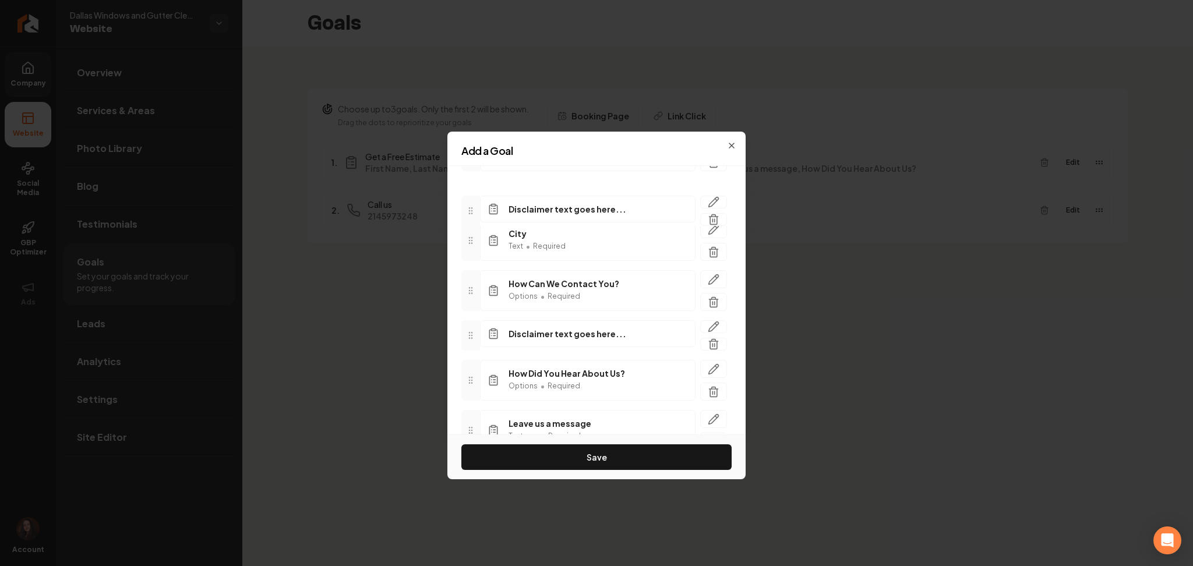
scroll to position [318, 0]
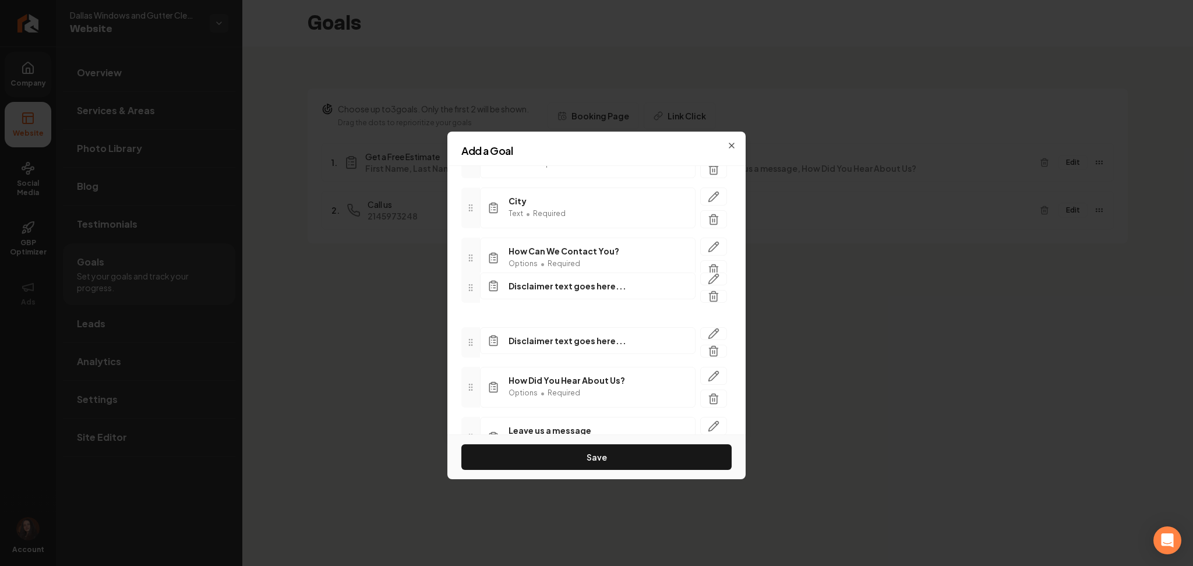
drag, startPoint x: 464, startPoint y: 376, endPoint x: 450, endPoint y: 290, distance: 87.3
click at [450, 290] on div "Call to Action Get a Free Estimate Fields First Name Text • Required Last Name …" at bounding box center [596, 300] width 298 height 269
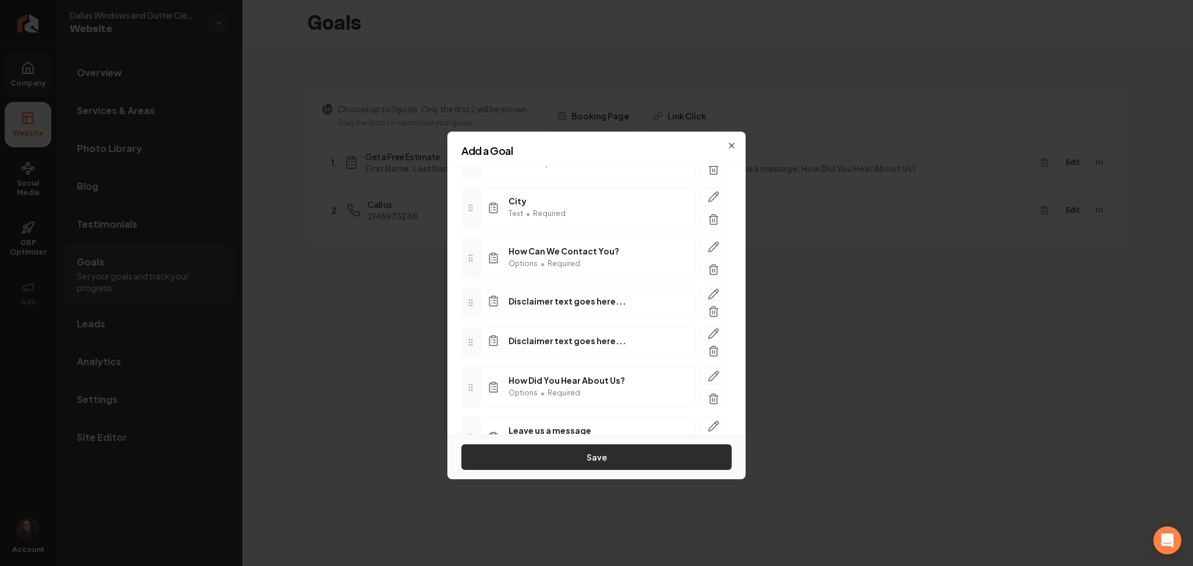
click at [531, 461] on button "Save" at bounding box center [596, 458] width 270 height 26
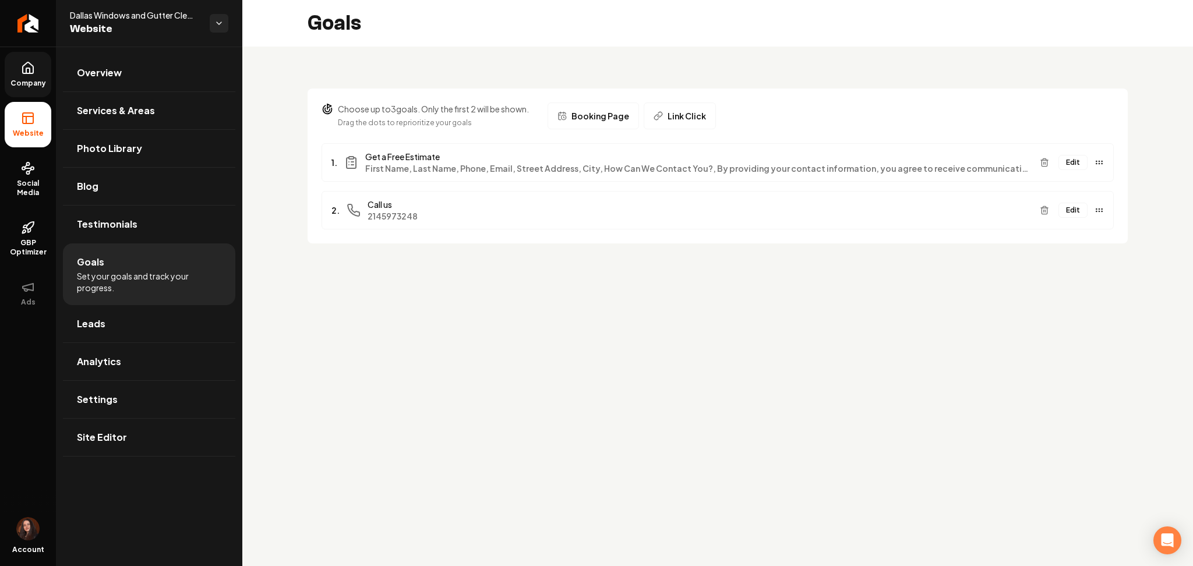
click at [1073, 161] on button "Edit" at bounding box center [1073, 162] width 29 height 15
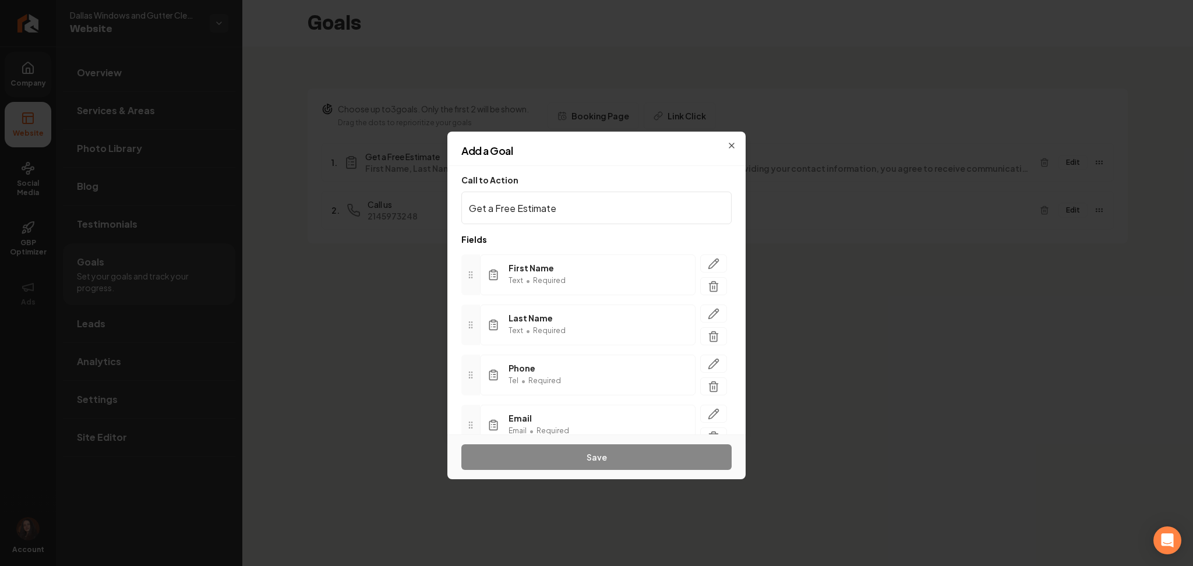
scroll to position [386, 0]
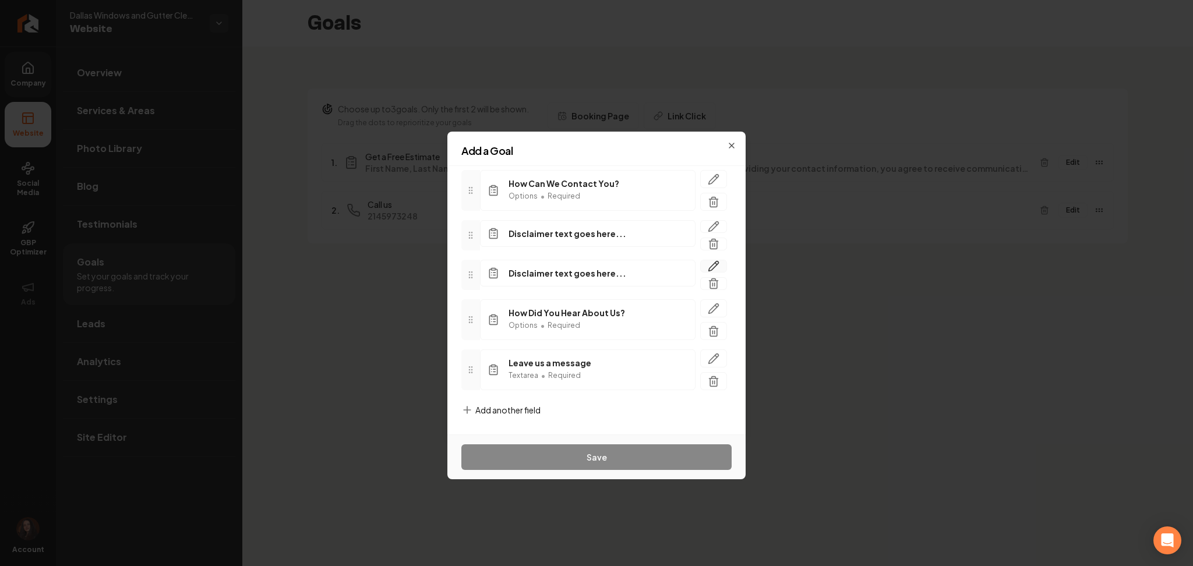
click at [708, 268] on icon "button" at bounding box center [714, 266] width 12 height 12
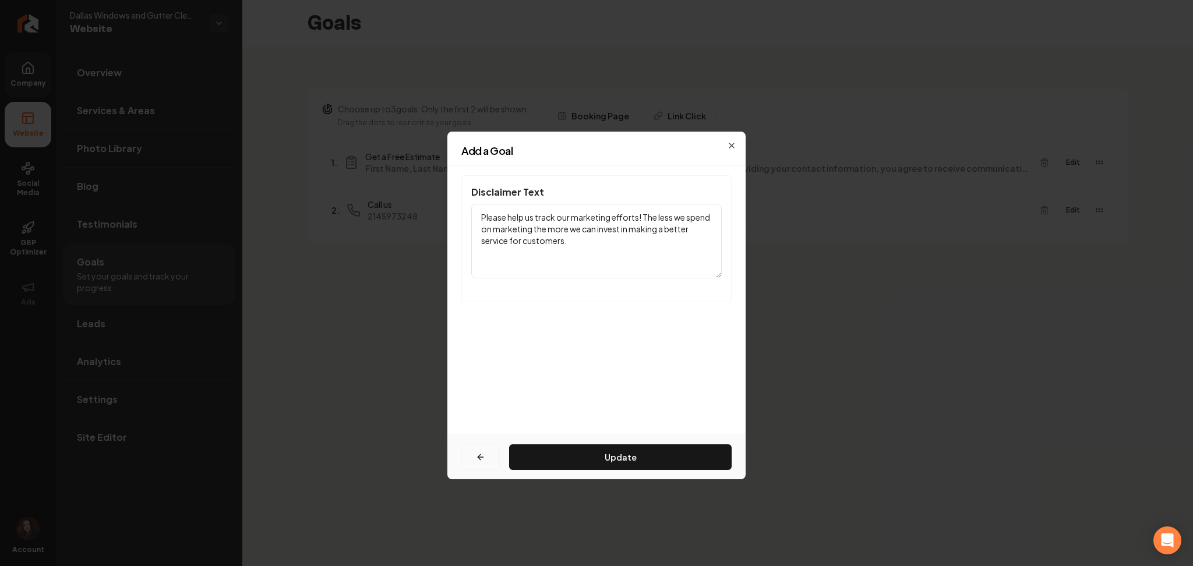
click at [494, 462] on button "button" at bounding box center [480, 458] width 38 height 26
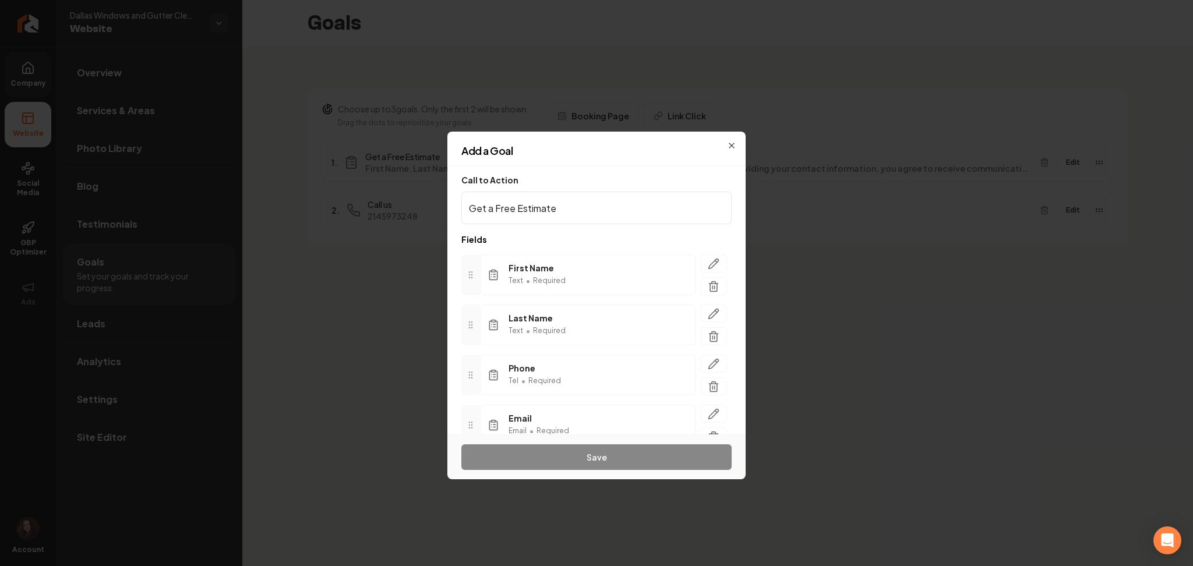
scroll to position [386, 0]
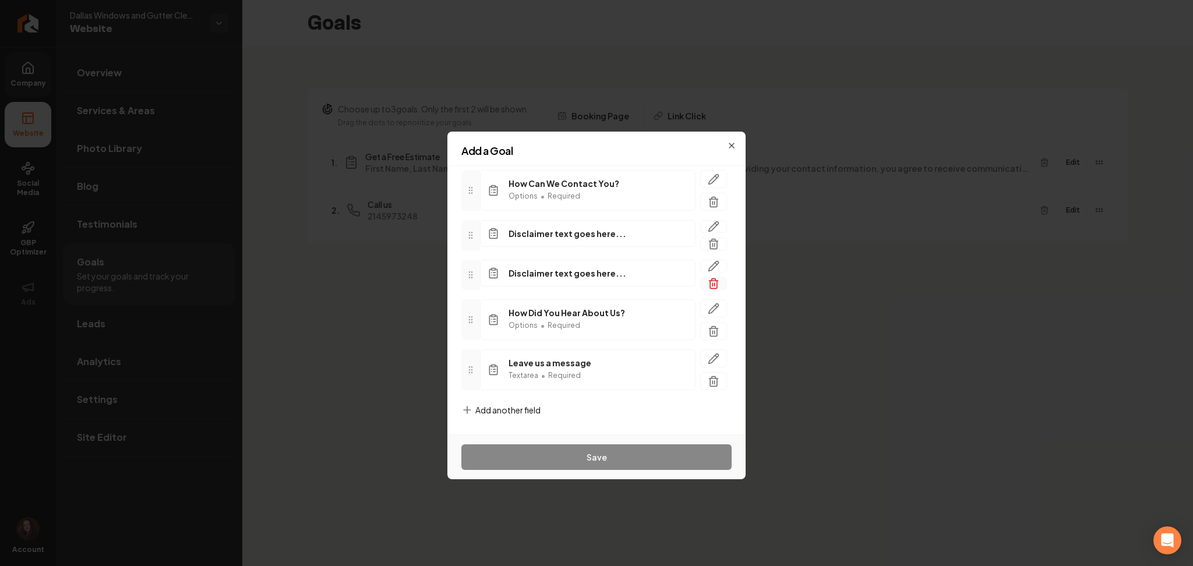
click at [708, 283] on icon "button" at bounding box center [714, 284] width 12 height 12
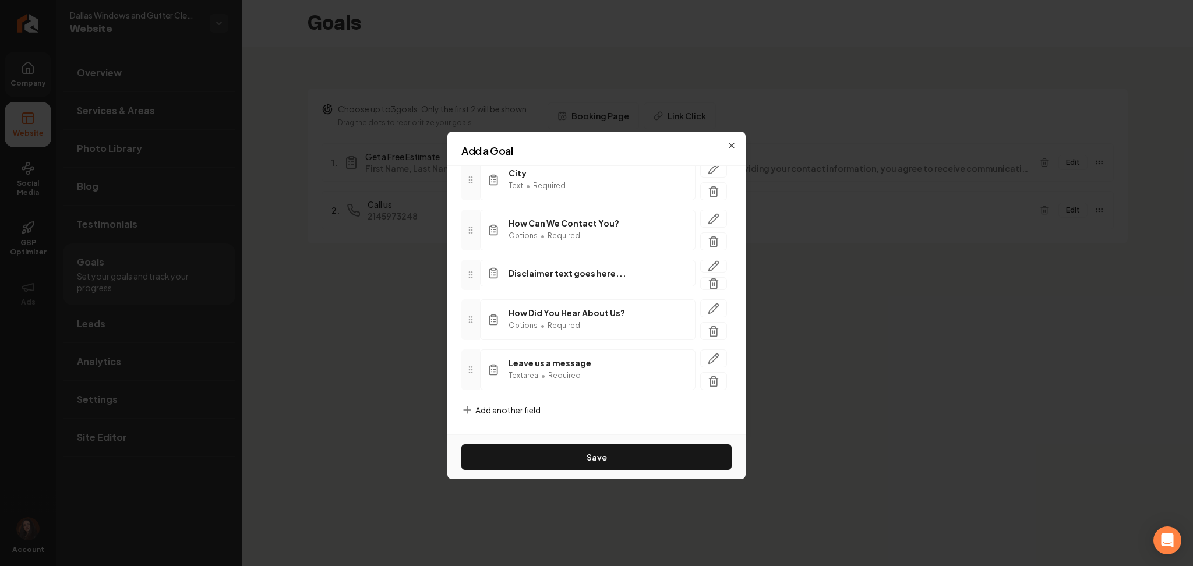
scroll to position [347, 0]
click at [715, 306] on icon "button" at bounding box center [716, 306] width 2 height 2
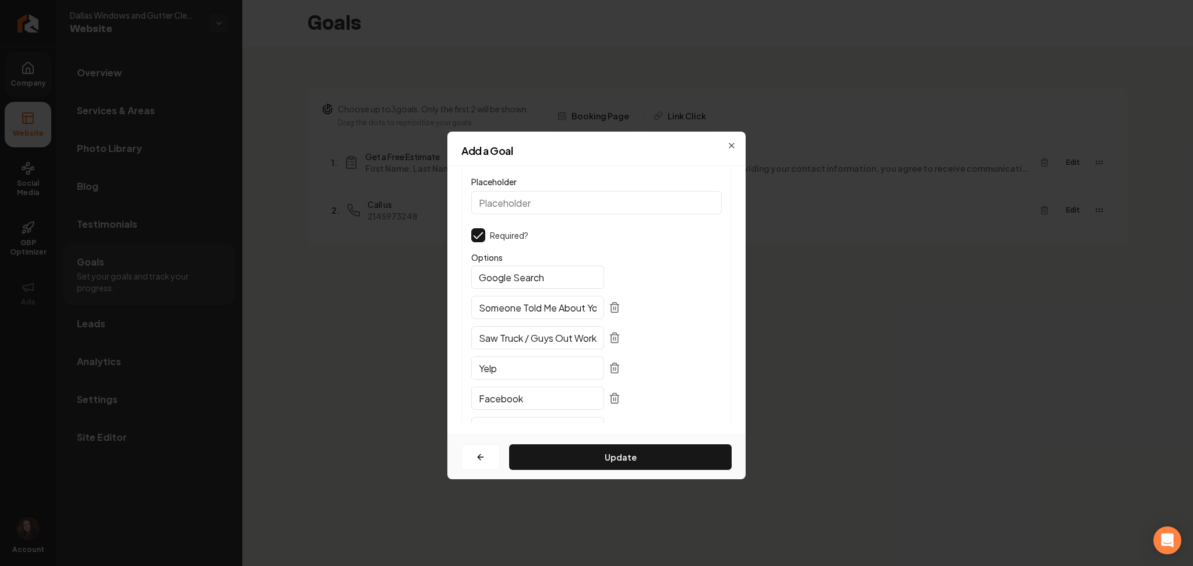
scroll to position [0, 0]
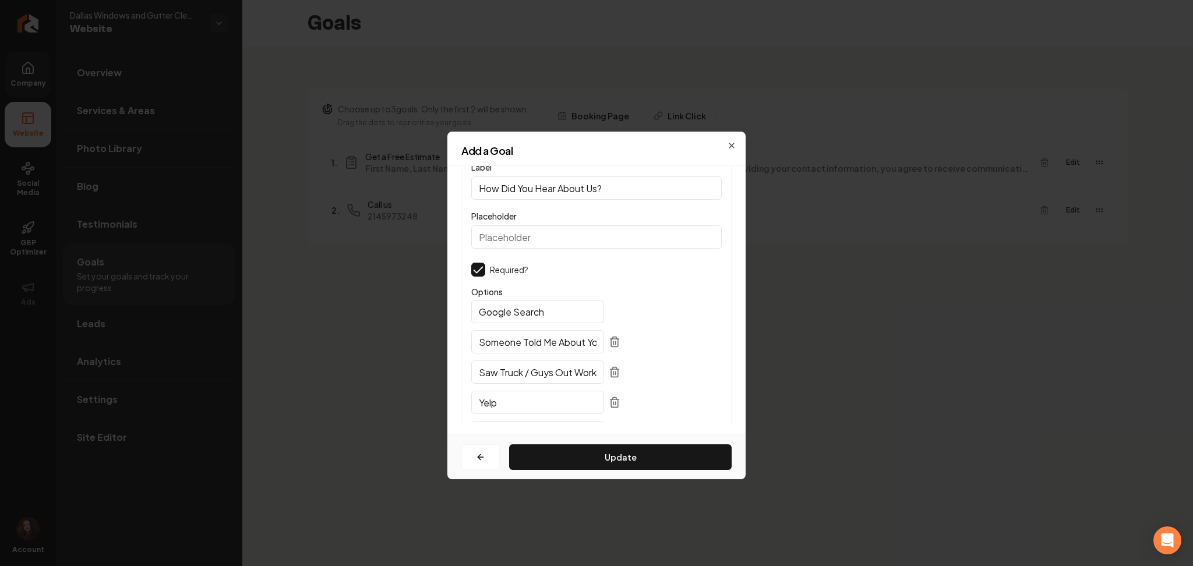
click at [618, 178] on input "How Did You Hear About Us?" at bounding box center [596, 188] width 251 height 23
paste input "By providing your contact information, you agree to receive communications from…"
click at [496, 236] on input "Placeholder" at bounding box center [596, 236] width 251 height 23
click at [616, 190] on input "How Did You Hear About Us?" at bounding box center [596, 188] width 251 height 23
paste input "Please help us track our marketing efforts! The less we spend on marketing the …"
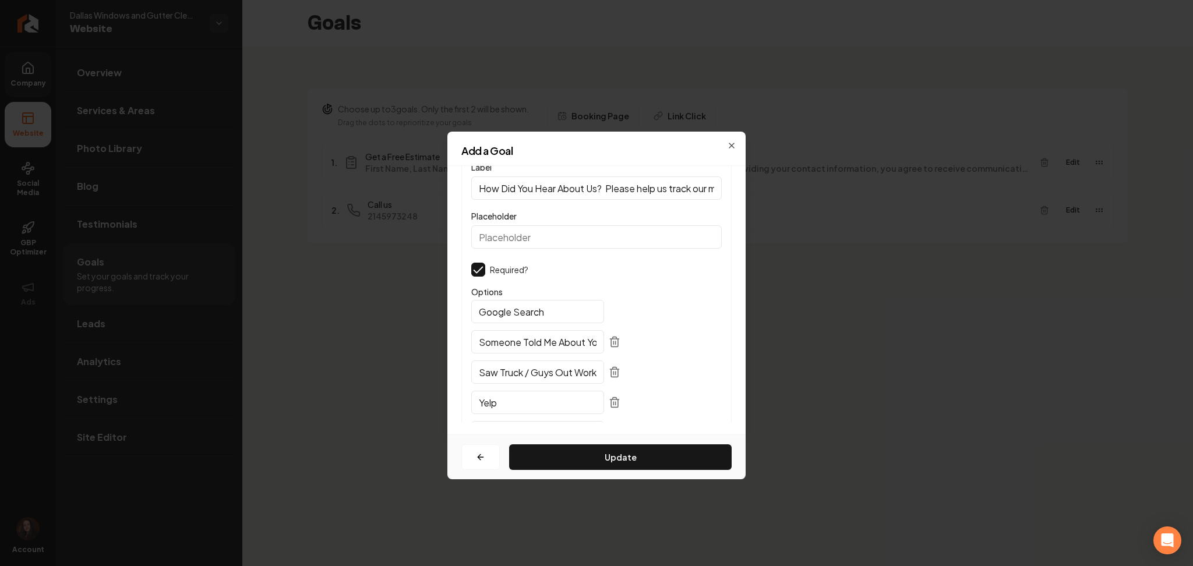
scroll to position [0, 520]
type input "How Did You Hear About Us? Please help us track our marketing efforts! The less…"
click at [604, 465] on button "Update" at bounding box center [620, 458] width 223 height 26
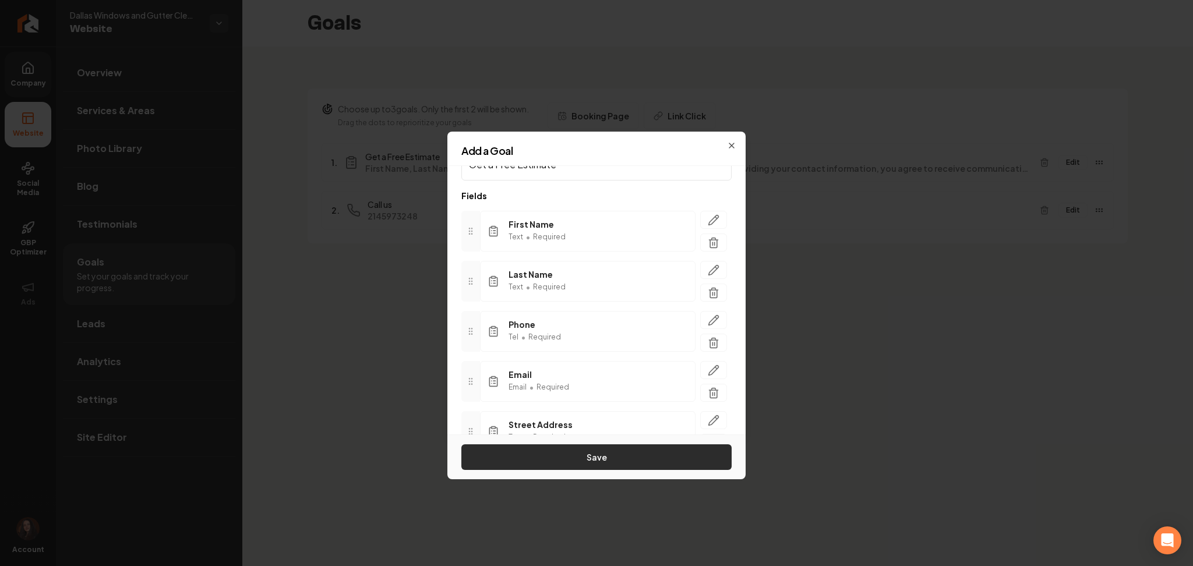
click at [608, 463] on button "Save" at bounding box center [596, 458] width 270 height 26
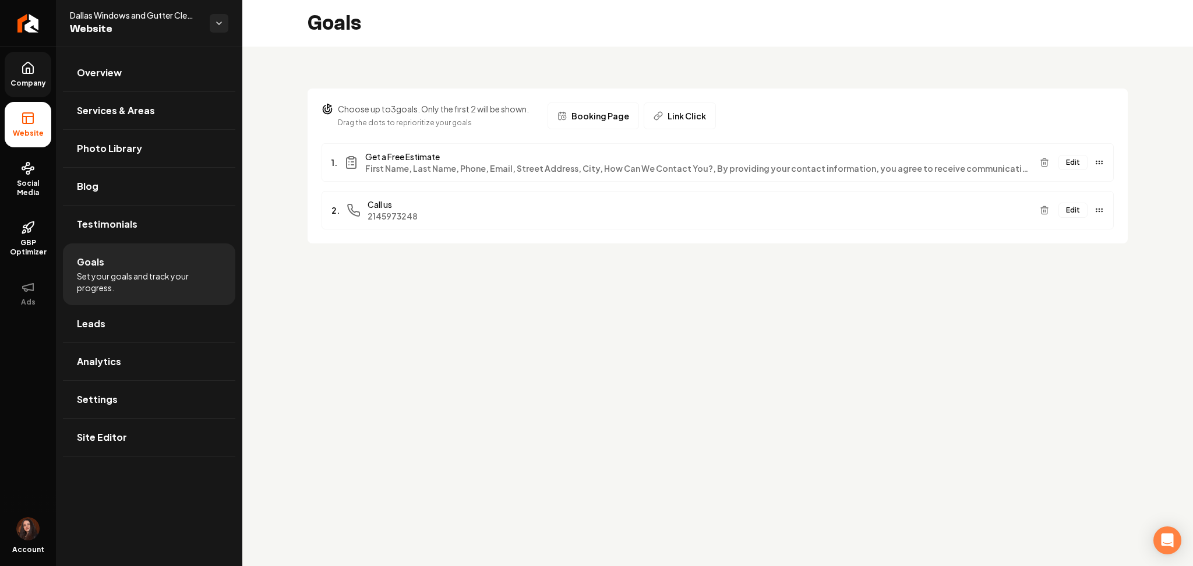
click at [1076, 162] on button "Edit" at bounding box center [1073, 162] width 29 height 15
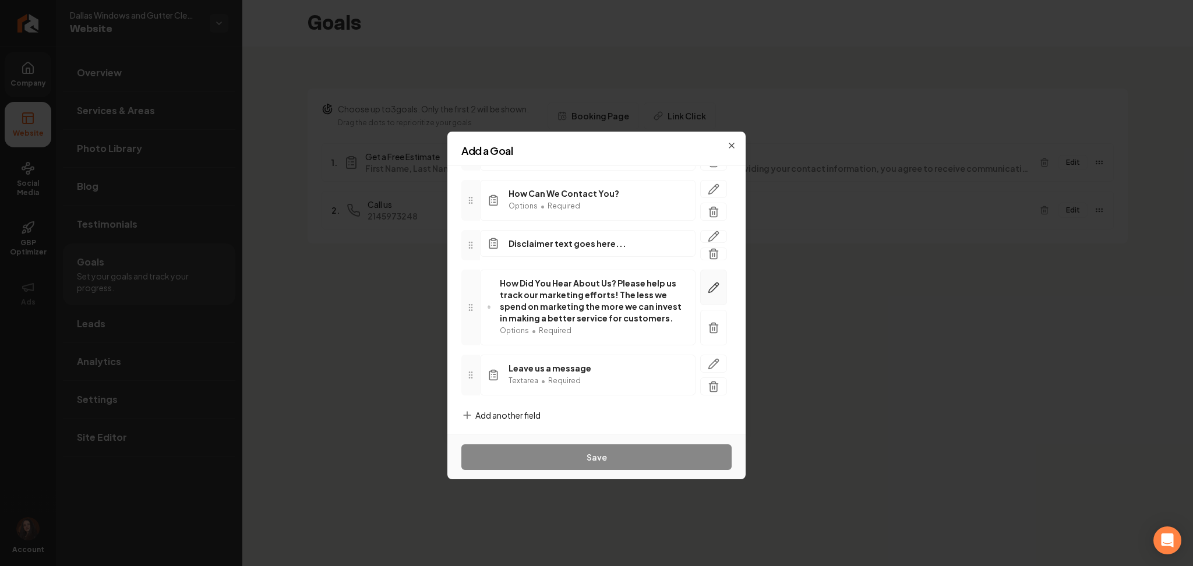
click at [708, 291] on icon "button" at bounding box center [714, 288] width 12 height 12
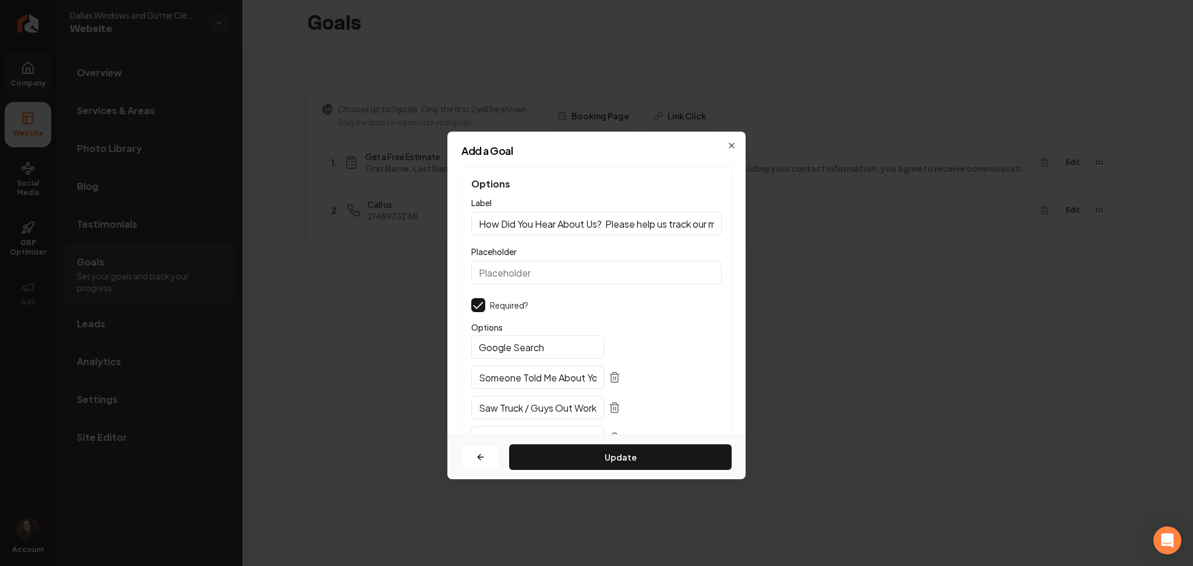
scroll to position [0, 520]
drag, startPoint x: 606, startPoint y: 188, endPoint x: 882, endPoint y: 185, distance: 275.6
click at [882, 185] on body "Company Website Social Media GBP Optimizer Ads Account Dallas Windows and Gutte…" at bounding box center [596, 283] width 1193 height 566
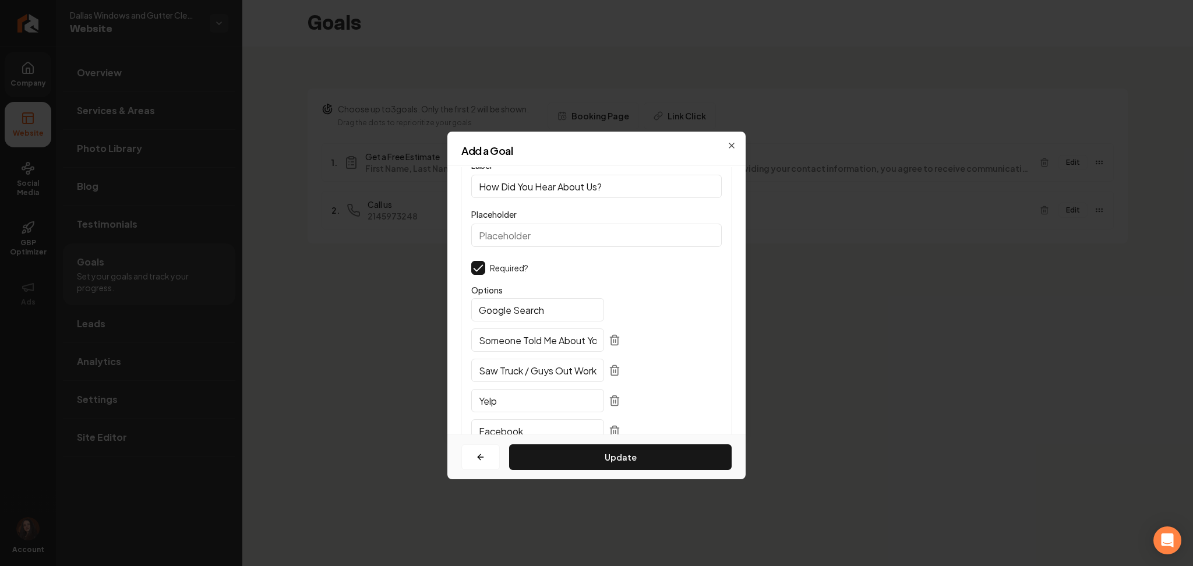
scroll to position [33, 0]
type input "How Did You Hear About Us?"
drag, startPoint x: 561, startPoint y: 315, endPoint x: 468, endPoint y: 318, distance: 93.3
click at [468, 318] on div "Options Label How Did You Hear About Us? Placeholder Required? Options Google S…" at bounding box center [596, 373] width 270 height 479
click at [502, 238] on input "Placeholder" at bounding box center [596, 239] width 251 height 23
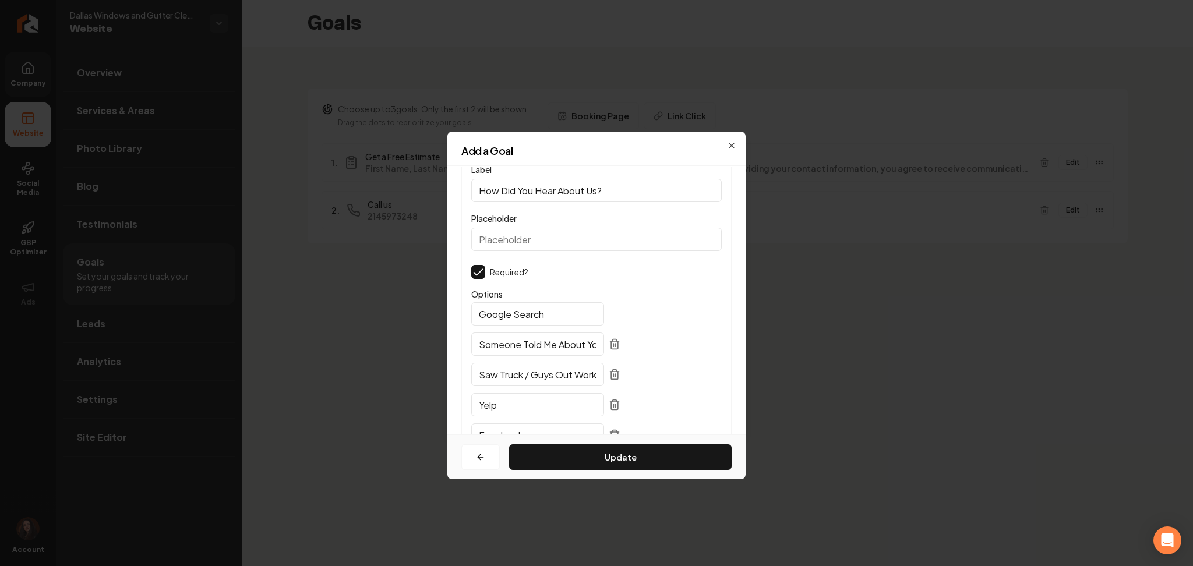
scroll to position [197, 0]
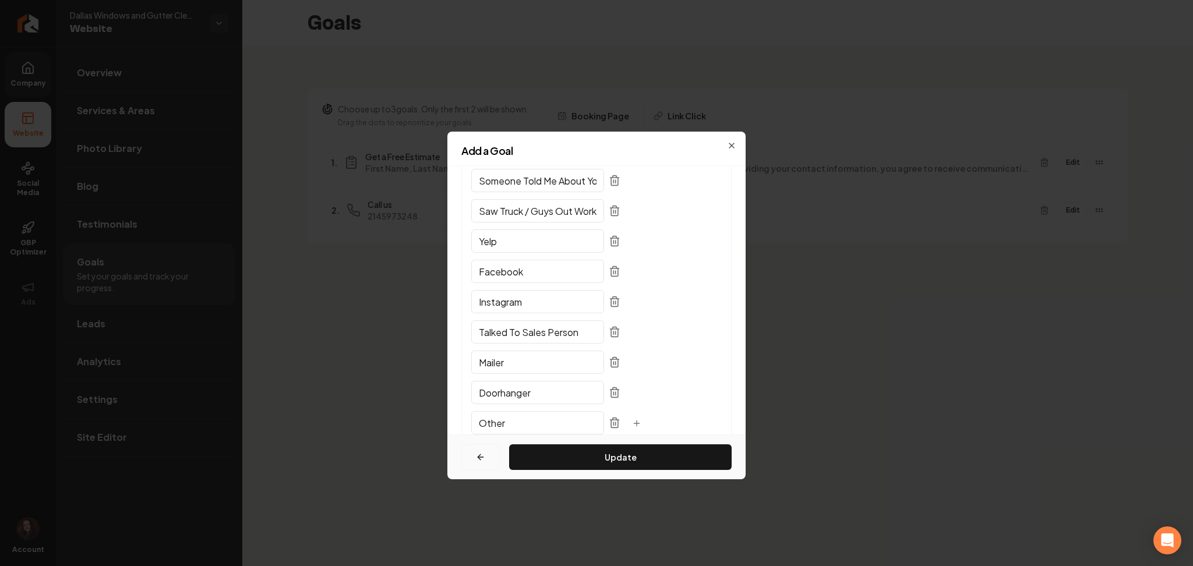
click at [488, 464] on button "button" at bounding box center [480, 458] width 38 height 26
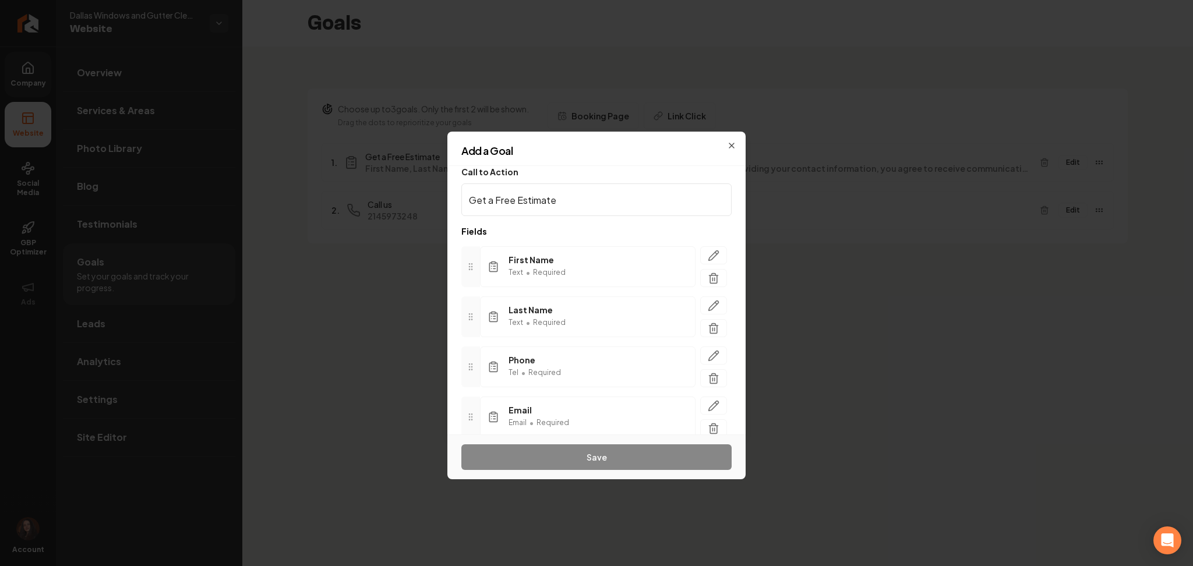
scroll to position [380, 0]
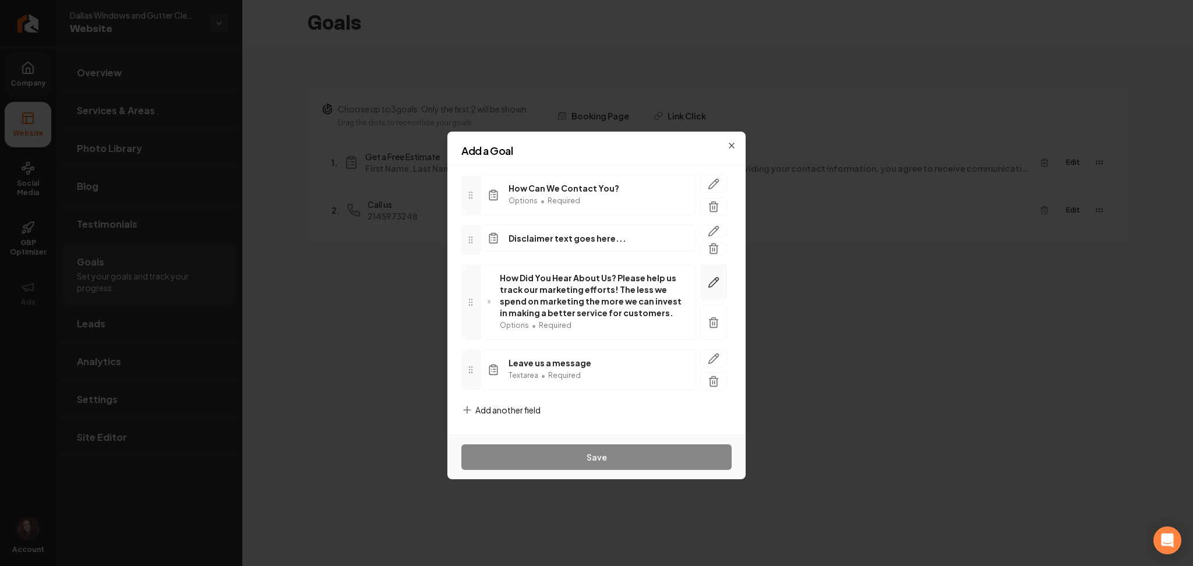
click at [708, 288] on icon "button" at bounding box center [714, 283] width 12 height 12
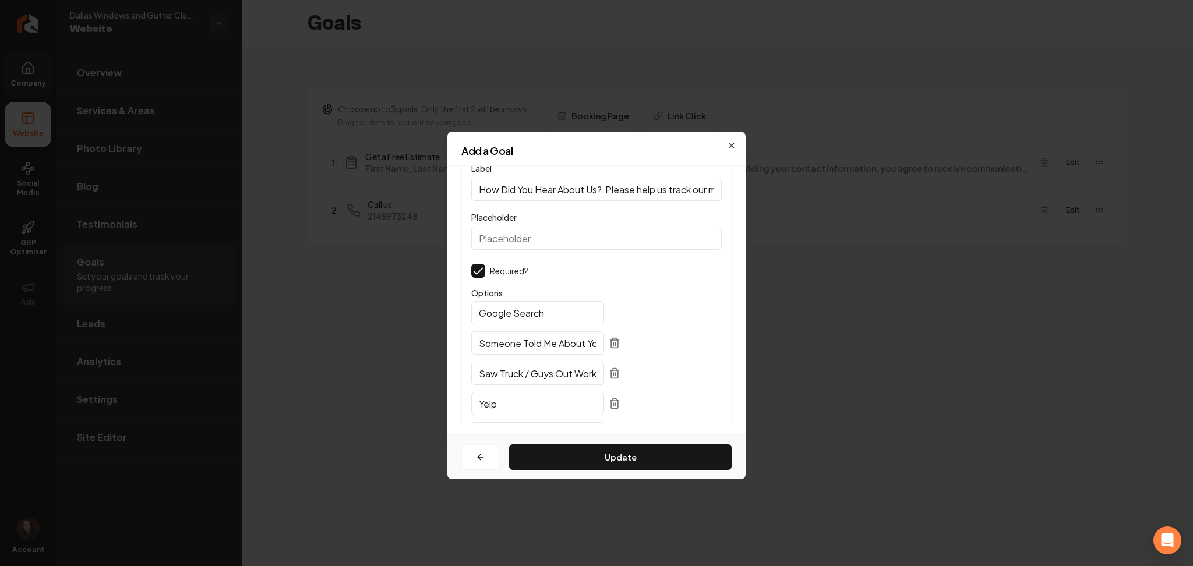
scroll to position [0, 520]
drag, startPoint x: 607, startPoint y: 186, endPoint x: 928, endPoint y: 208, distance: 321.2
click at [928, 208] on body "Company Website Social Media GBP Optimizer Ads Account Dallas Windows and Gutte…" at bounding box center [596, 283] width 1193 height 566
type input "How Did You Hear About Us?"
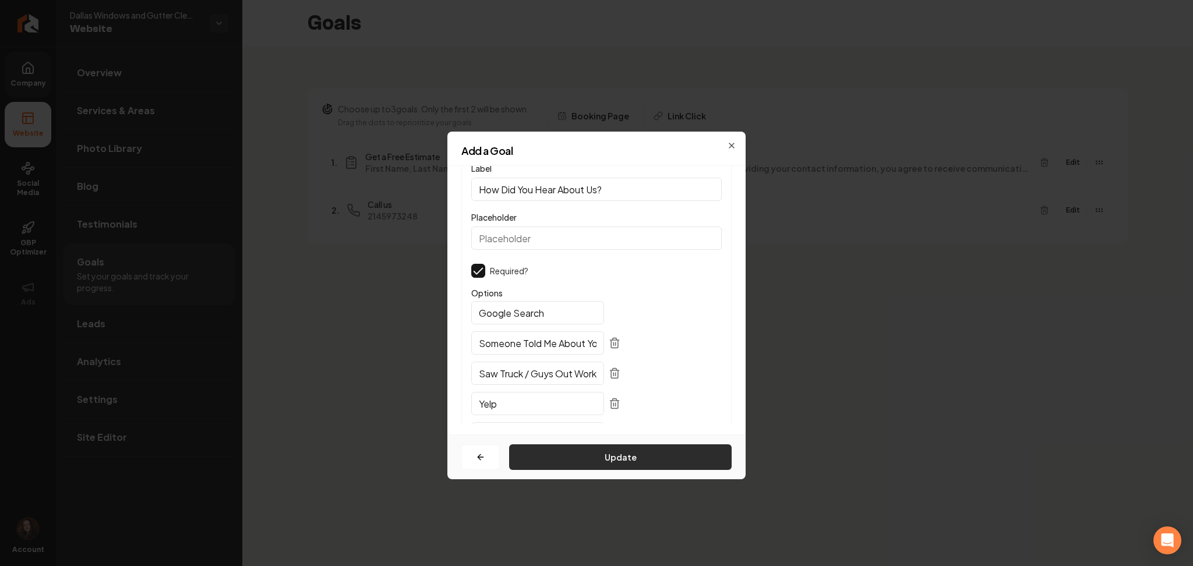
click at [590, 463] on button "Update" at bounding box center [620, 458] width 223 height 26
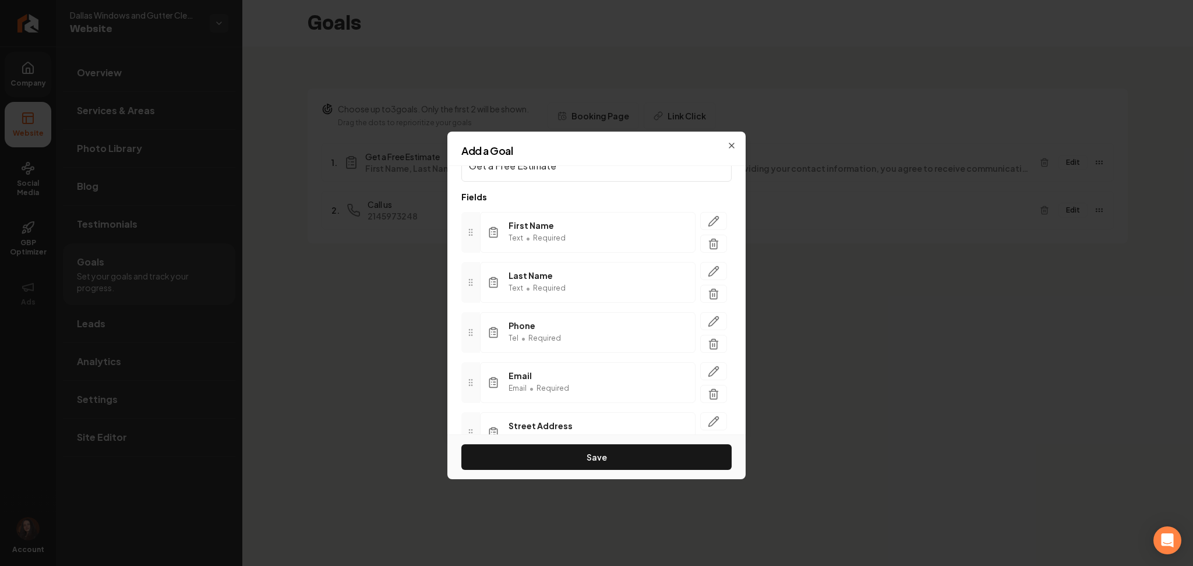
click at [590, 463] on button "Save" at bounding box center [596, 458] width 270 height 26
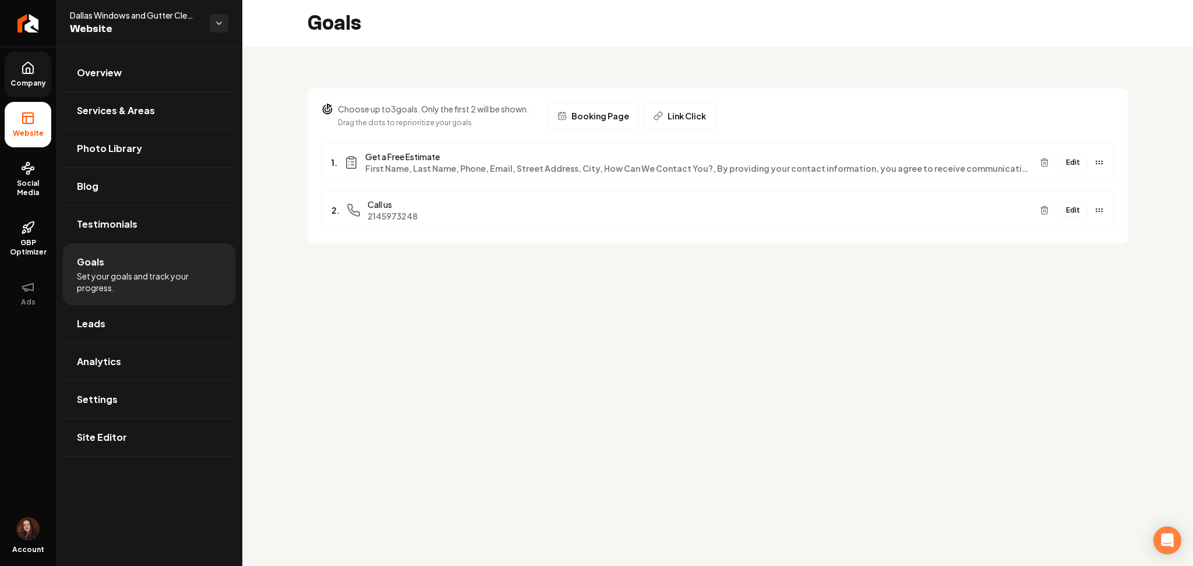
click at [1070, 161] on button "Edit" at bounding box center [1073, 162] width 29 height 15
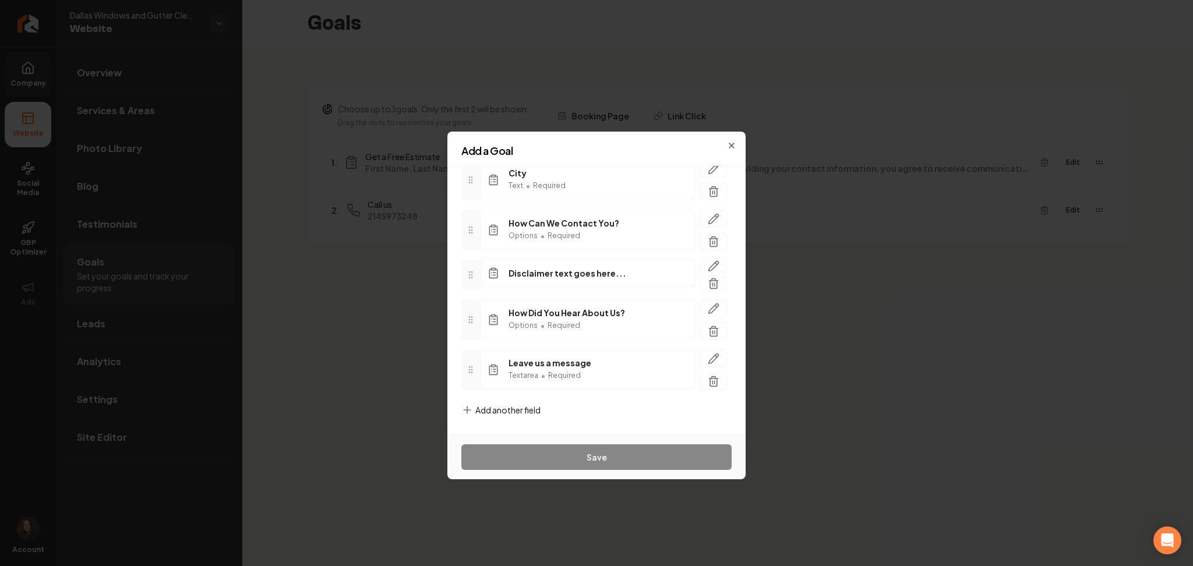
click at [495, 414] on span "Add another field" at bounding box center [507, 410] width 65 height 12
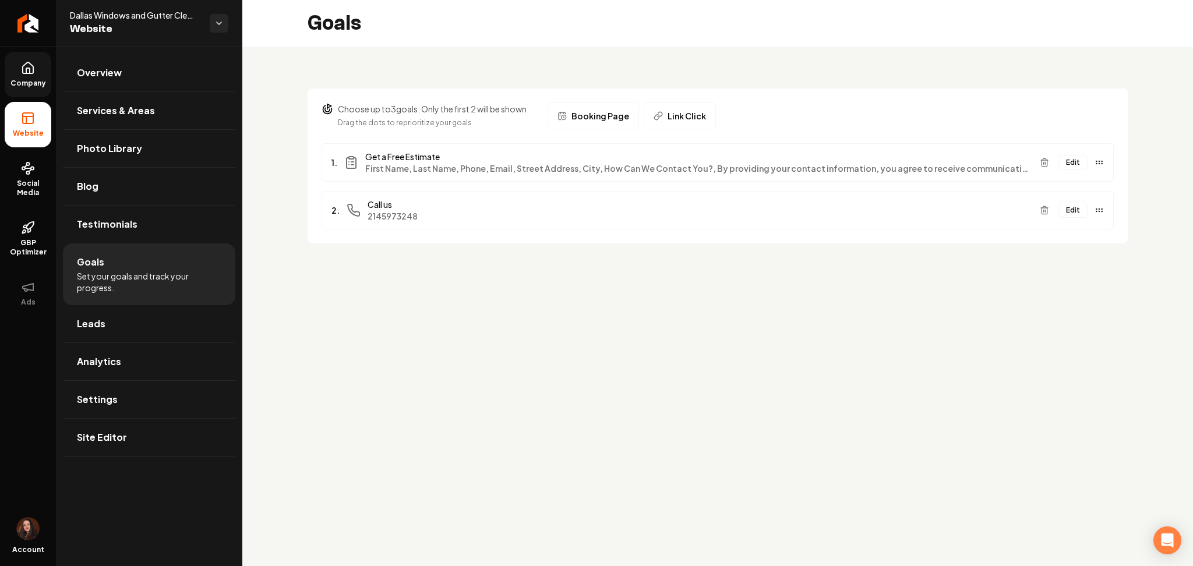
click at [1067, 167] on button "Edit" at bounding box center [1073, 162] width 29 height 15
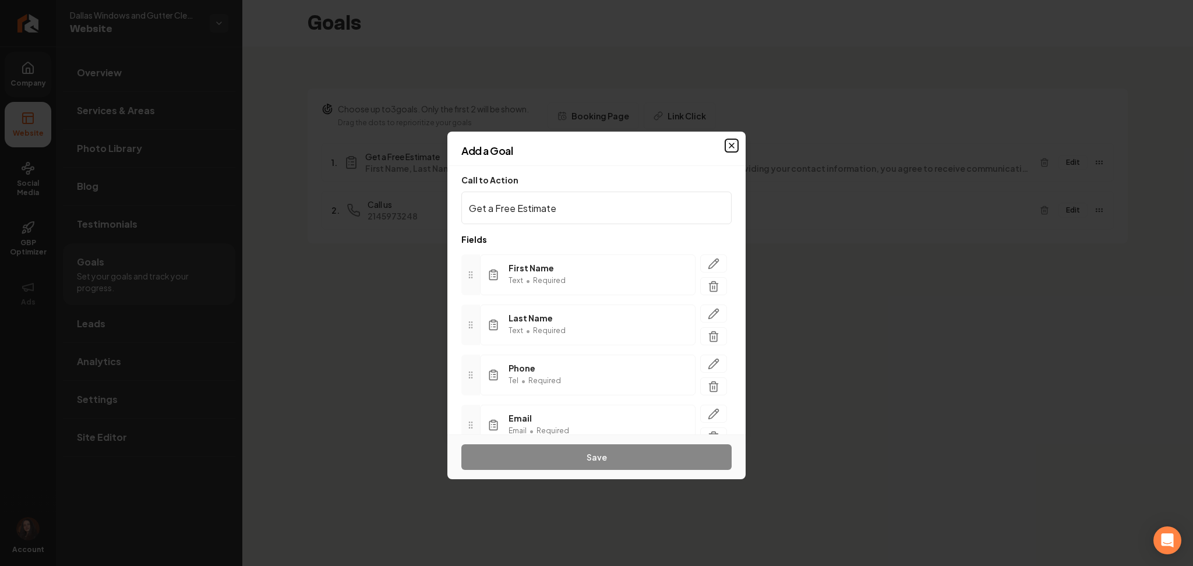
click at [732, 142] on icon "button" at bounding box center [731, 145] width 9 height 9
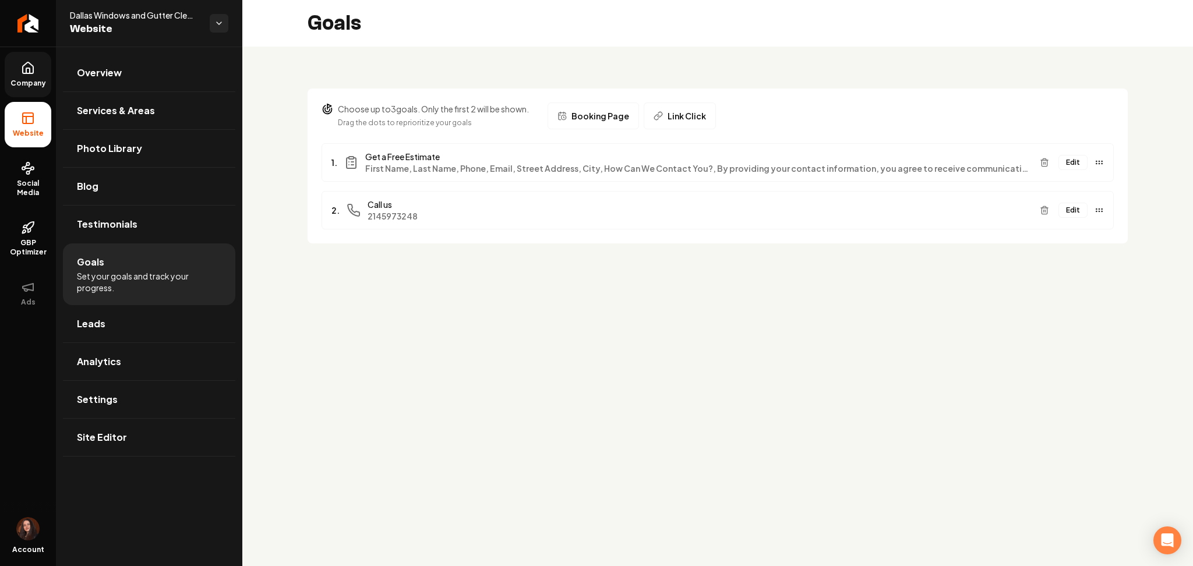
click at [1073, 171] on div "Edit" at bounding box center [1069, 162] width 69 height 19
click at [1073, 168] on button "Edit" at bounding box center [1073, 162] width 29 height 15
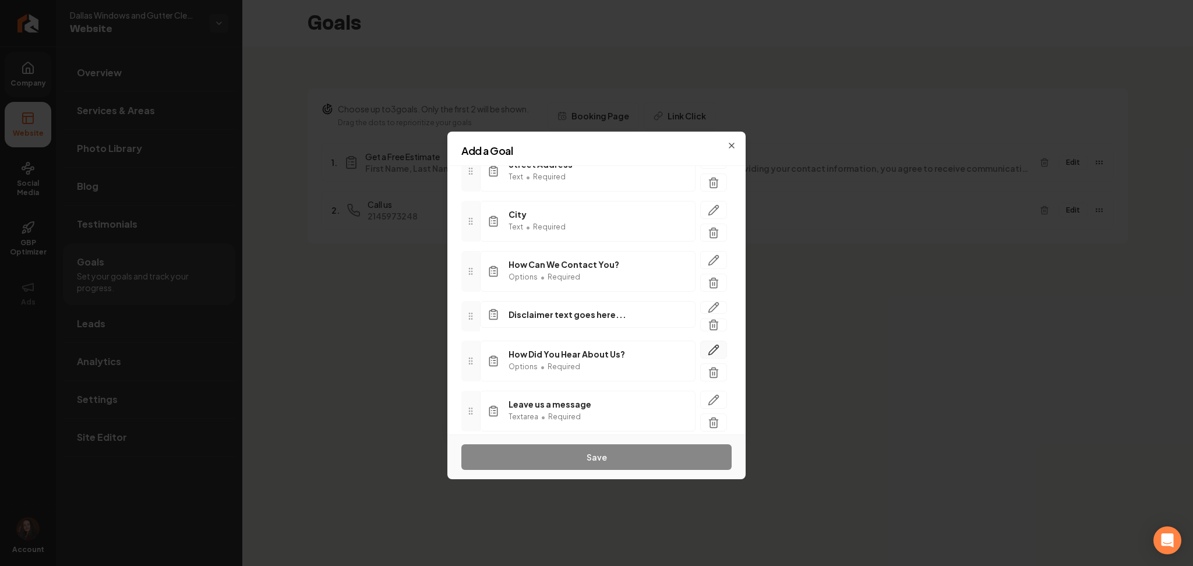
scroll to position [346, 0]
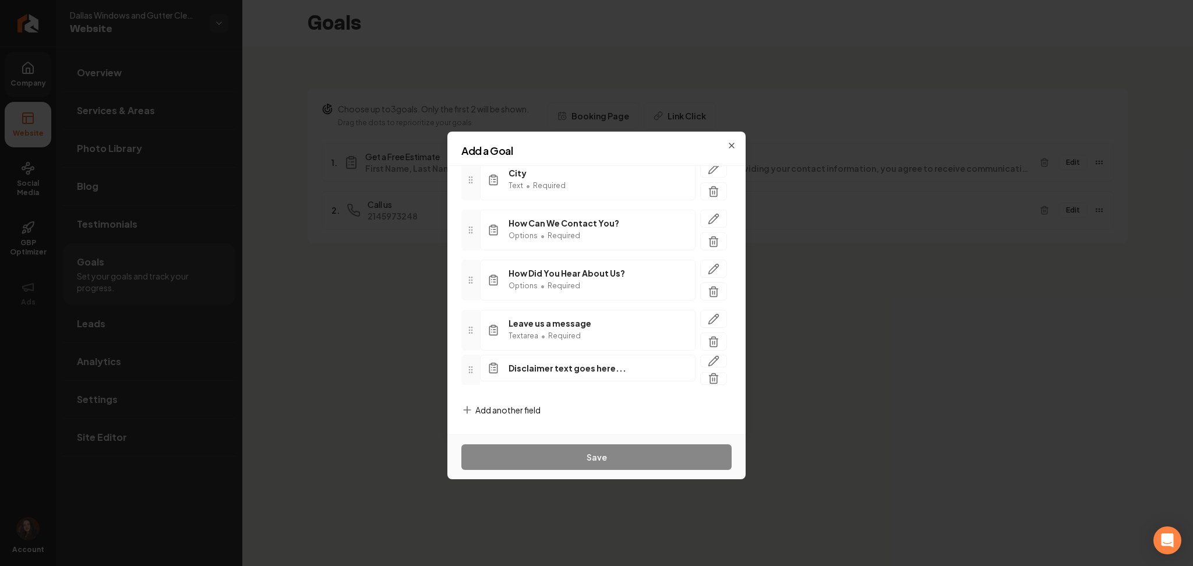
drag, startPoint x: 473, startPoint y: 272, endPoint x: 475, endPoint y: 365, distance: 93.9
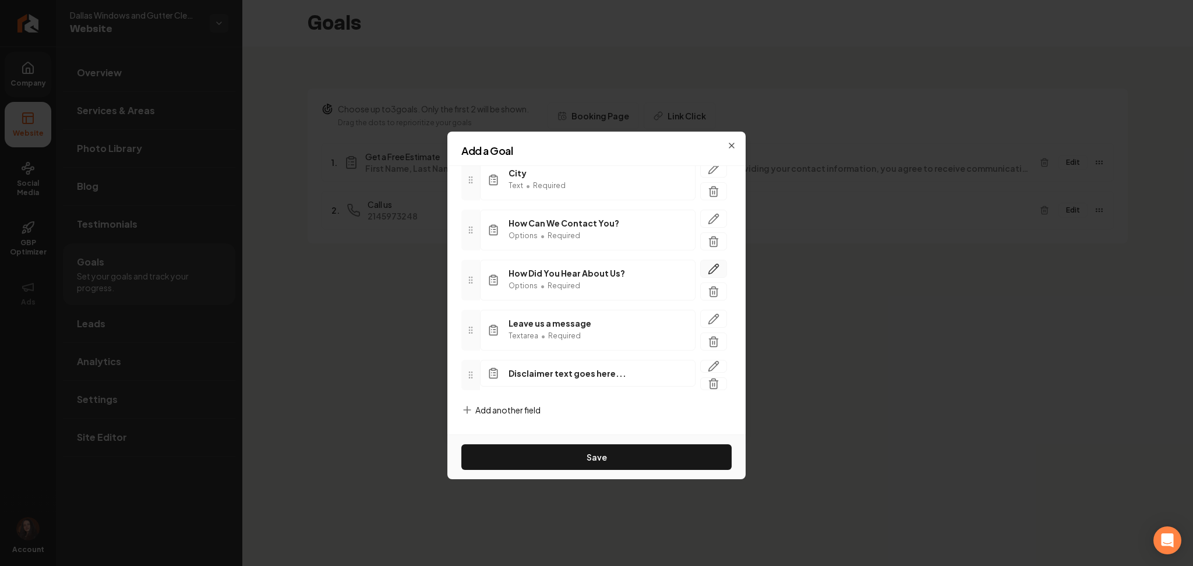
click at [709, 266] on icon "button" at bounding box center [714, 269] width 10 height 10
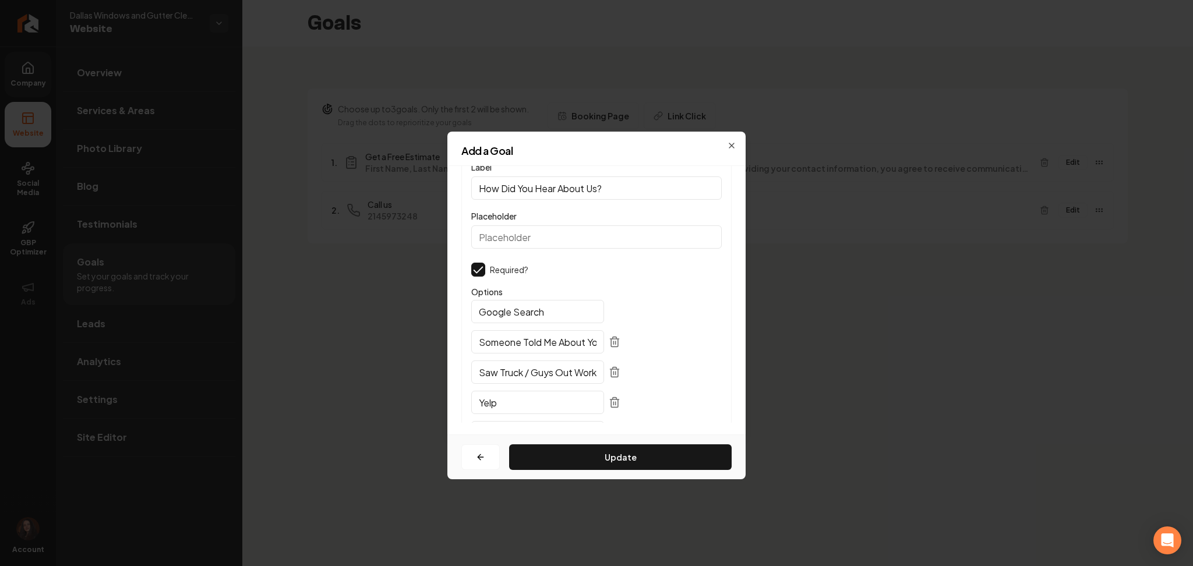
scroll to position [44, 0]
click at [551, 244] on input "Placeholder" at bounding box center [596, 236] width 251 height 23
click at [583, 449] on button "Update" at bounding box center [620, 458] width 223 height 26
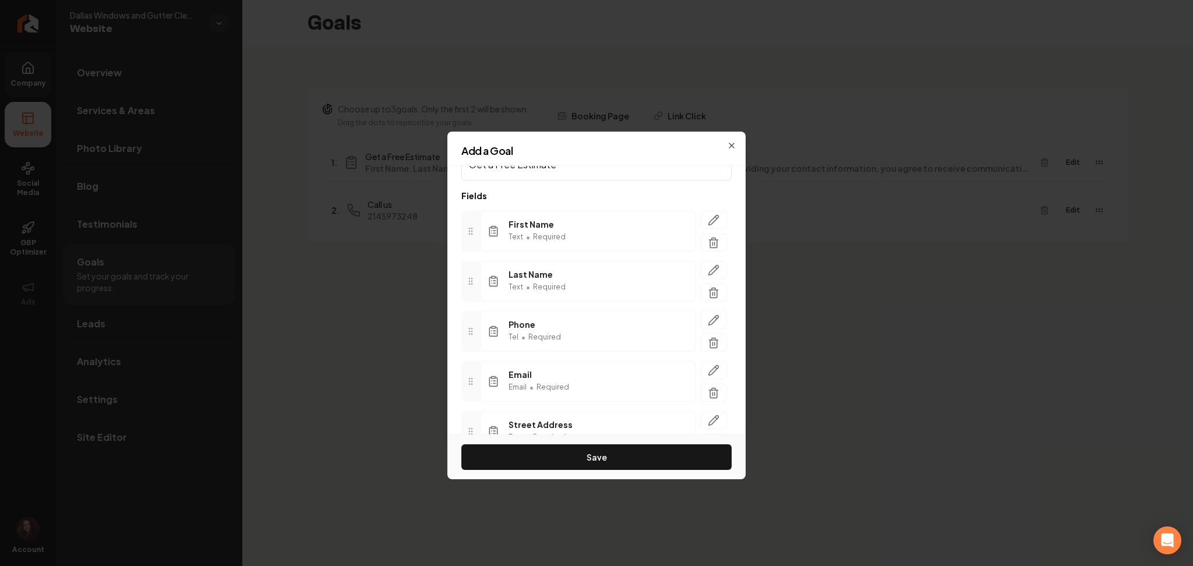
click at [583, 449] on button "Save" at bounding box center [596, 458] width 270 height 26
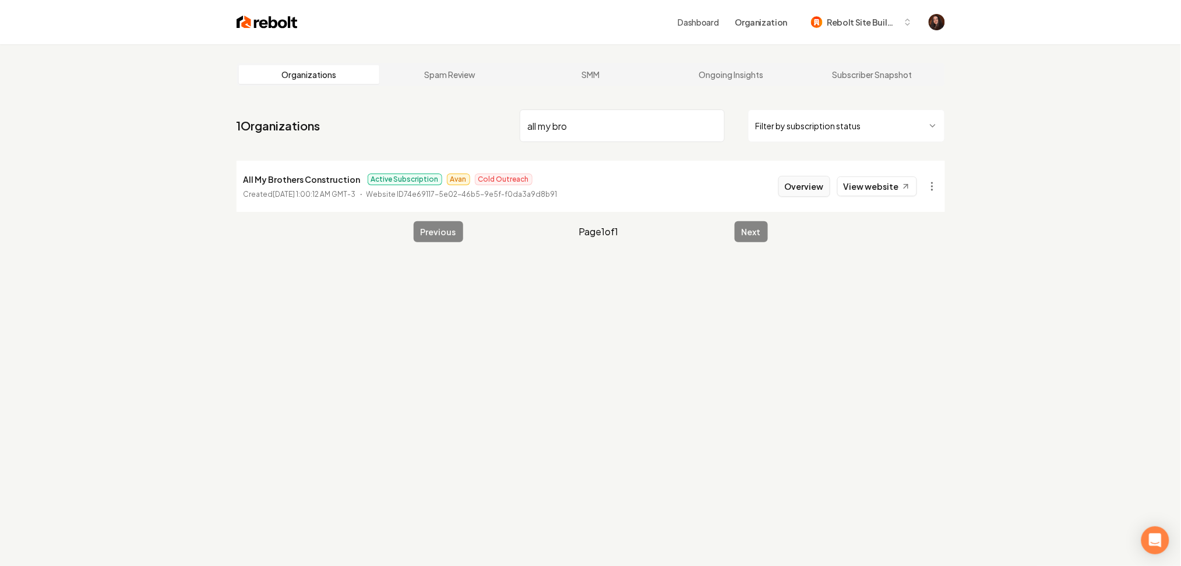
type input "all my bro"
click at [808, 190] on button "Overview" at bounding box center [804, 186] width 52 height 21
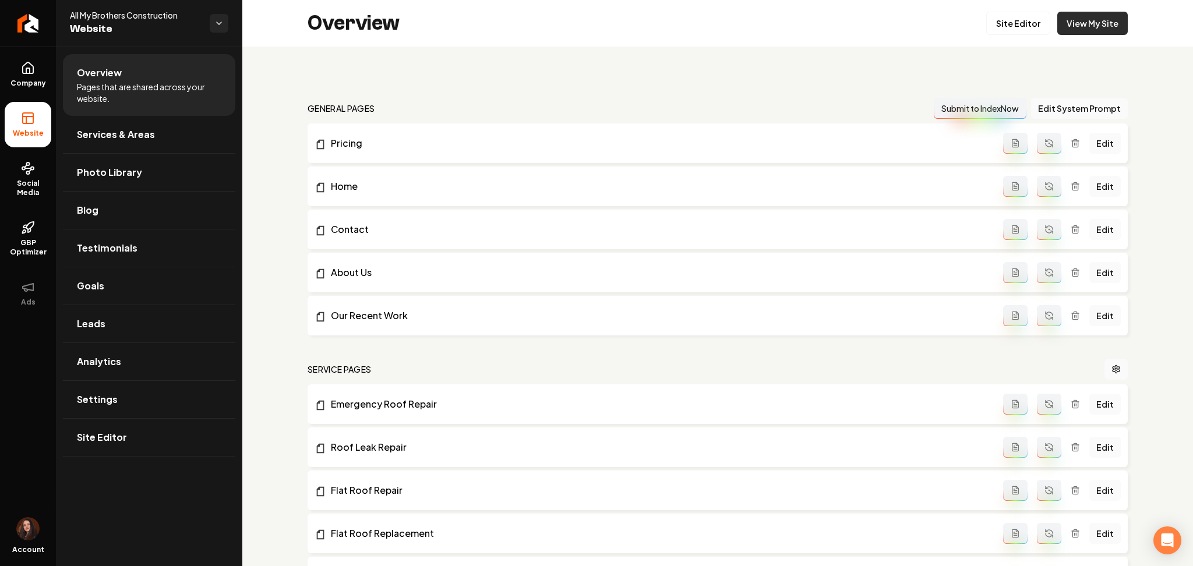
click at [1069, 29] on link "View My Site" at bounding box center [1092, 23] width 70 height 23
